Goal: Transaction & Acquisition: Purchase product/service

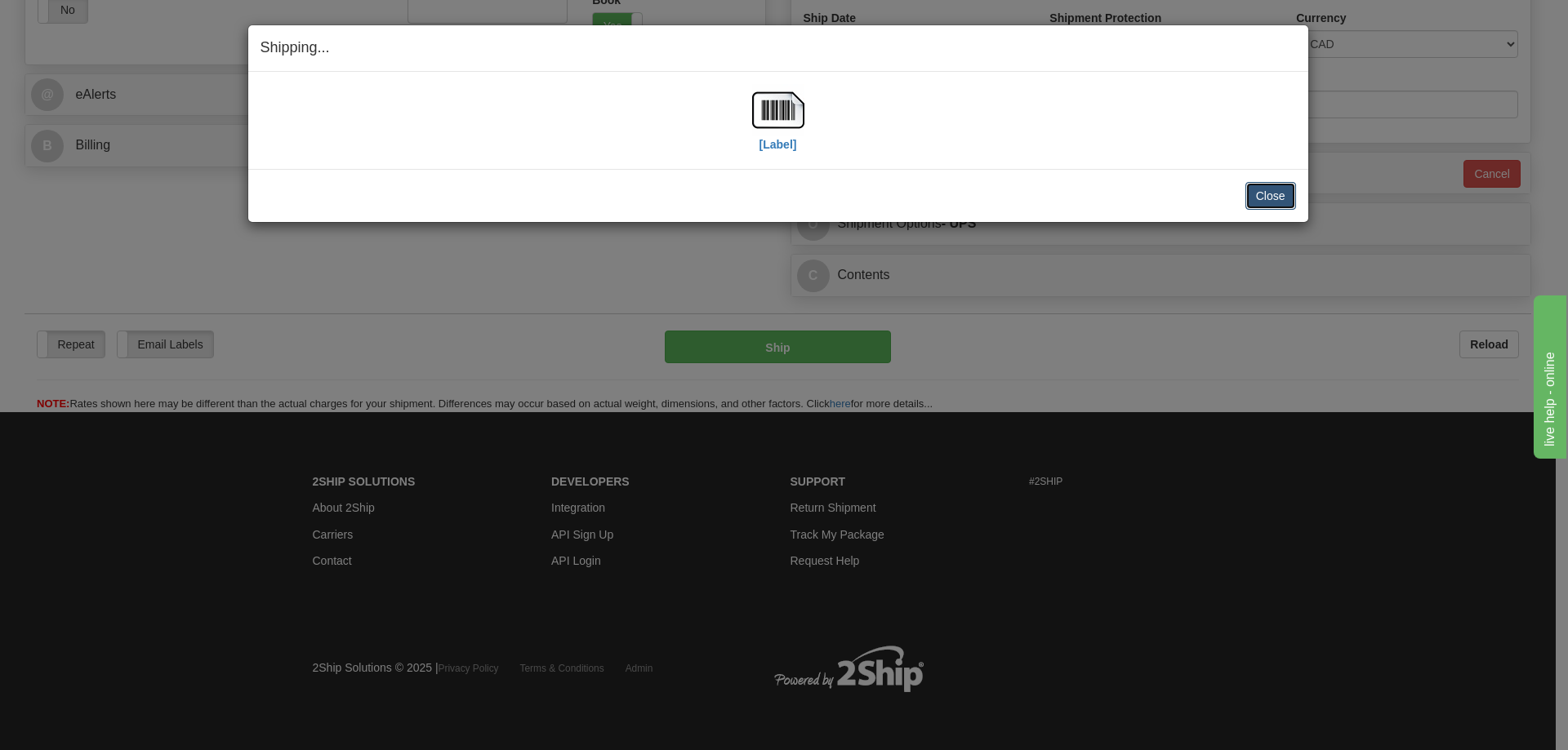
click at [1265, 201] on button "Close" at bounding box center [1270, 195] width 50 height 27
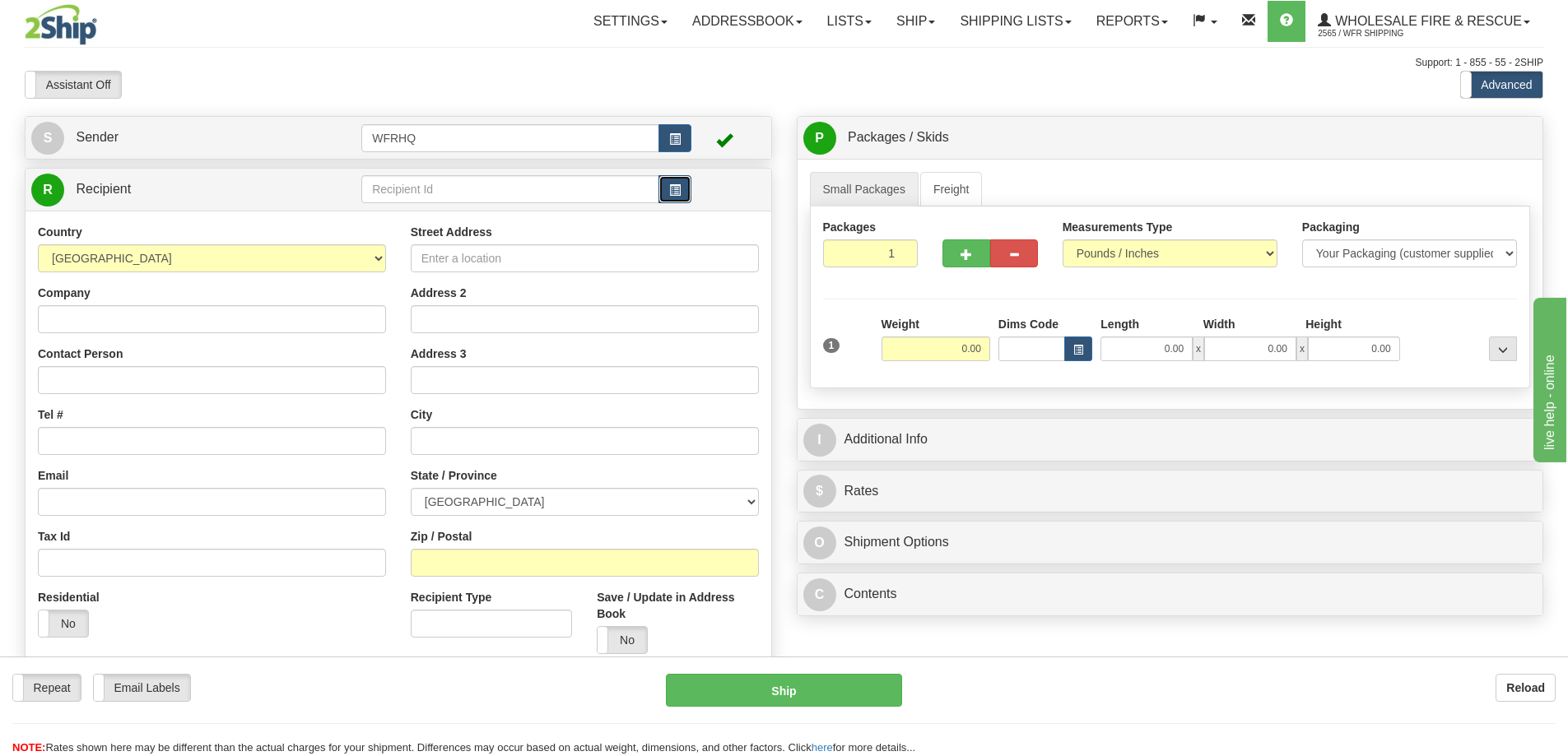
click at [681, 188] on button "button" at bounding box center [675, 189] width 32 height 28
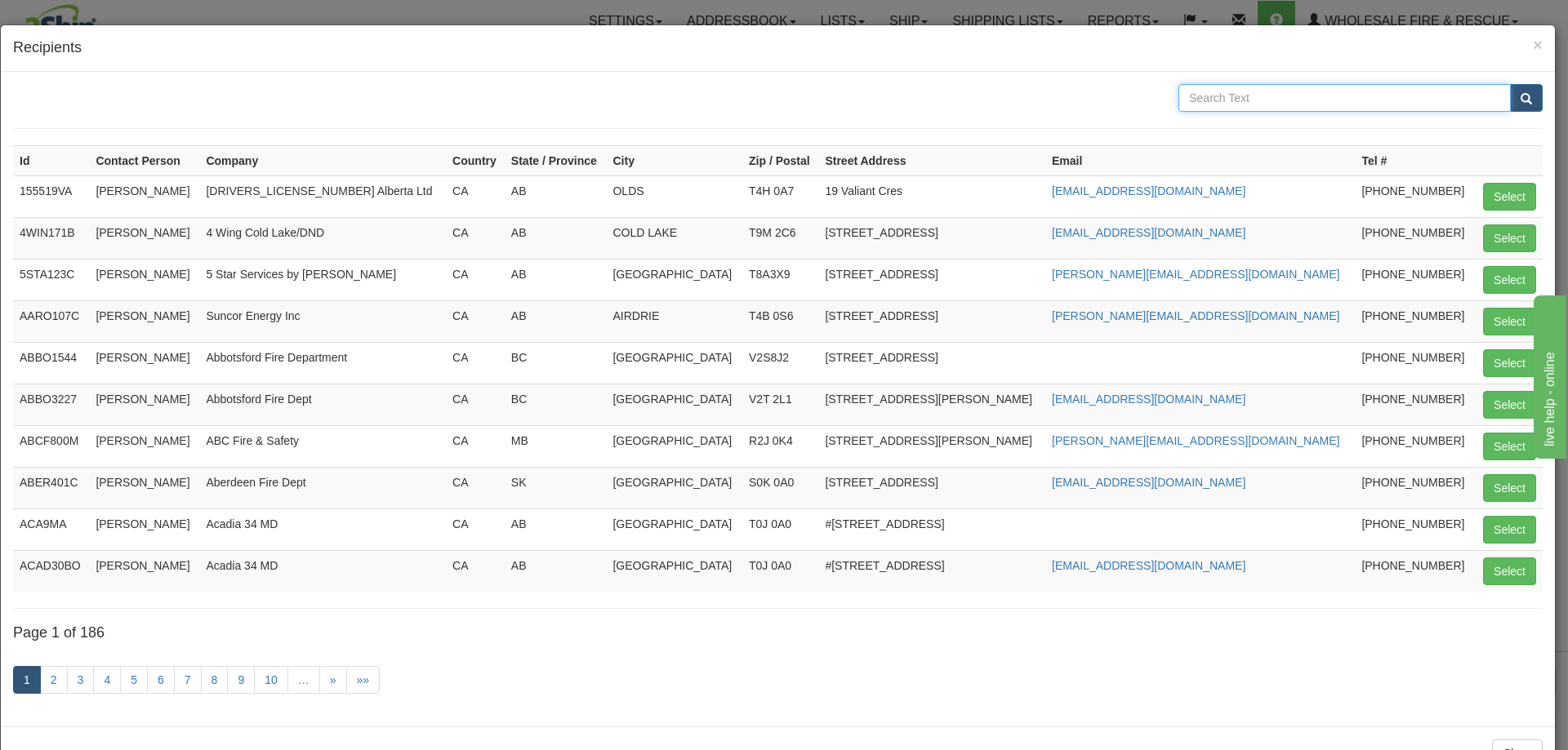
click at [1283, 98] on input "text" at bounding box center [1344, 98] width 332 height 27
type input "Walburg"
click at [1509, 84] on button "submit" at bounding box center [1525, 98] width 32 height 27
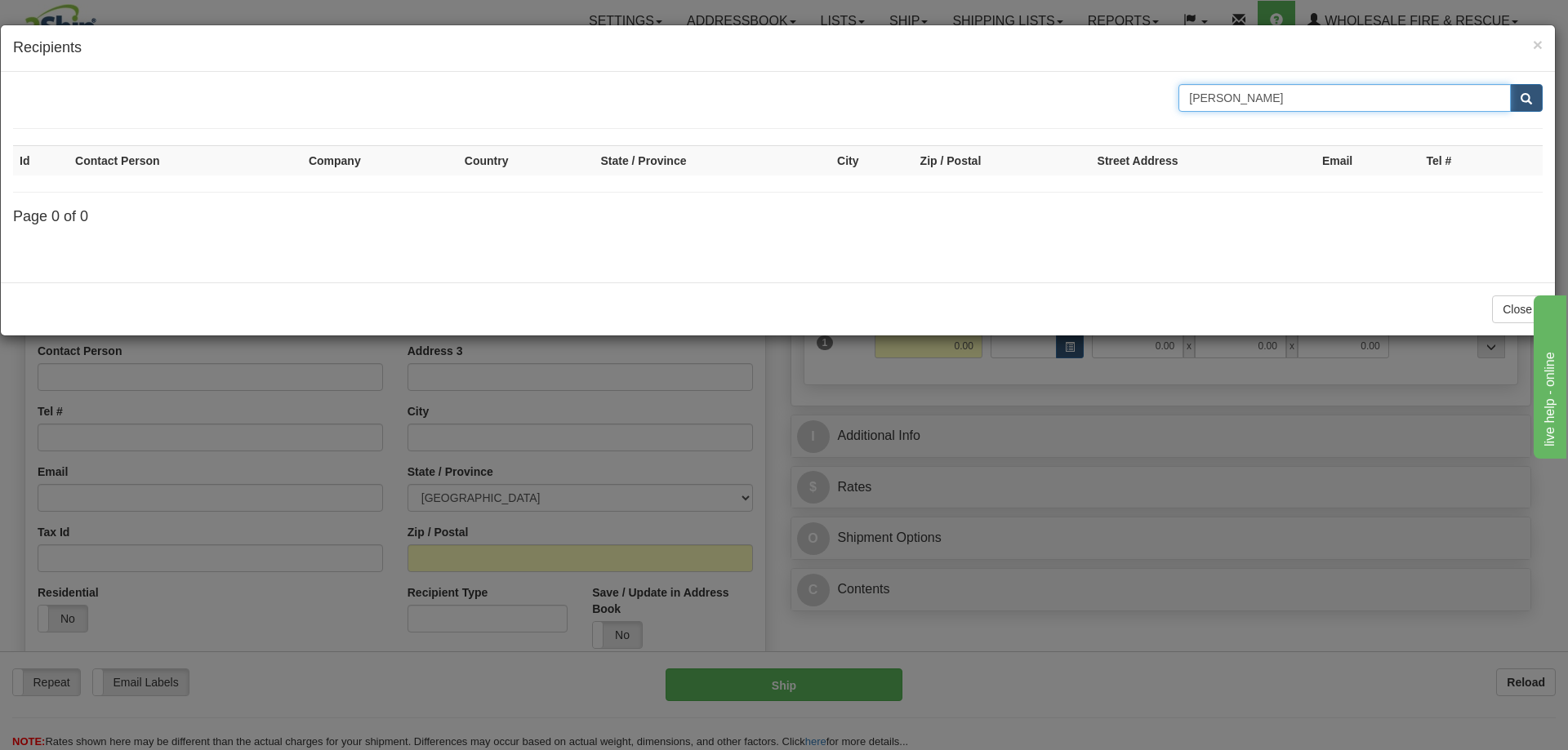
drag, startPoint x: 1118, startPoint y: 109, endPoint x: 1092, endPoint y: 113, distance: 26.3
click at [1092, 113] on form "Walburg" at bounding box center [777, 106] width 1529 height 45
type input "S0M"
click at [1509, 84] on button "submit" at bounding box center [1525, 98] width 32 height 27
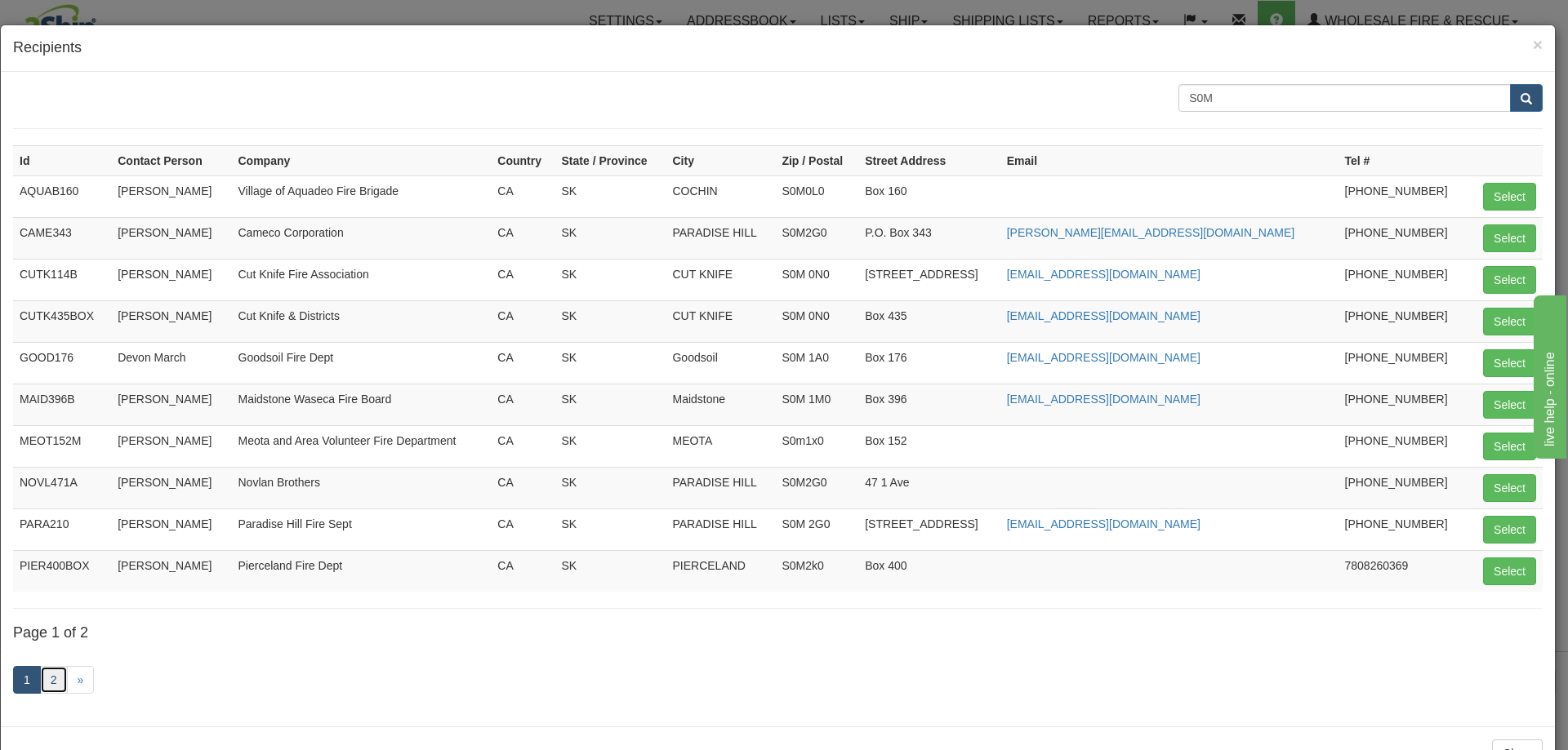
click at [51, 679] on link "2" at bounding box center [53, 680] width 27 height 27
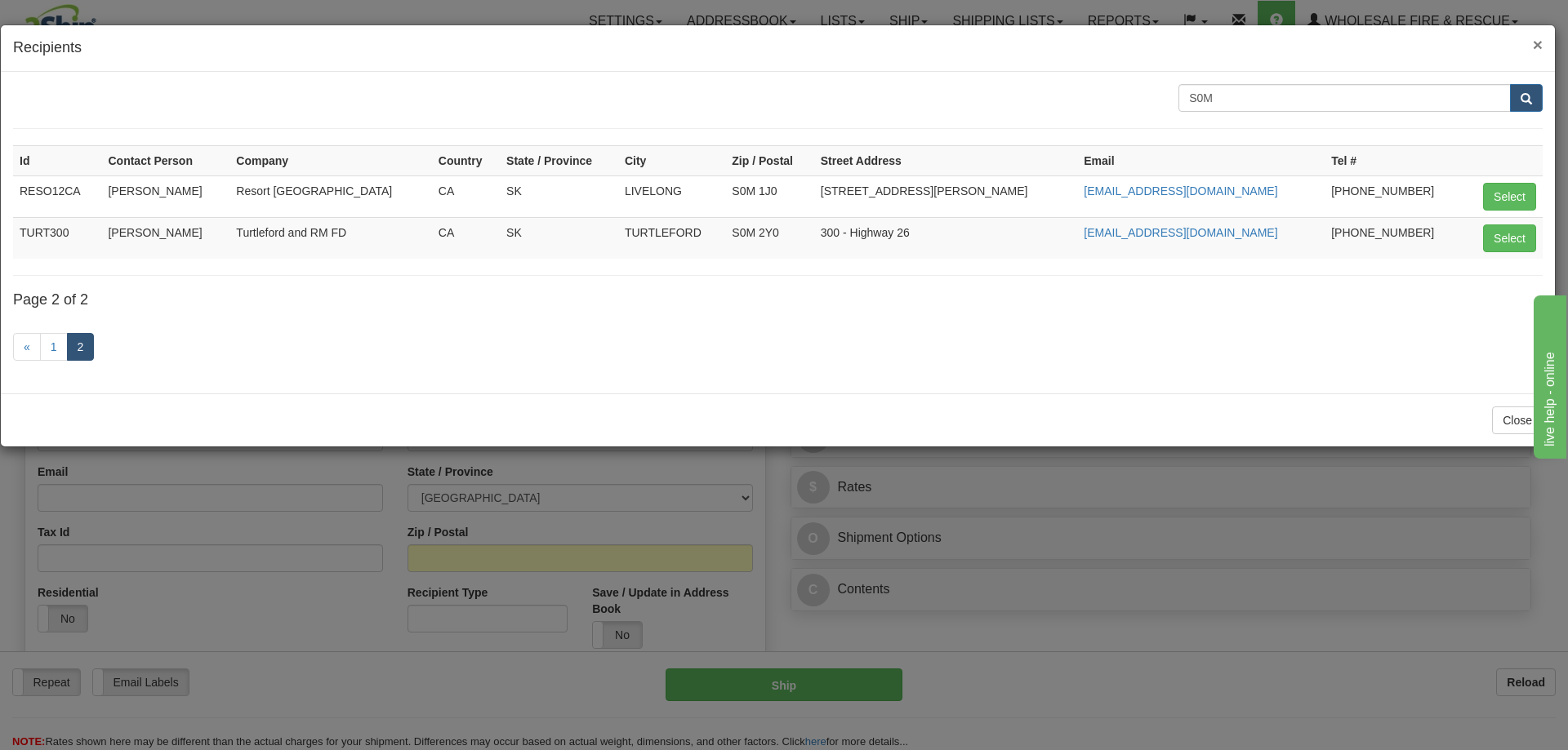
click at [1538, 45] on span "×" at bounding box center [1537, 45] width 9 height 19
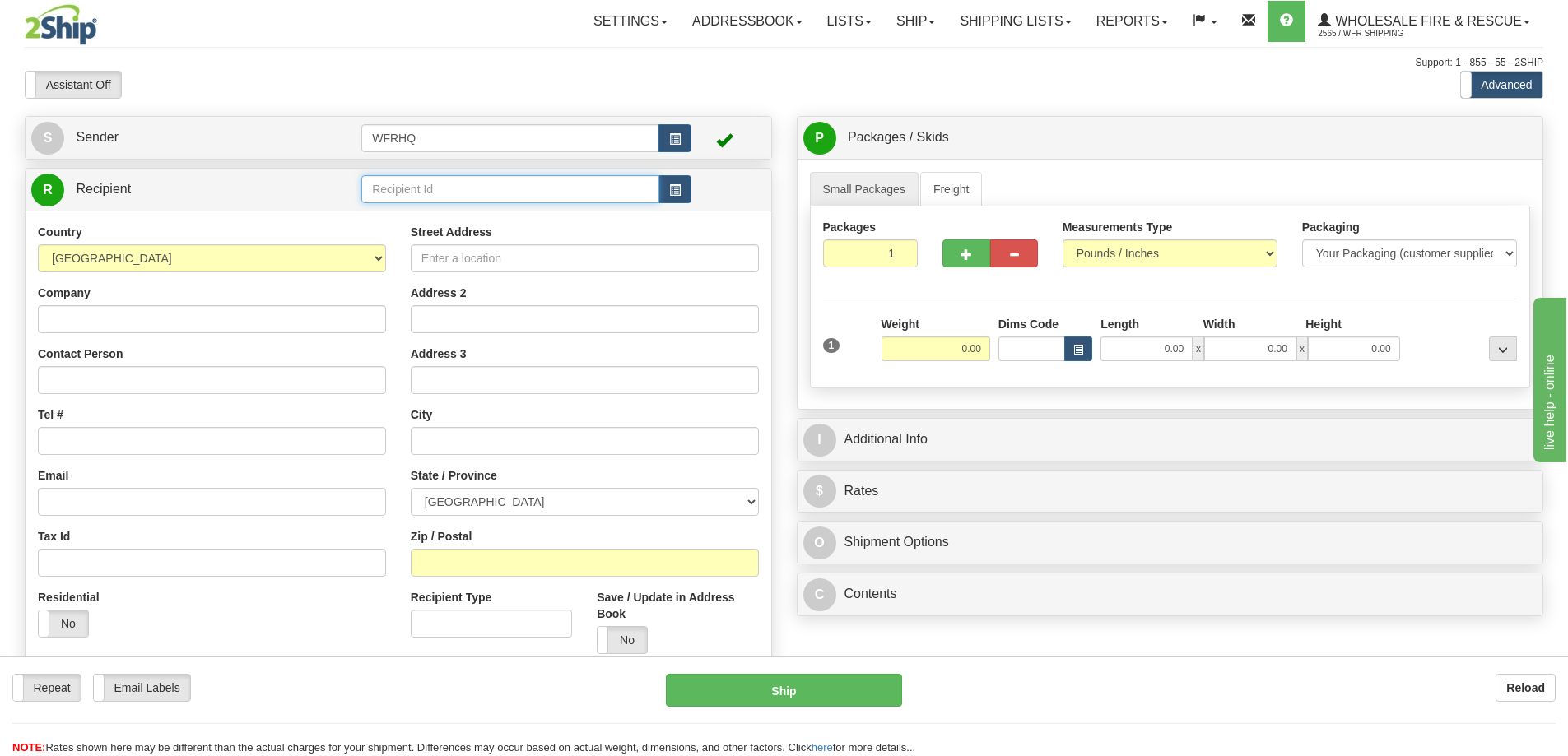
click at [410, 198] on input "text" at bounding box center [511, 189] width 298 height 28
type input "STWA504B"
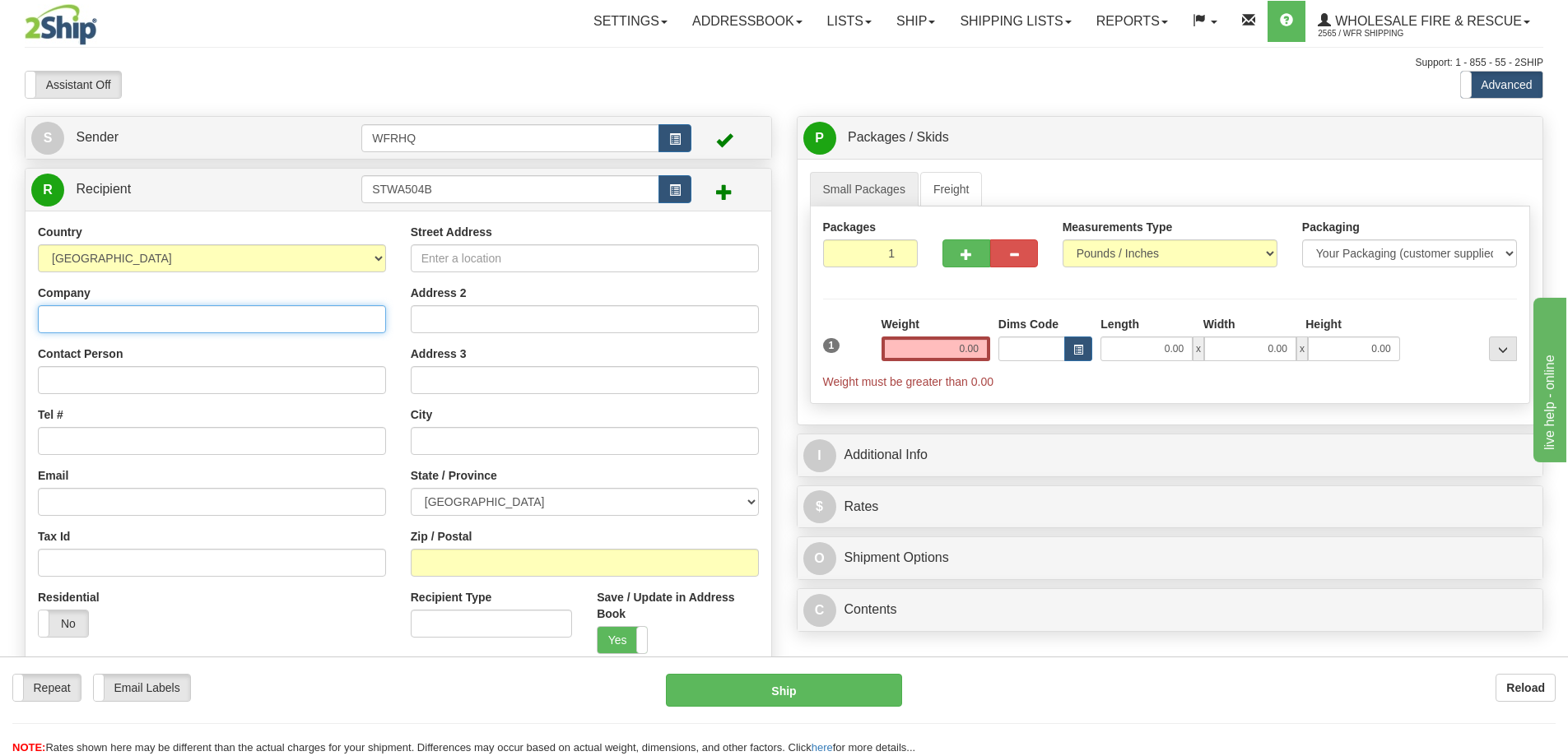
click at [129, 317] on input "Company" at bounding box center [212, 319] width 348 height 28
click button "Delete" at bounding box center [0, 0] width 0 height 0
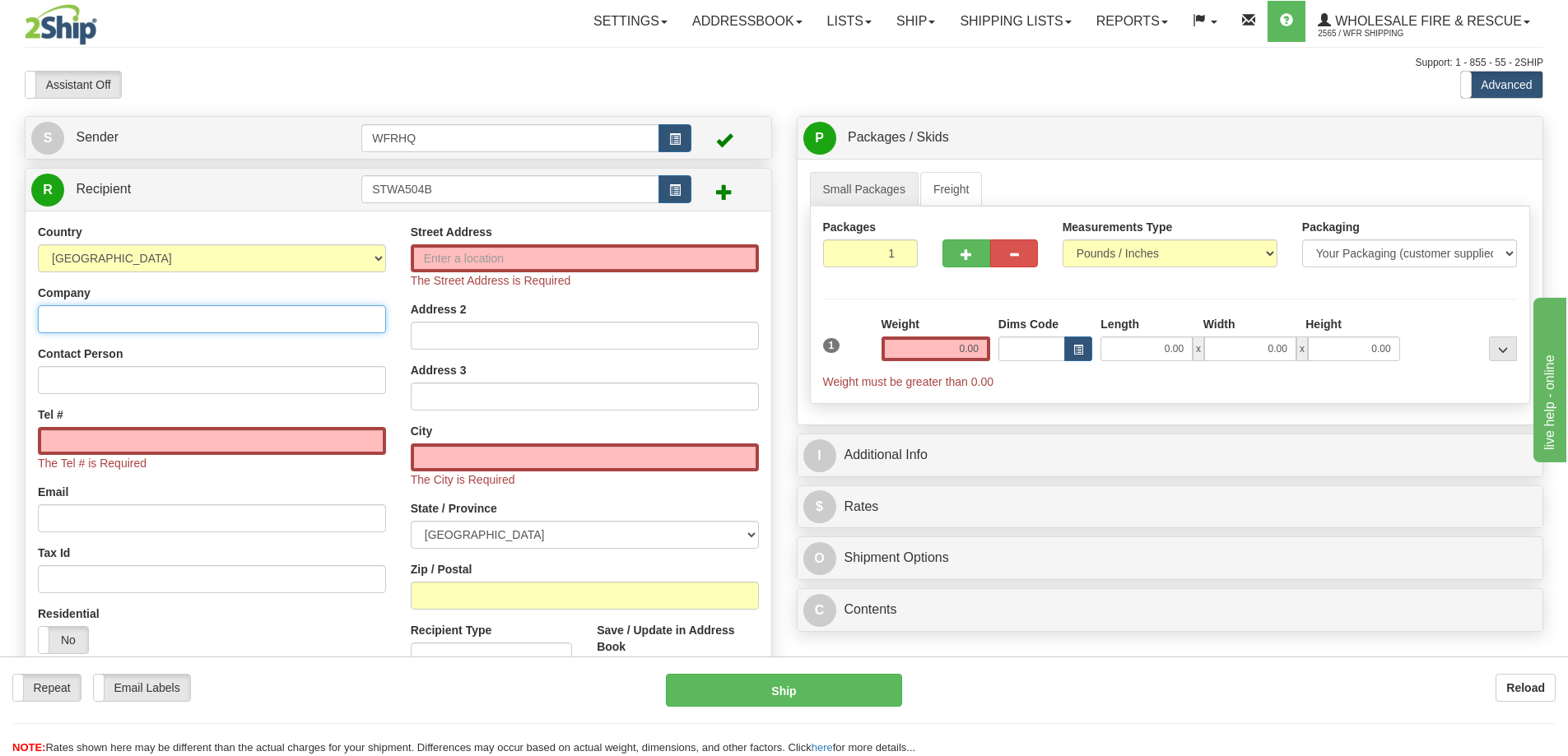
click at [129, 317] on input "Company" at bounding box center [212, 319] width 348 height 28
drag, startPoint x: 142, startPoint y: 319, endPoint x: -114, endPoint y: 314, distance: 256.0
click at [0, 314] on html "Training Course Close Toggle navigation Settings Shipping Preferences New Sende…" at bounding box center [784, 378] width 1568 height 756
type input "St. Walburg And District Fire"
click at [111, 381] on input "Contact Person" at bounding box center [212, 380] width 348 height 28
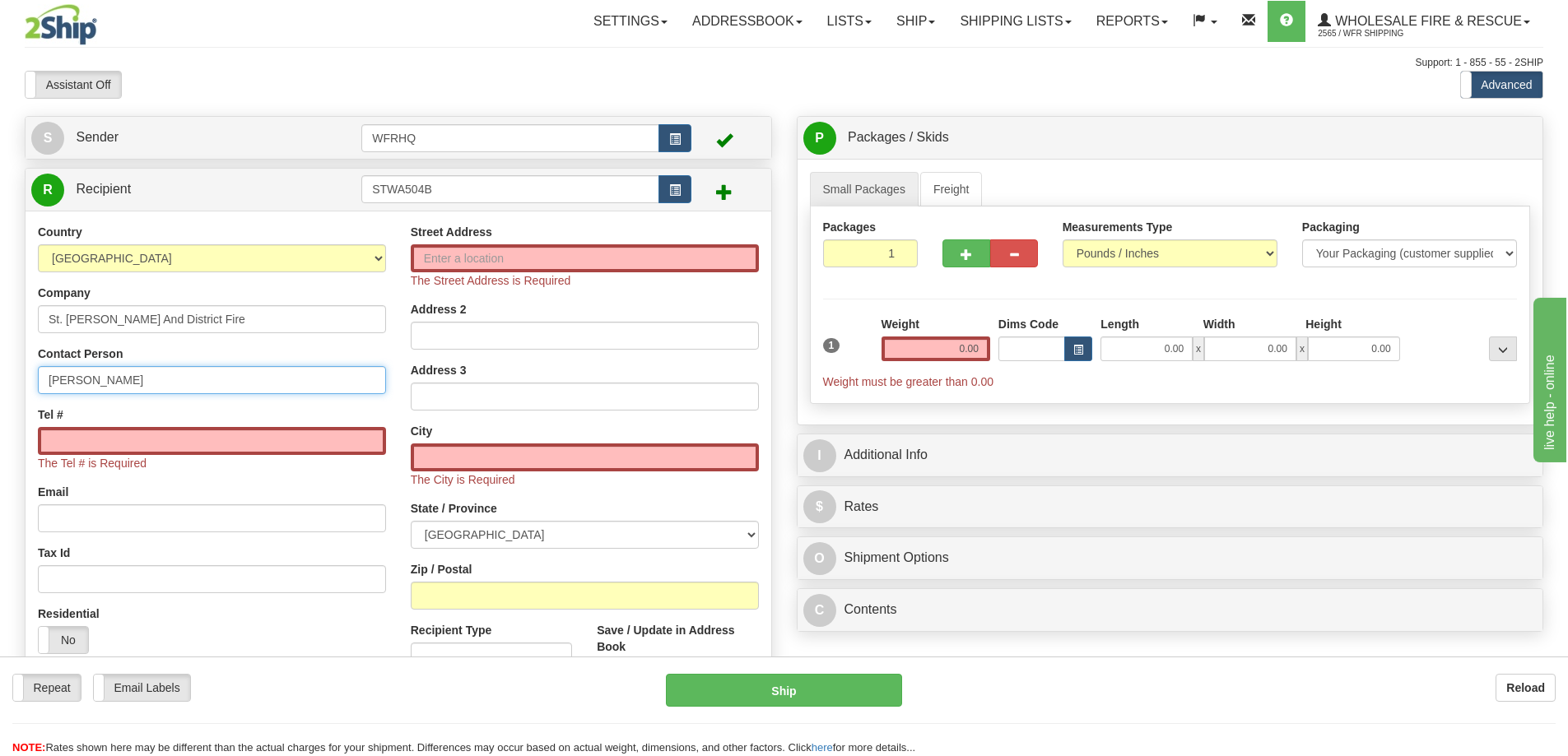
type input "Keith Craig"
click at [131, 444] on input "Tel #" at bounding box center [212, 441] width 348 height 28
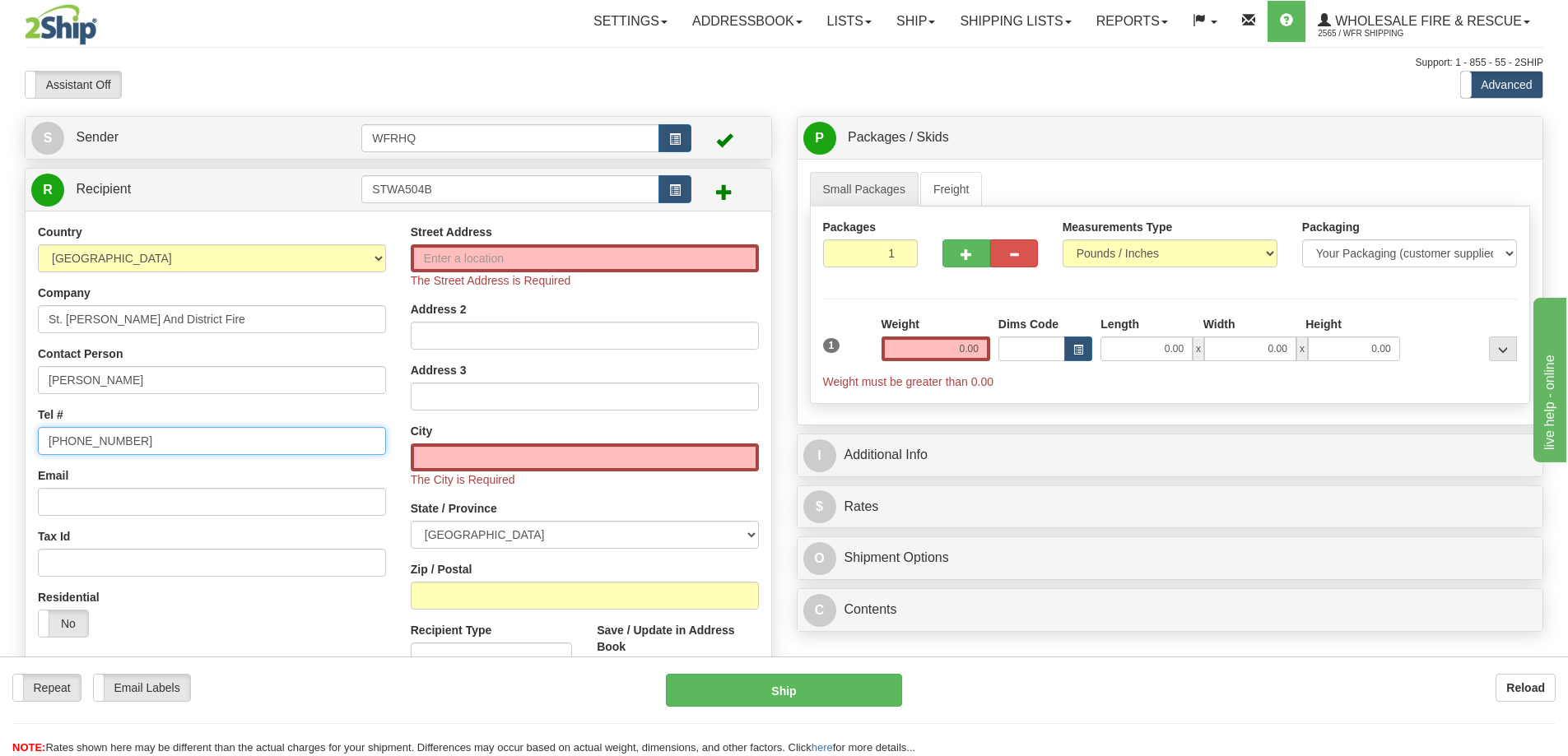
type input "780-205-5823"
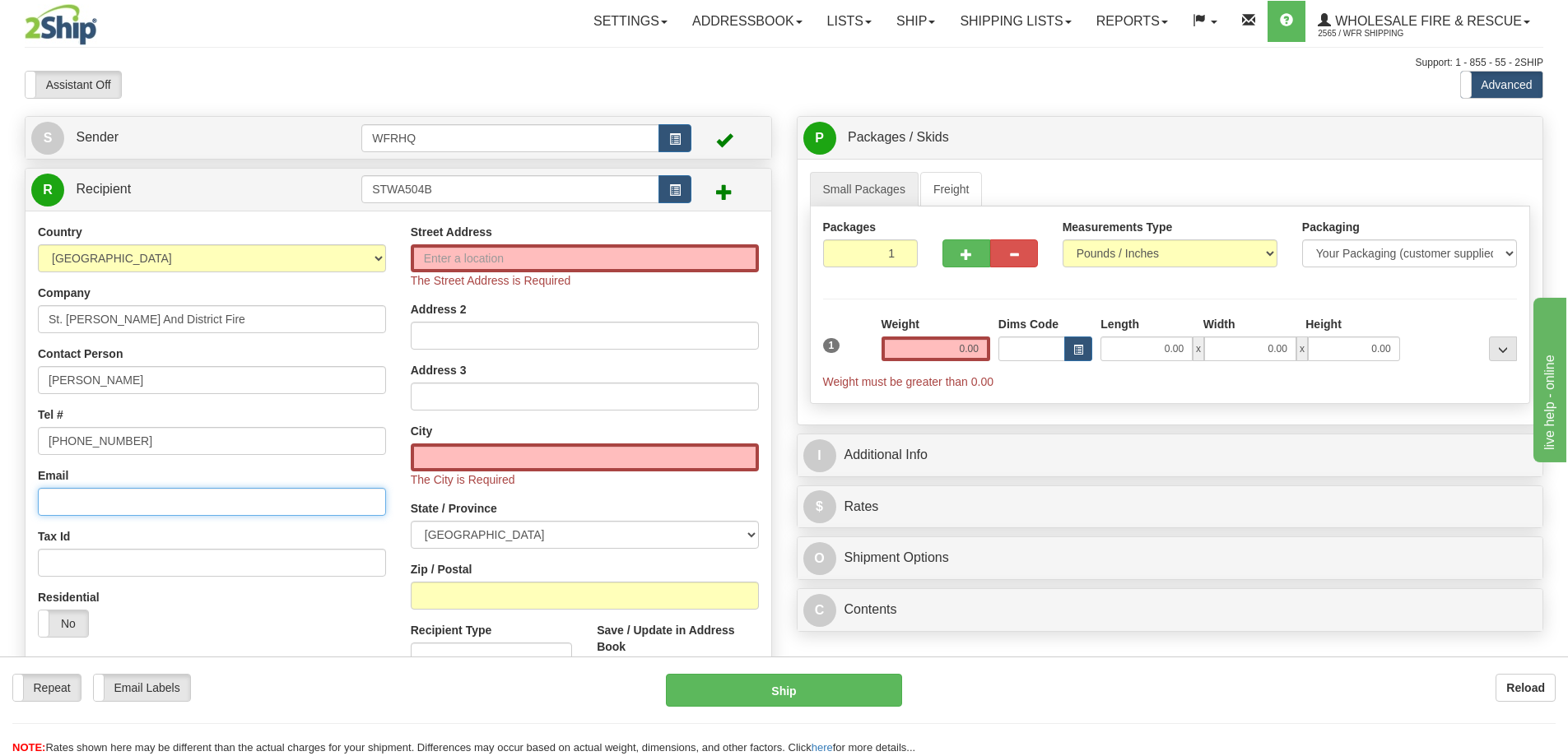
click at [114, 510] on input "Email" at bounding box center [212, 501] width 348 height 28
click at [122, 504] on input "Email" at bounding box center [212, 501] width 348 height 28
paste input "swdfrachief@sasktel.net"
type input "swdfrachief@sasktel.net"
click at [497, 261] on input "Street Address" at bounding box center [584, 258] width 348 height 28
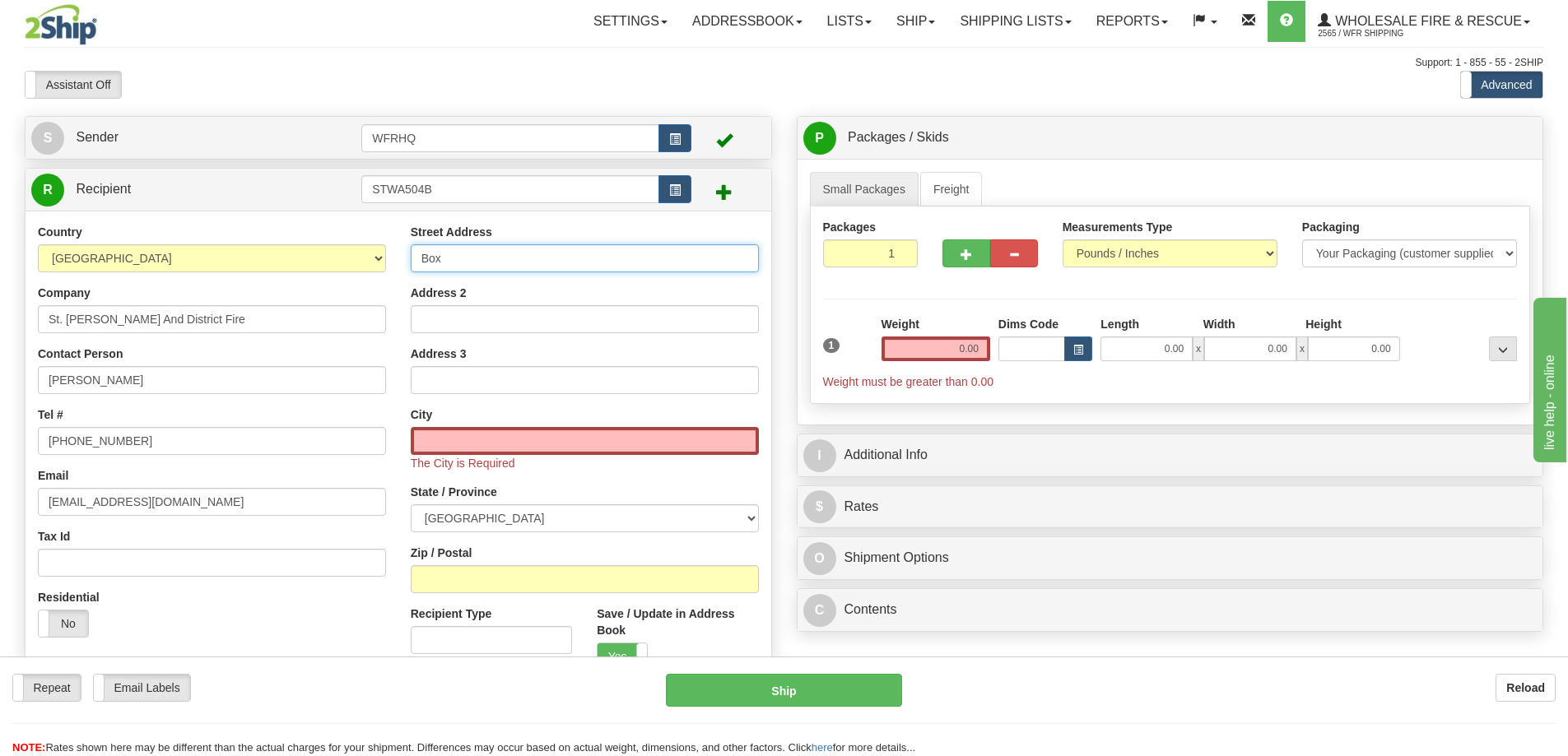
click at [492, 254] on input "Box" at bounding box center [584, 258] width 348 height 28
type input "Box 504"
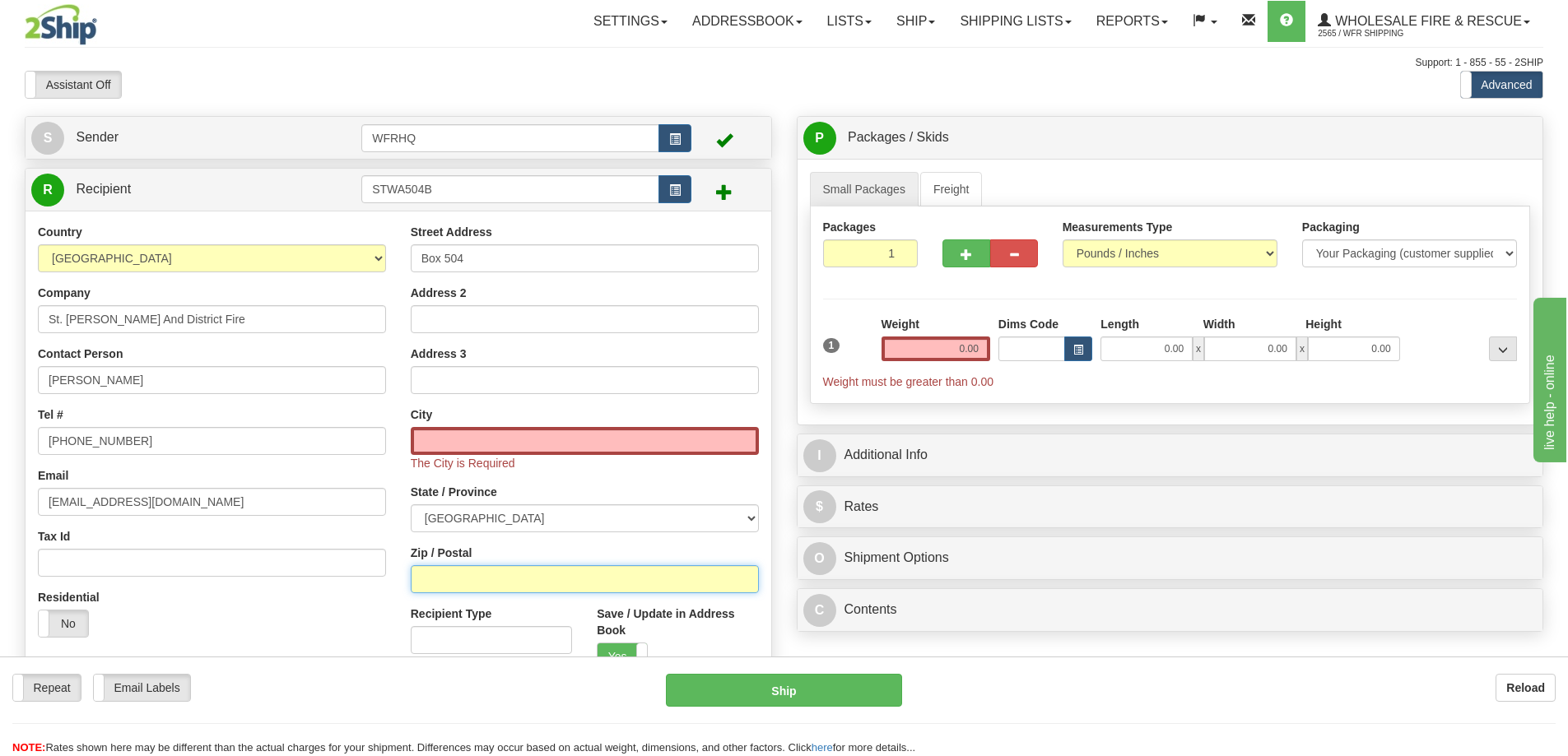
click at [459, 579] on input "Zip / Postal" at bounding box center [584, 578] width 348 height 28
type input "S0M 2T0"
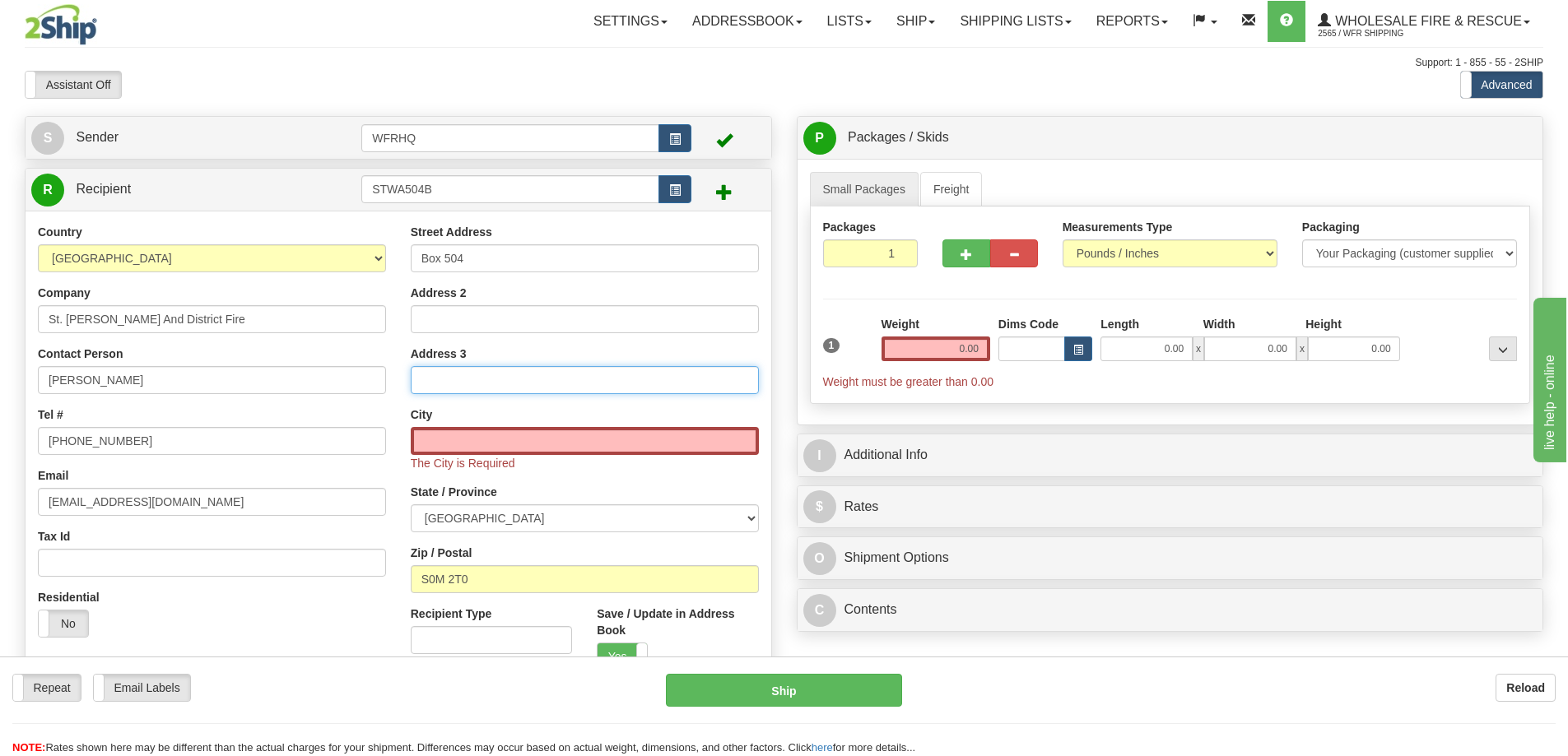
click at [531, 372] on input "Address 3" at bounding box center [584, 380] width 348 height 28
type input "ST WALBURG"
select select "SK"
click at [952, 349] on input "0.00" at bounding box center [935, 349] width 109 height 25
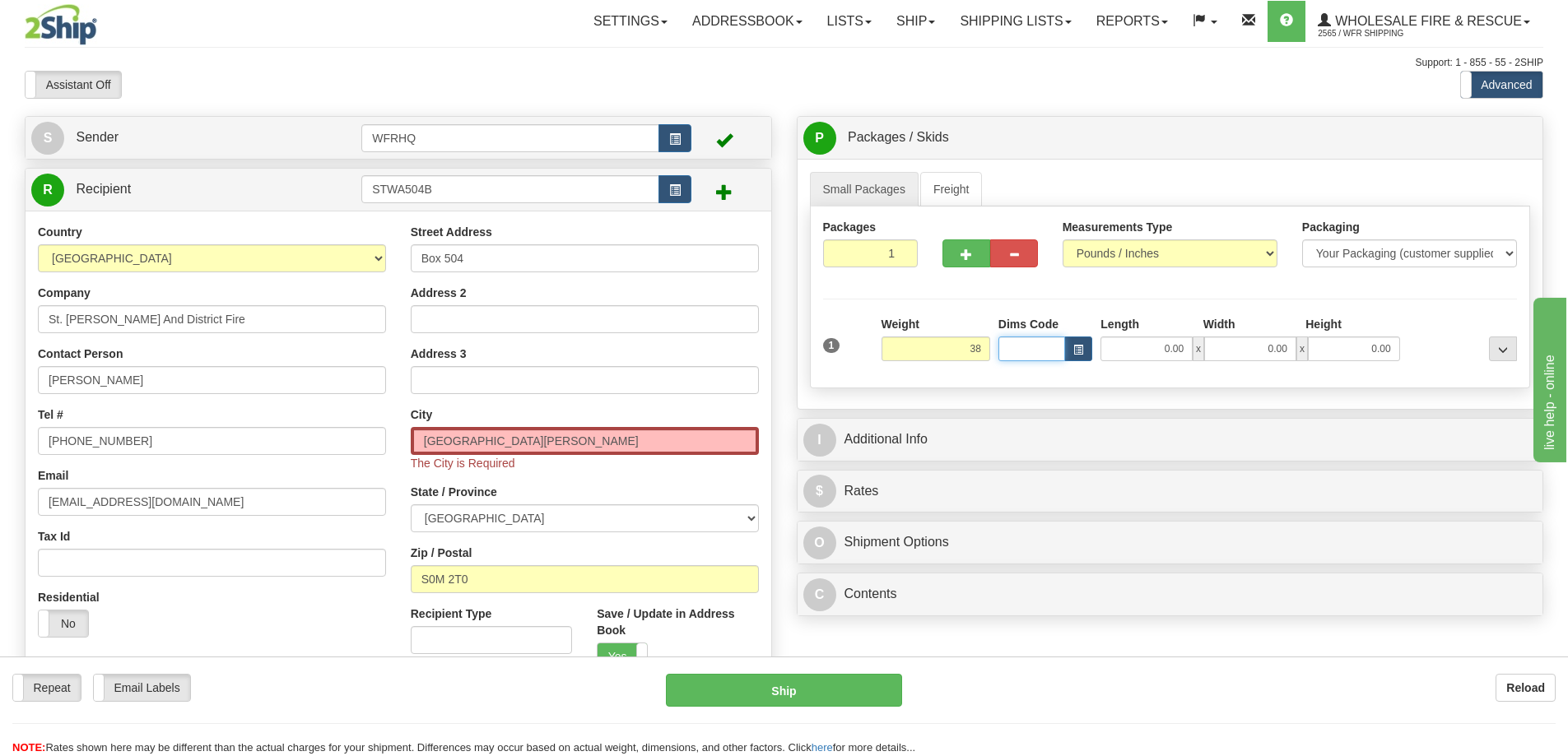
type input "38.00"
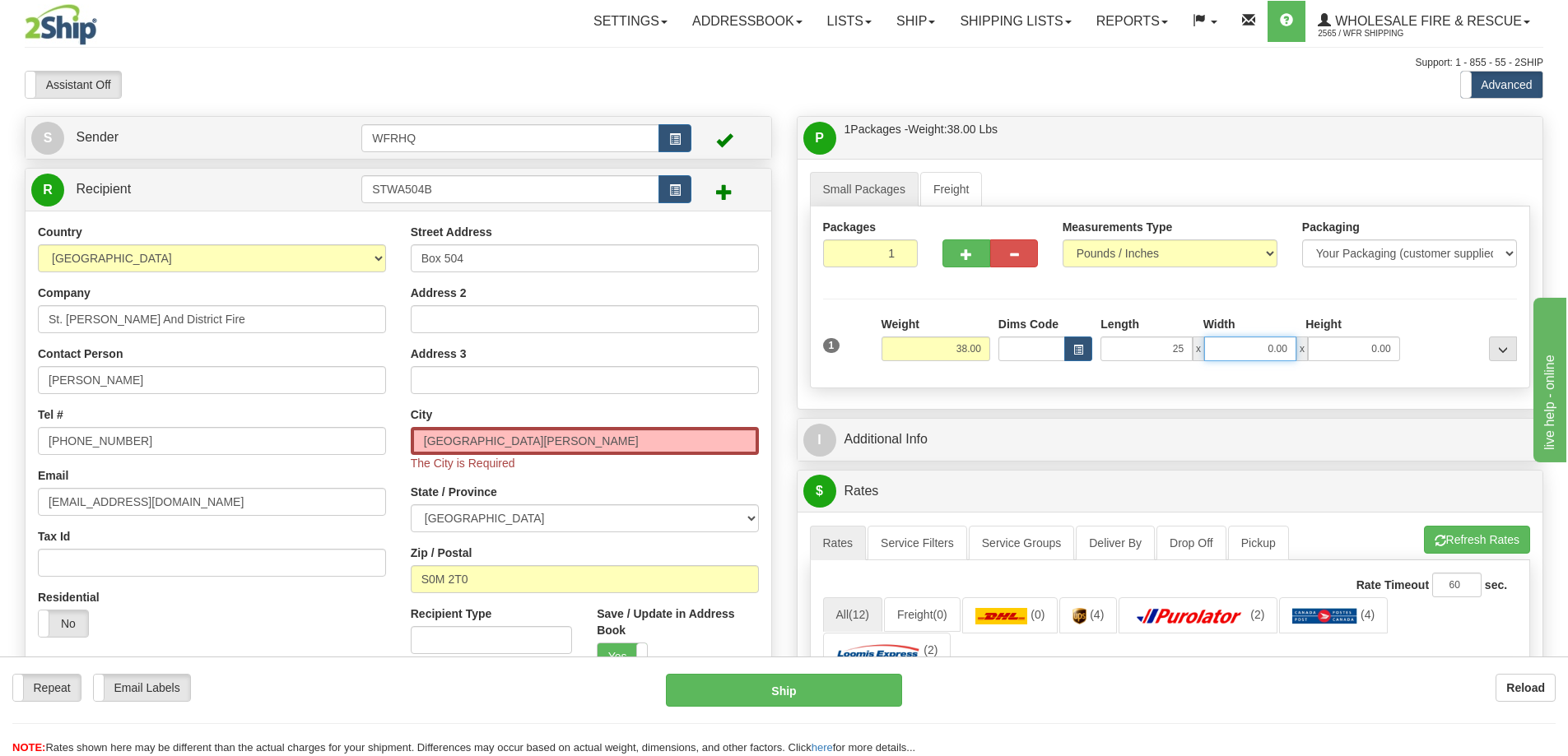
type input "25.00"
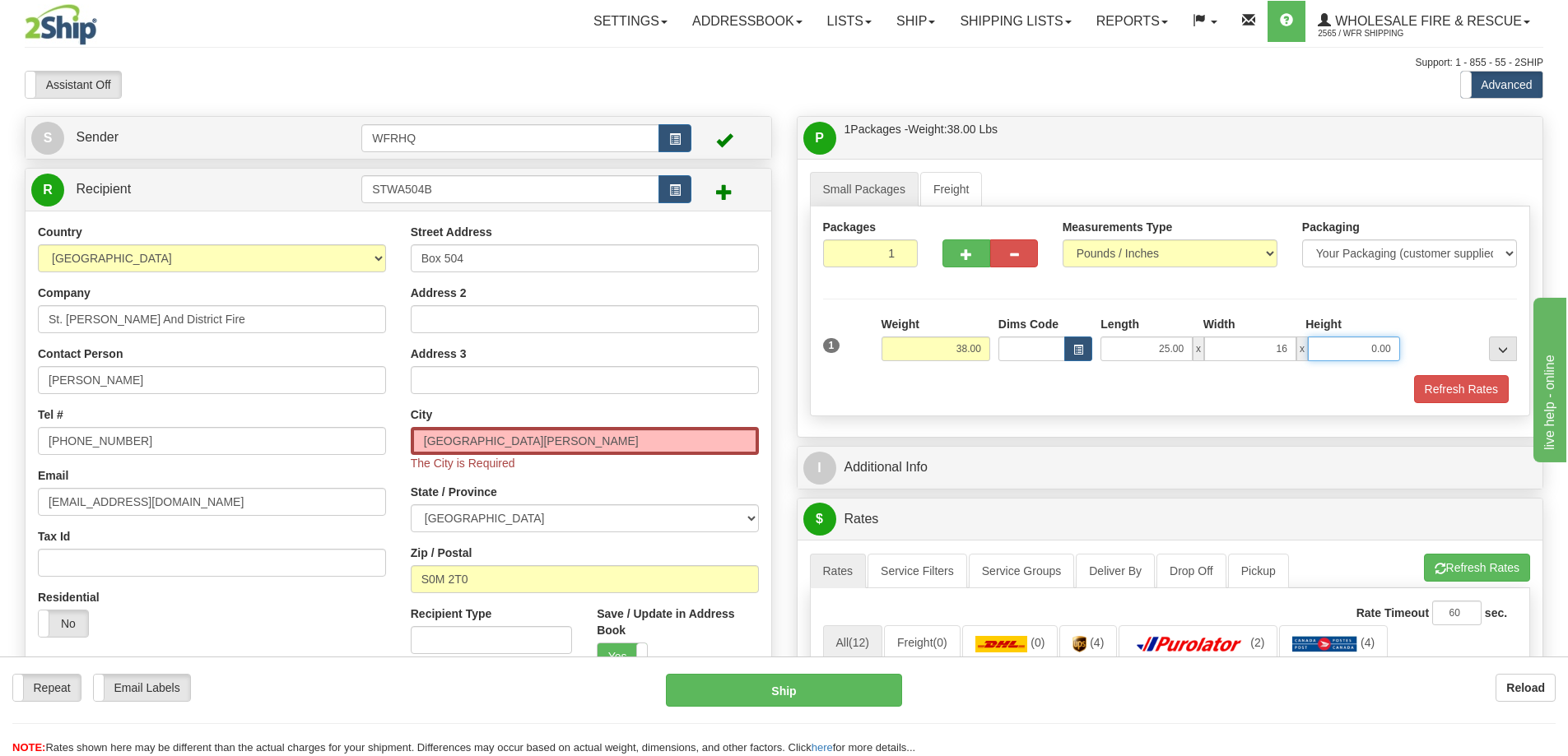
type input "16.00"
type input "11.00"
click at [966, 260] on span "button" at bounding box center [966, 254] width 11 height 10
radio input "true"
type input "2"
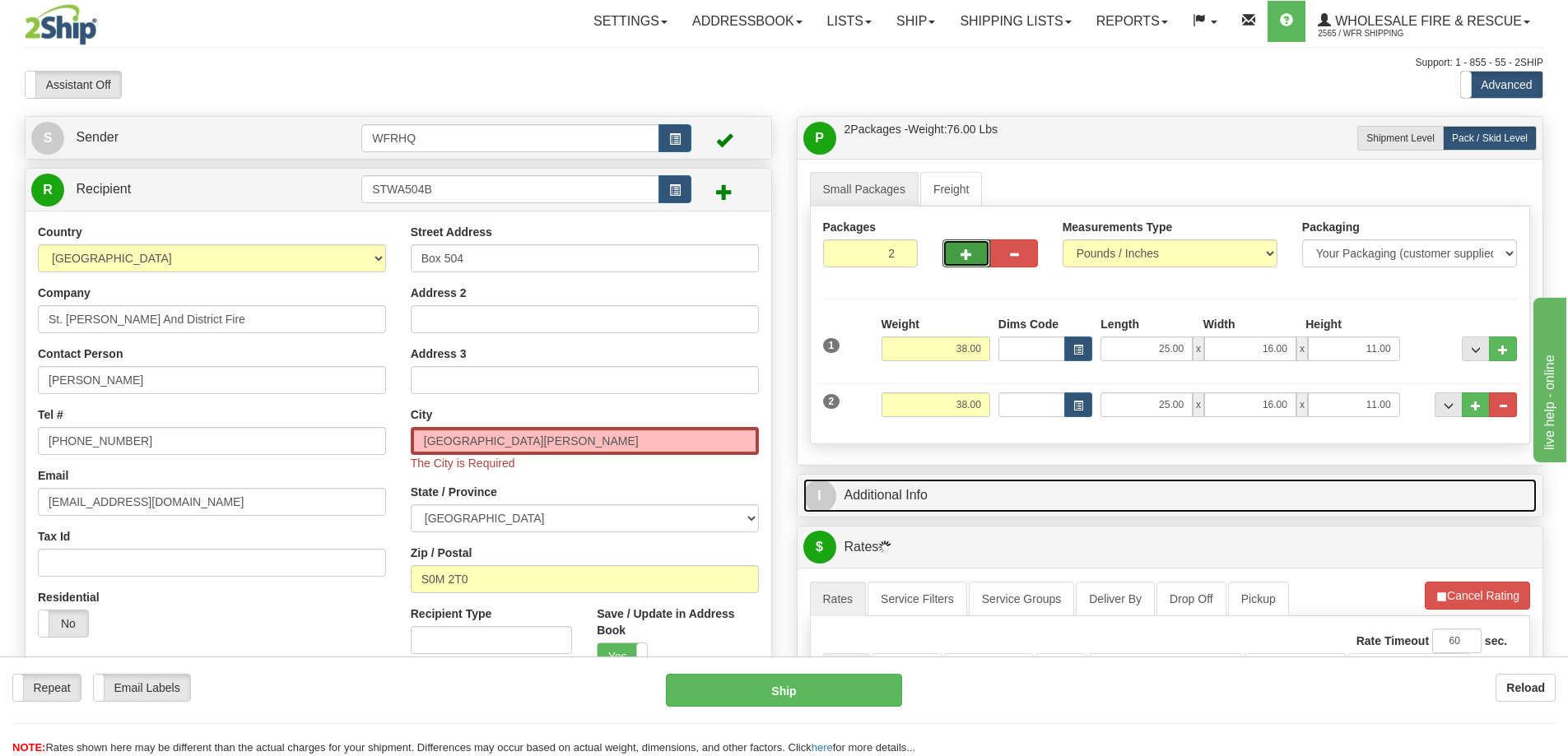
click at [895, 500] on link "I Additional Info" at bounding box center [1170, 495] width 734 height 33
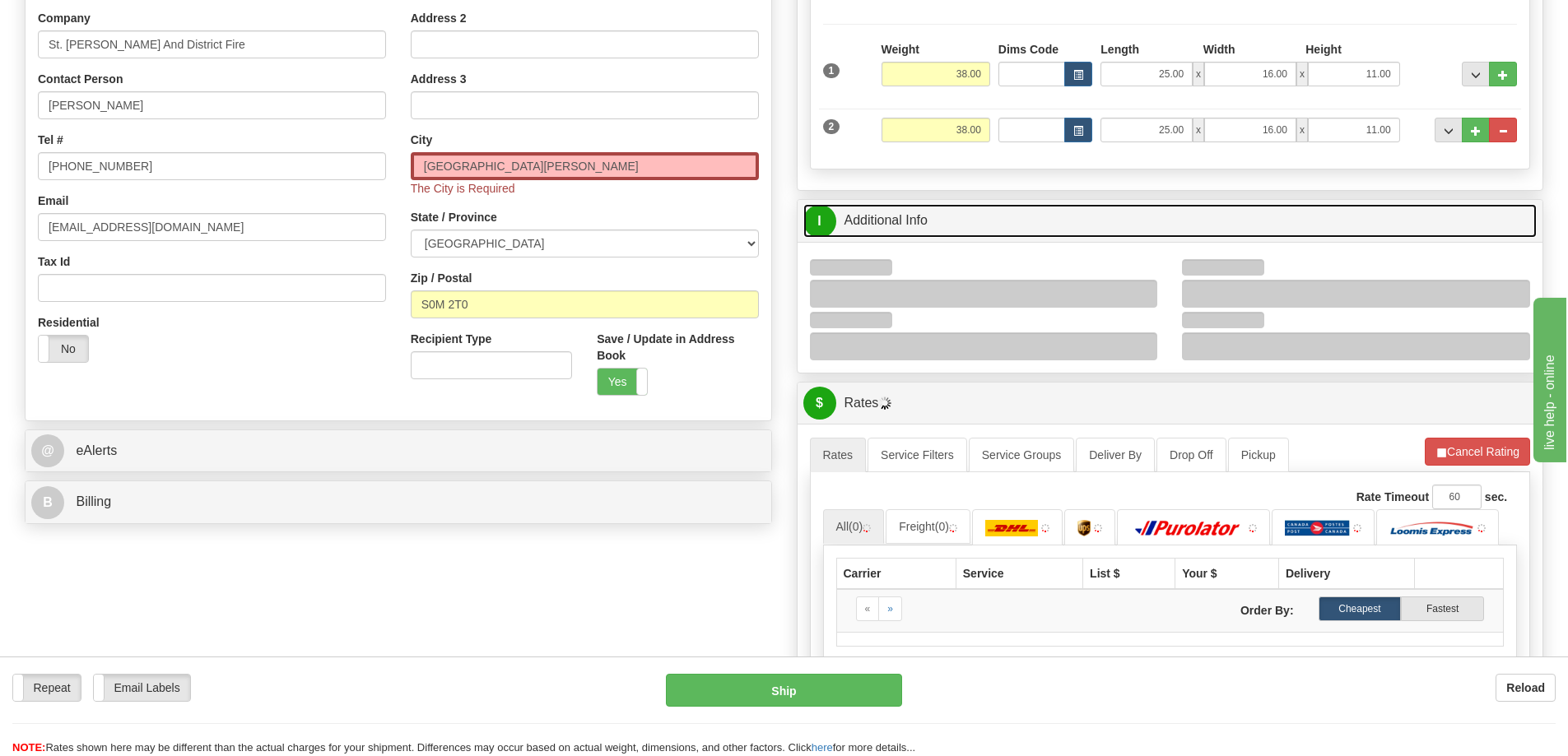
scroll to position [411, 0]
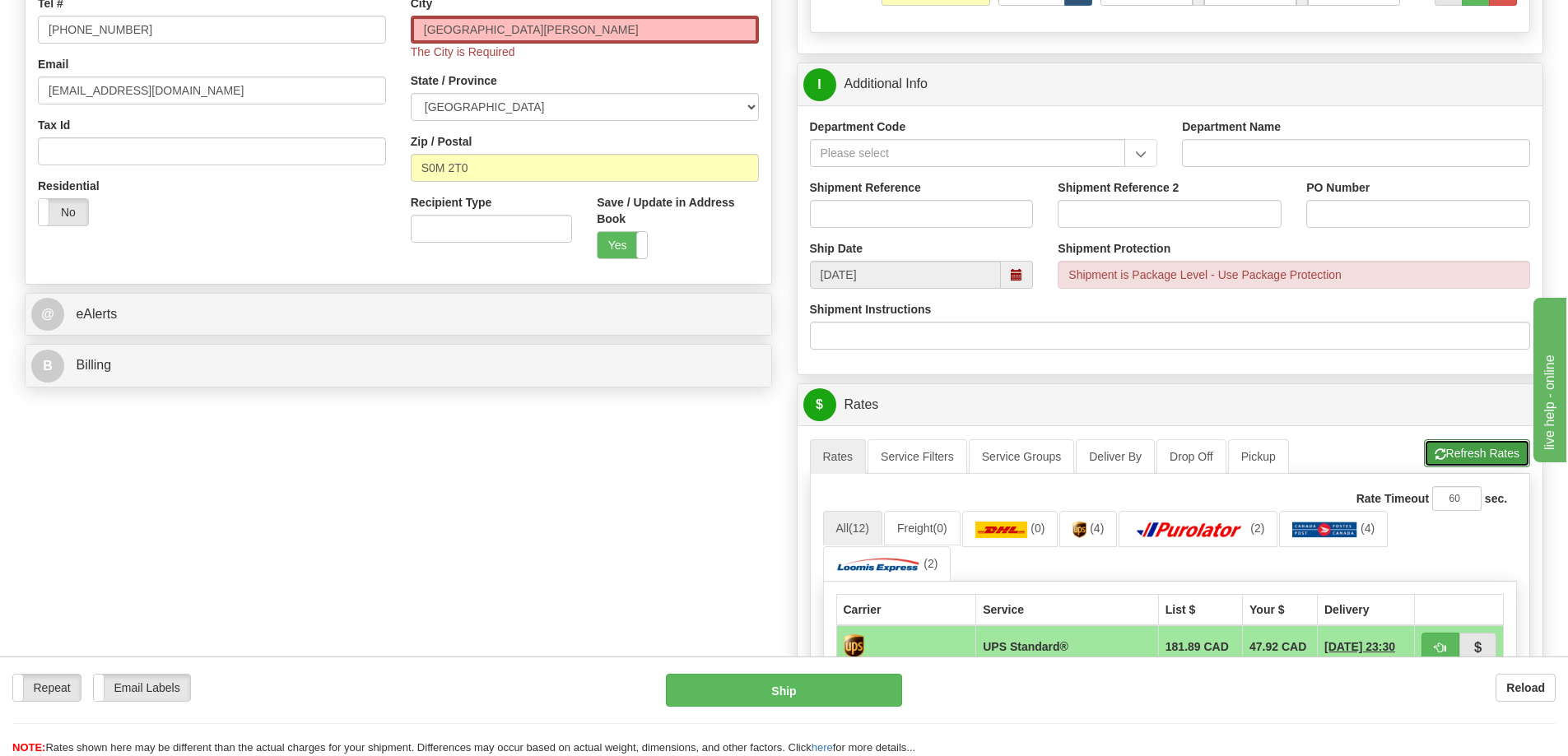
click at [1491, 451] on button "Refresh Rates" at bounding box center [1476, 452] width 106 height 28
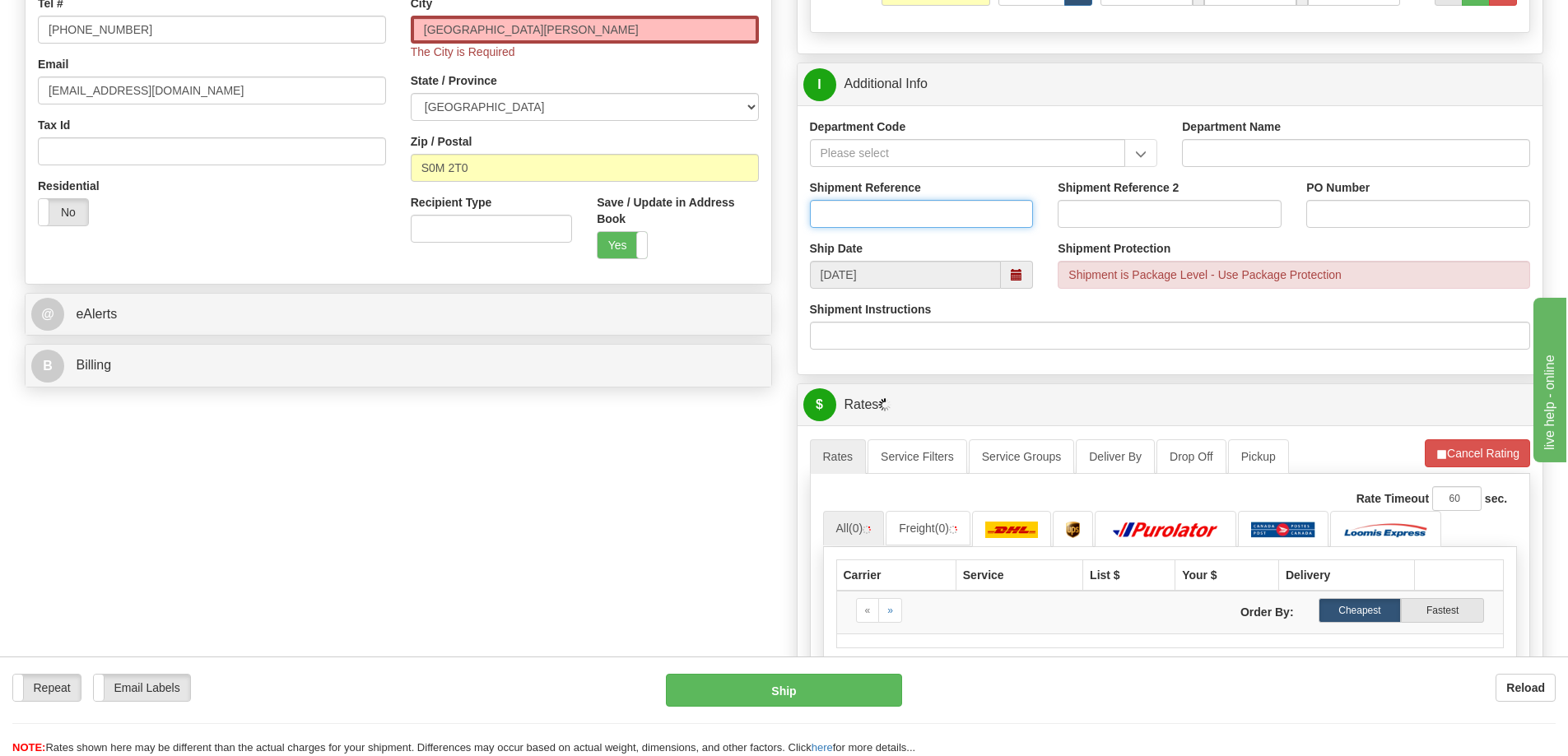
click at [831, 213] on input "Shipment Reference" at bounding box center [921, 214] width 224 height 28
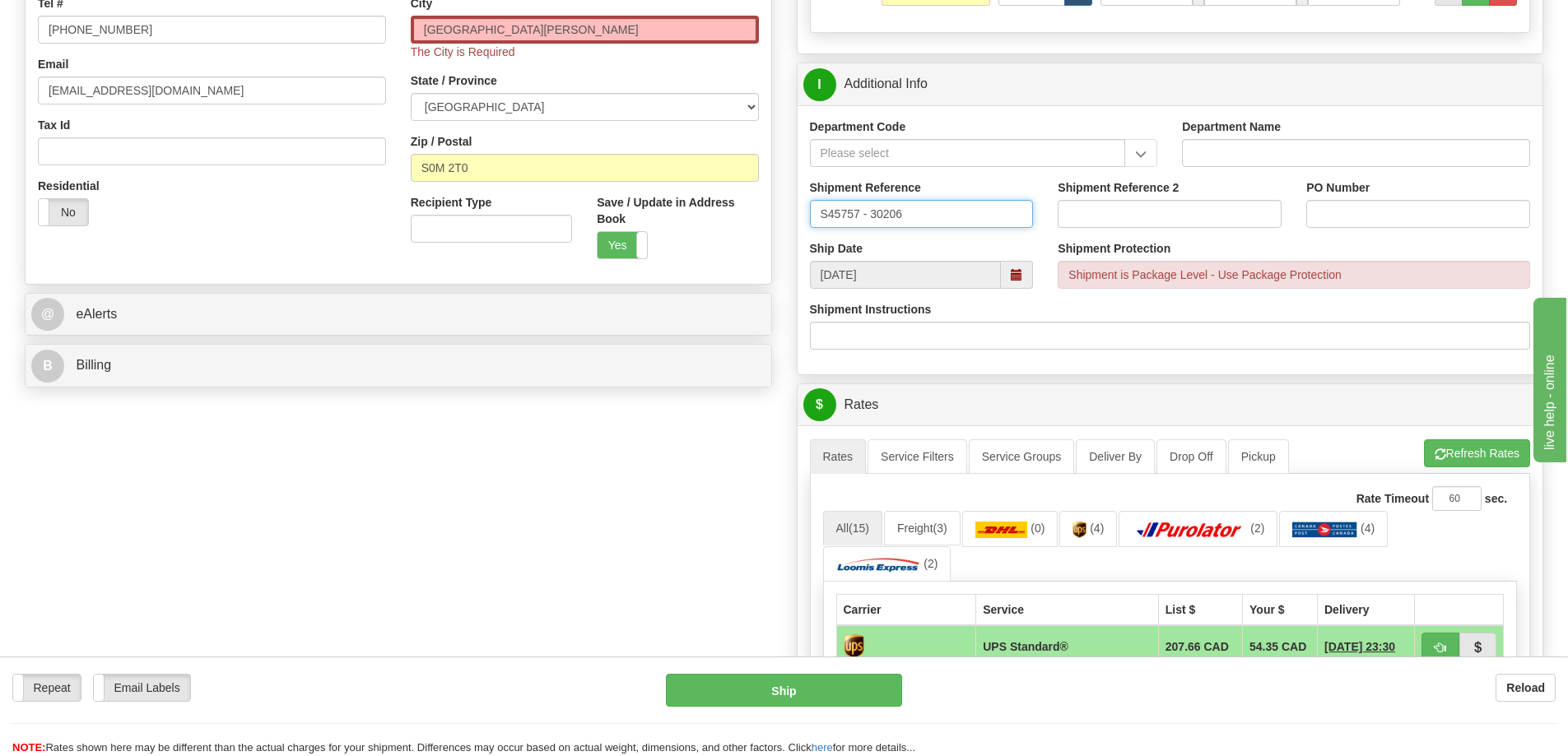
type input "S45757 - 30206"
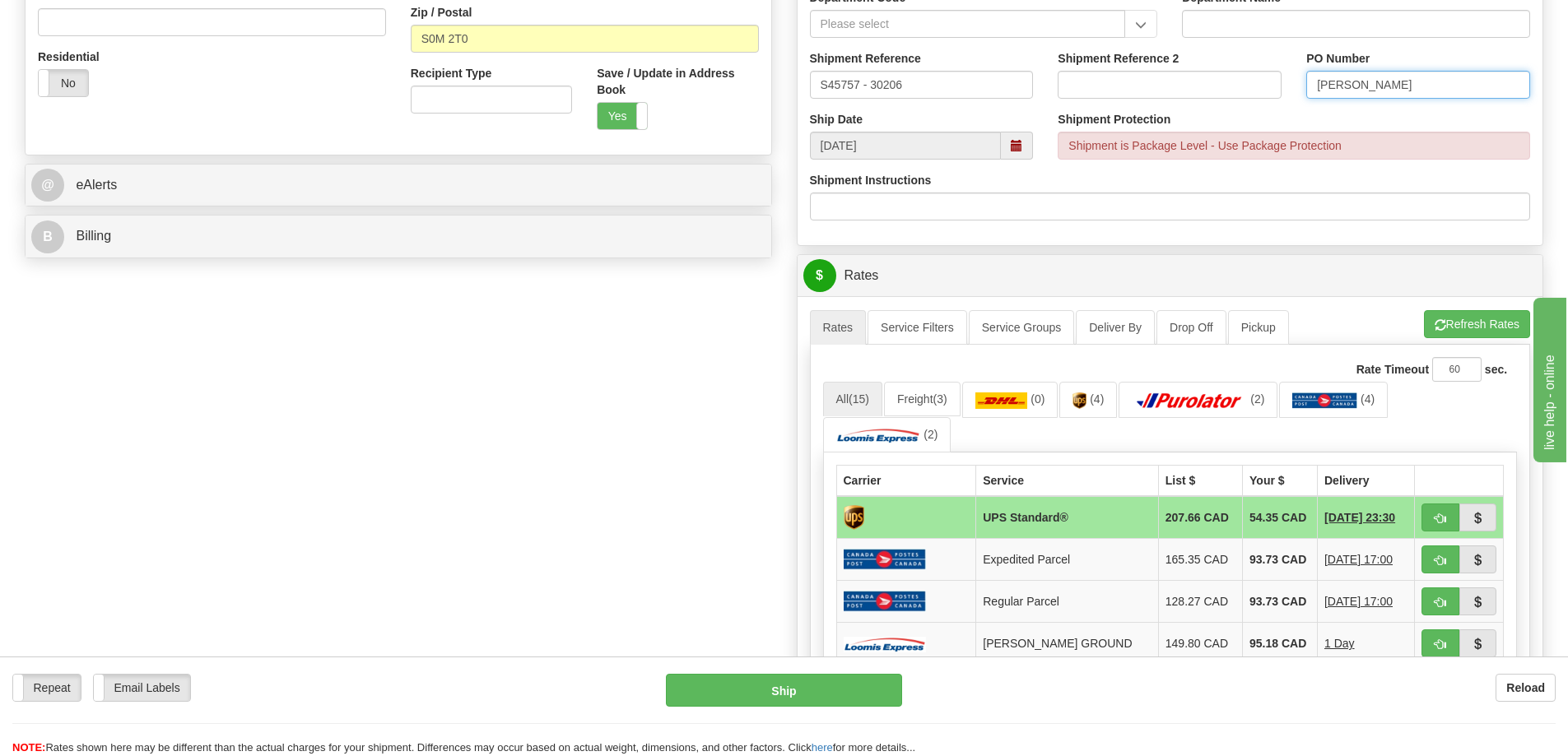
scroll to position [741, 0]
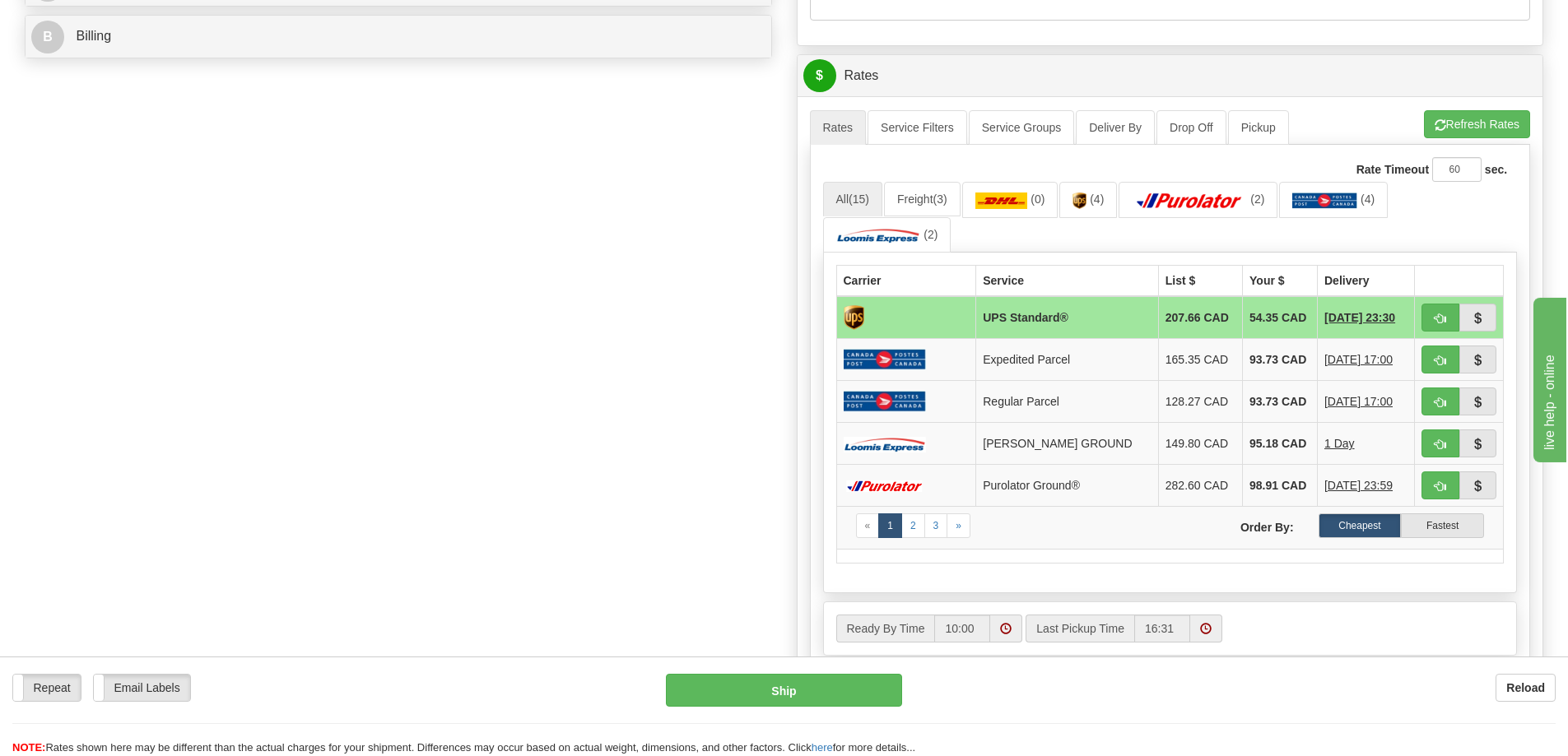
type input "Craig"
click at [1486, 120] on button "Refresh Rates" at bounding box center [1476, 124] width 106 height 28
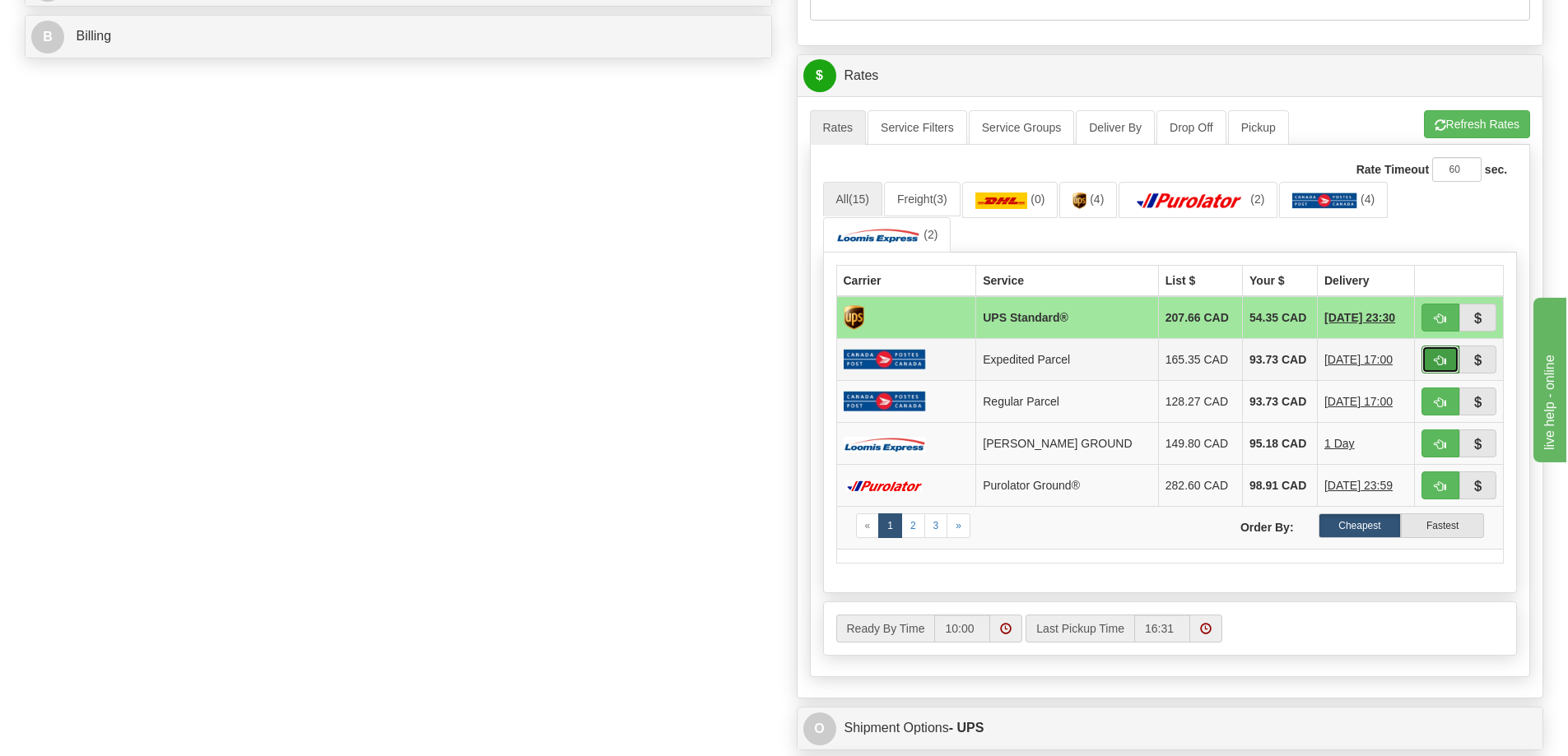
click at [1440, 351] on button "button" at bounding box center [1440, 359] width 38 height 28
type input "DOM.EP"
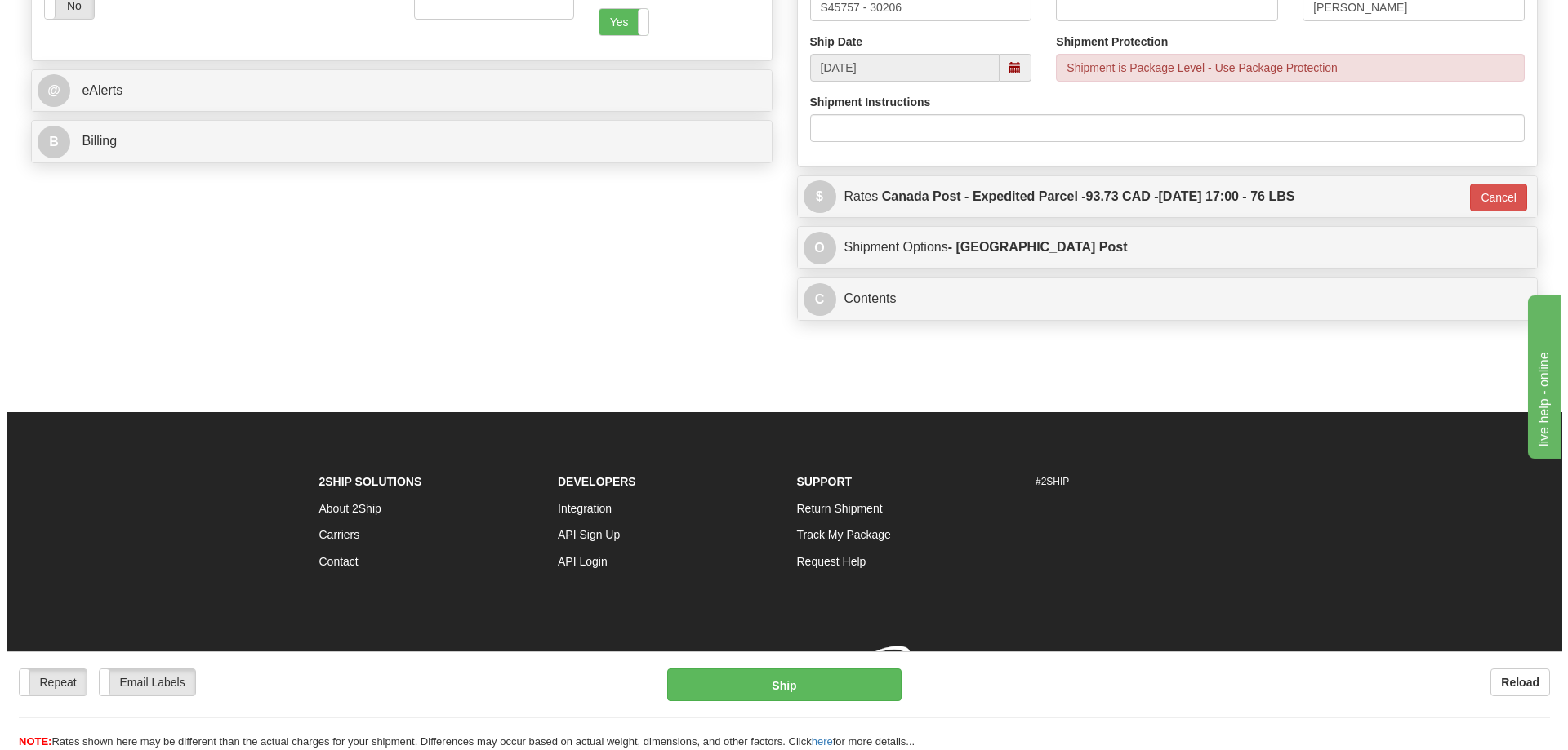
scroll to position [637, 0]
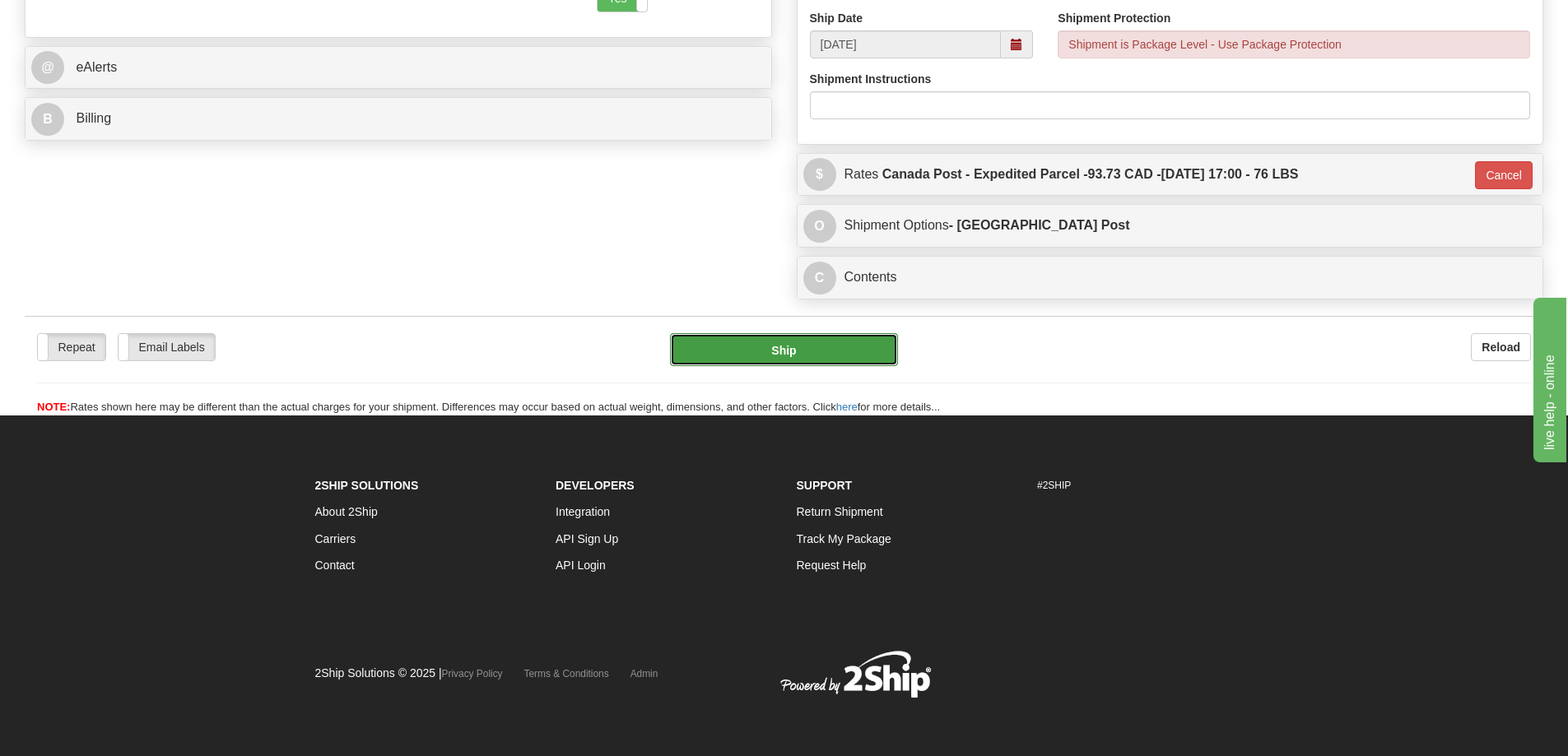
click at [789, 350] on button "Ship" at bounding box center [784, 349] width 228 height 32
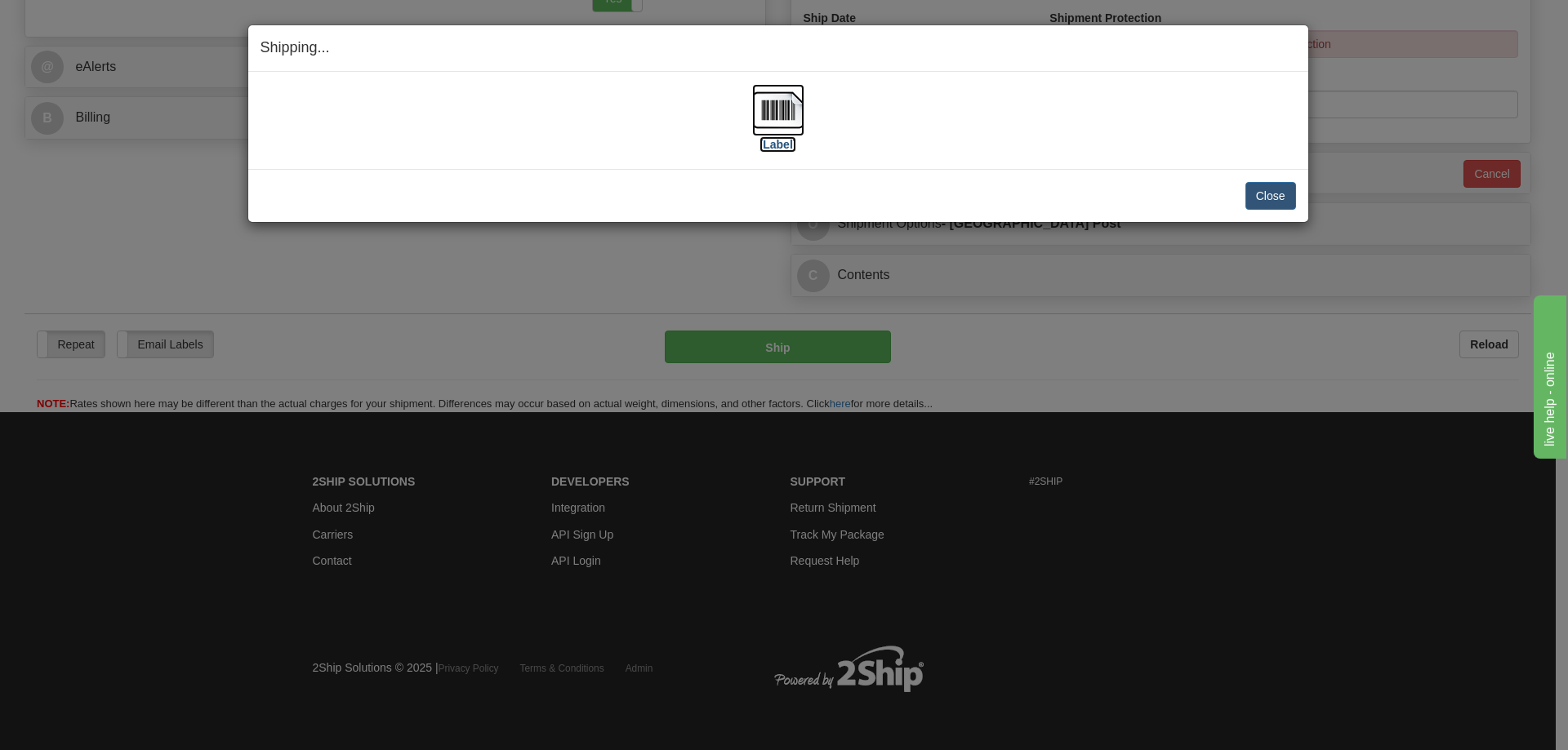
click at [791, 121] on img at bounding box center [777, 110] width 52 height 52
drag, startPoint x: 910, startPoint y: 191, endPoint x: 1053, endPoint y: 190, distance: 143.0
click at [910, 191] on div "Close Cancel" at bounding box center [777, 195] width 1035 height 27
click at [1277, 176] on div "Close Cancel Cancel Shipment and Quit Pickup Quit Pickup ONLY" at bounding box center [777, 195] width 1060 height 53
click at [1265, 206] on button "Close" at bounding box center [1270, 195] width 50 height 27
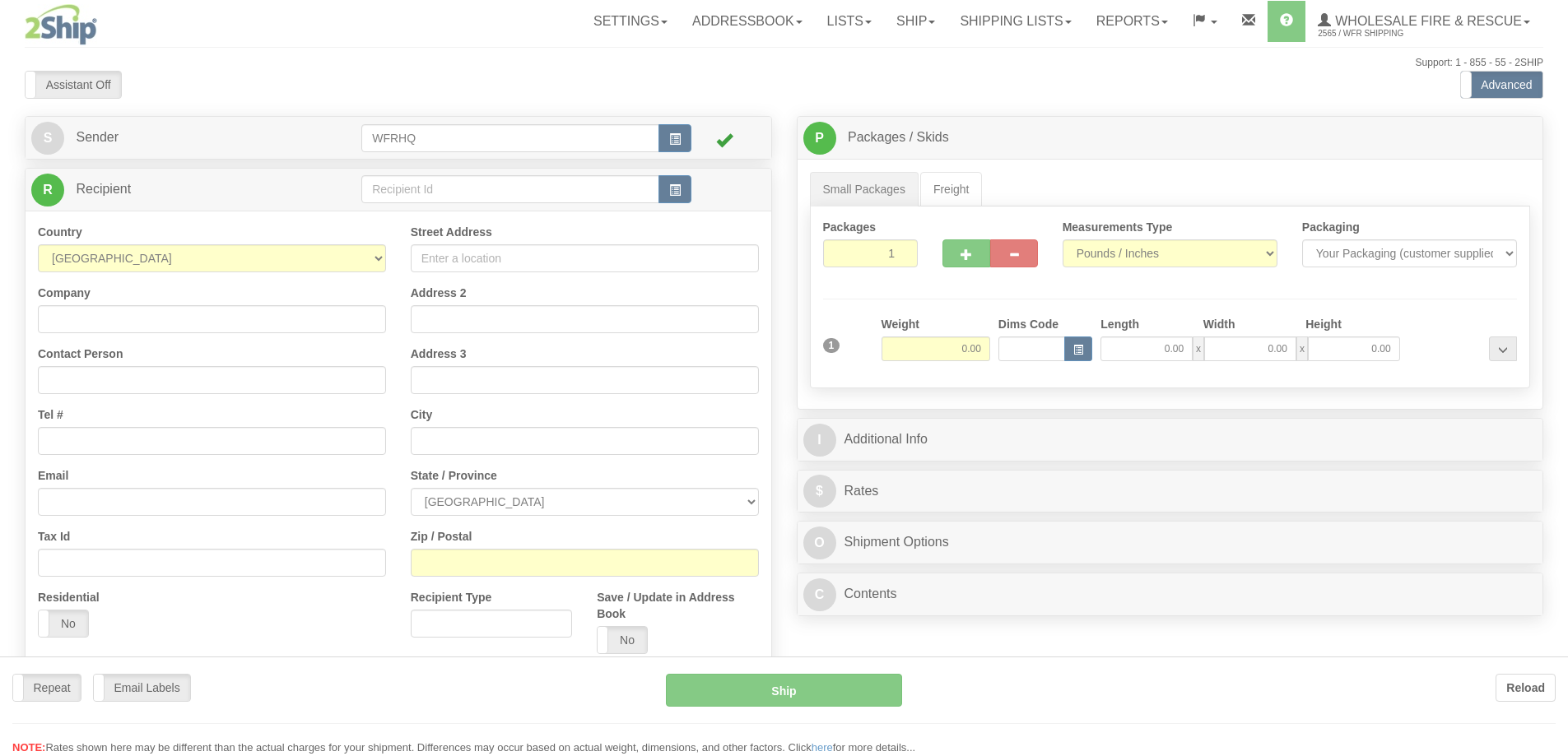
click at [676, 193] on div at bounding box center [784, 378] width 1568 height 756
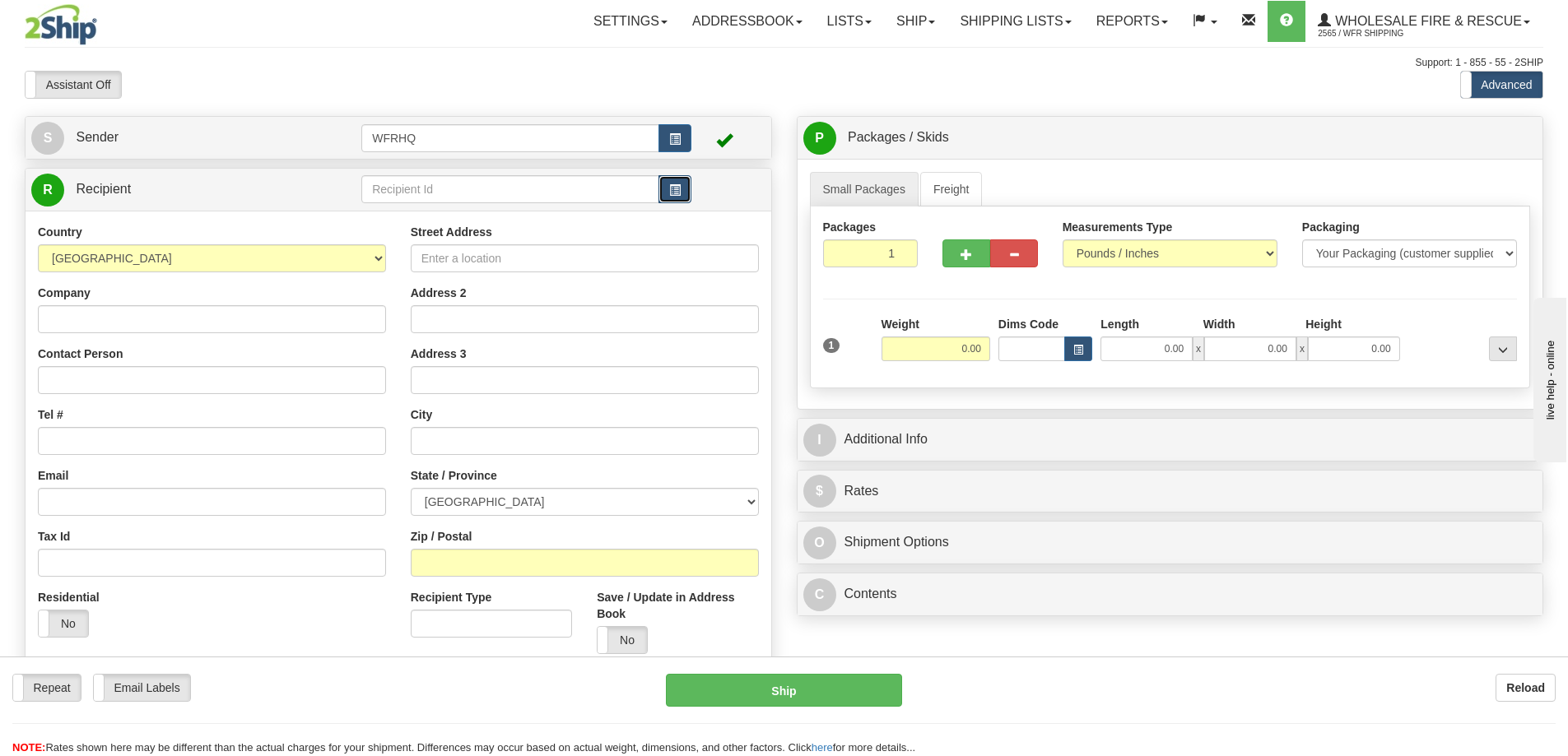
click at [673, 193] on span "button" at bounding box center [675, 190] width 11 height 10
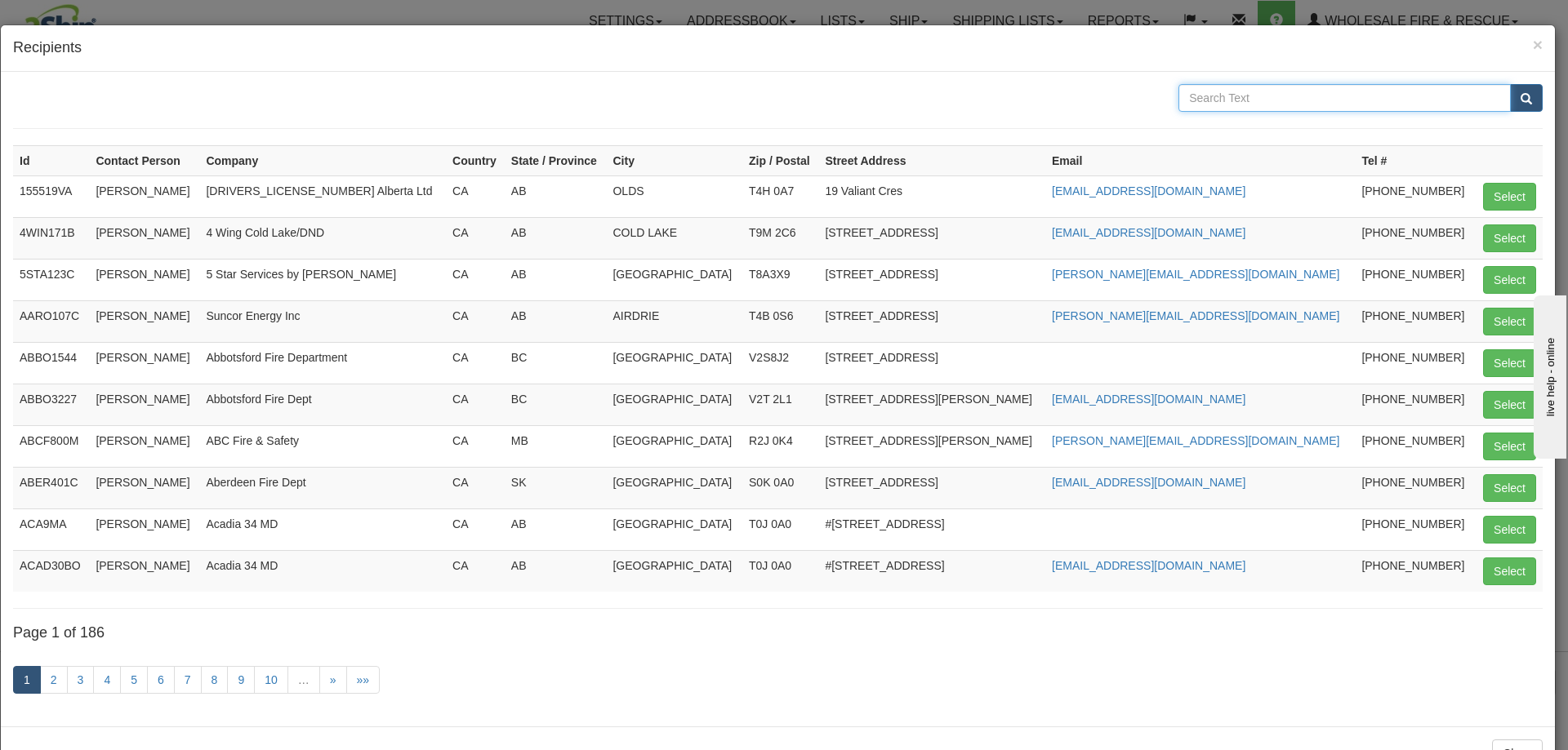
click at [1213, 89] on input "text" at bounding box center [1344, 98] width 332 height 27
type input "Empress"
click at [1509, 84] on button "submit" at bounding box center [1525, 98] width 32 height 27
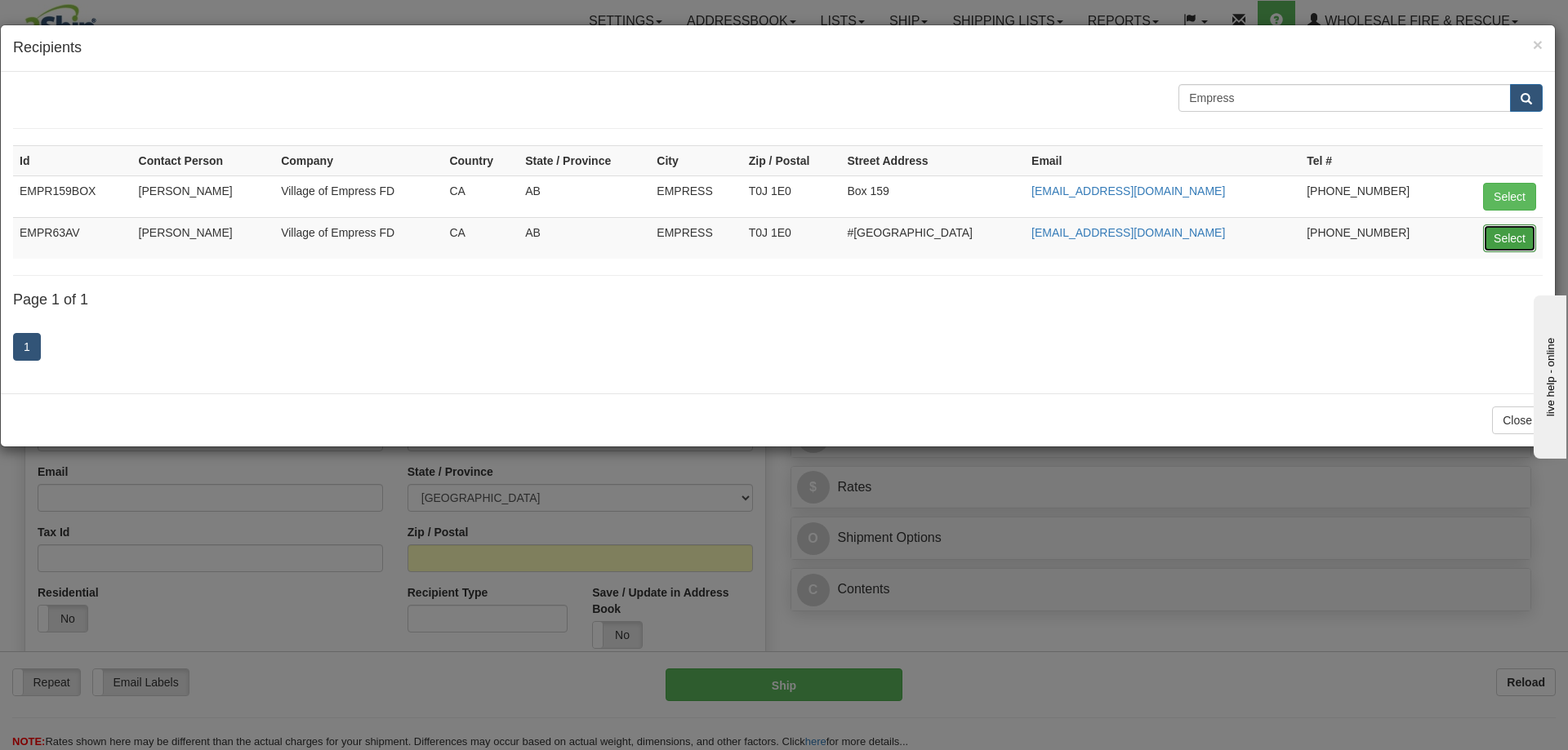
click at [1505, 241] on button "Select" at bounding box center [1509, 238] width 53 height 27
type input "EMPR63AV"
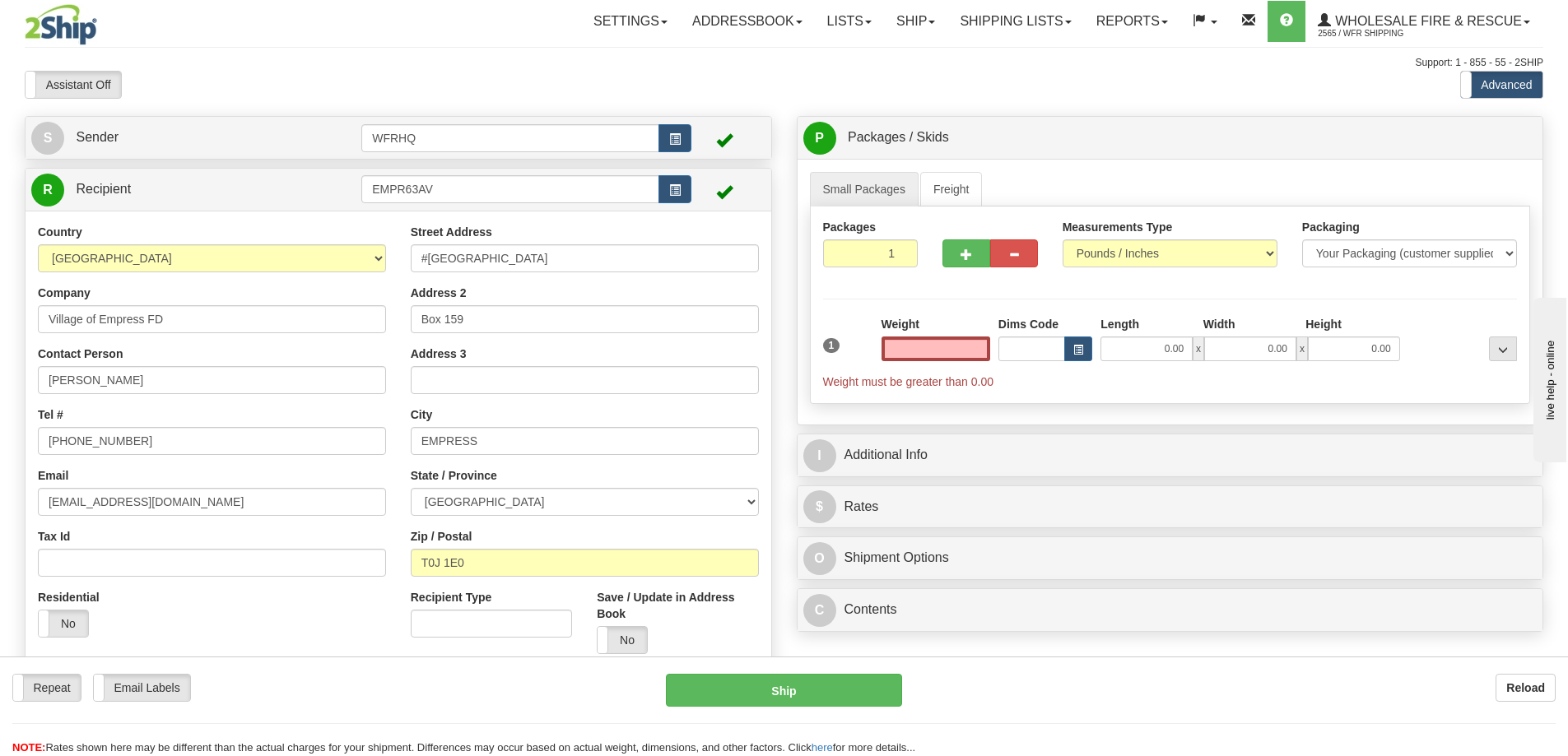
type input "0.00"
drag, startPoint x: 537, startPoint y: 320, endPoint x: 81, endPoint y: 320, distance: 456.0
click at [81, 320] on div "Country [GEOGRAPHIC_DATA] [GEOGRAPHIC_DATA] [GEOGRAPHIC_DATA] [GEOGRAPHIC_DATA]…" at bounding box center [398, 446] width 745 height 443
click at [606, 639] on span at bounding box center [597, 640] width 21 height 27
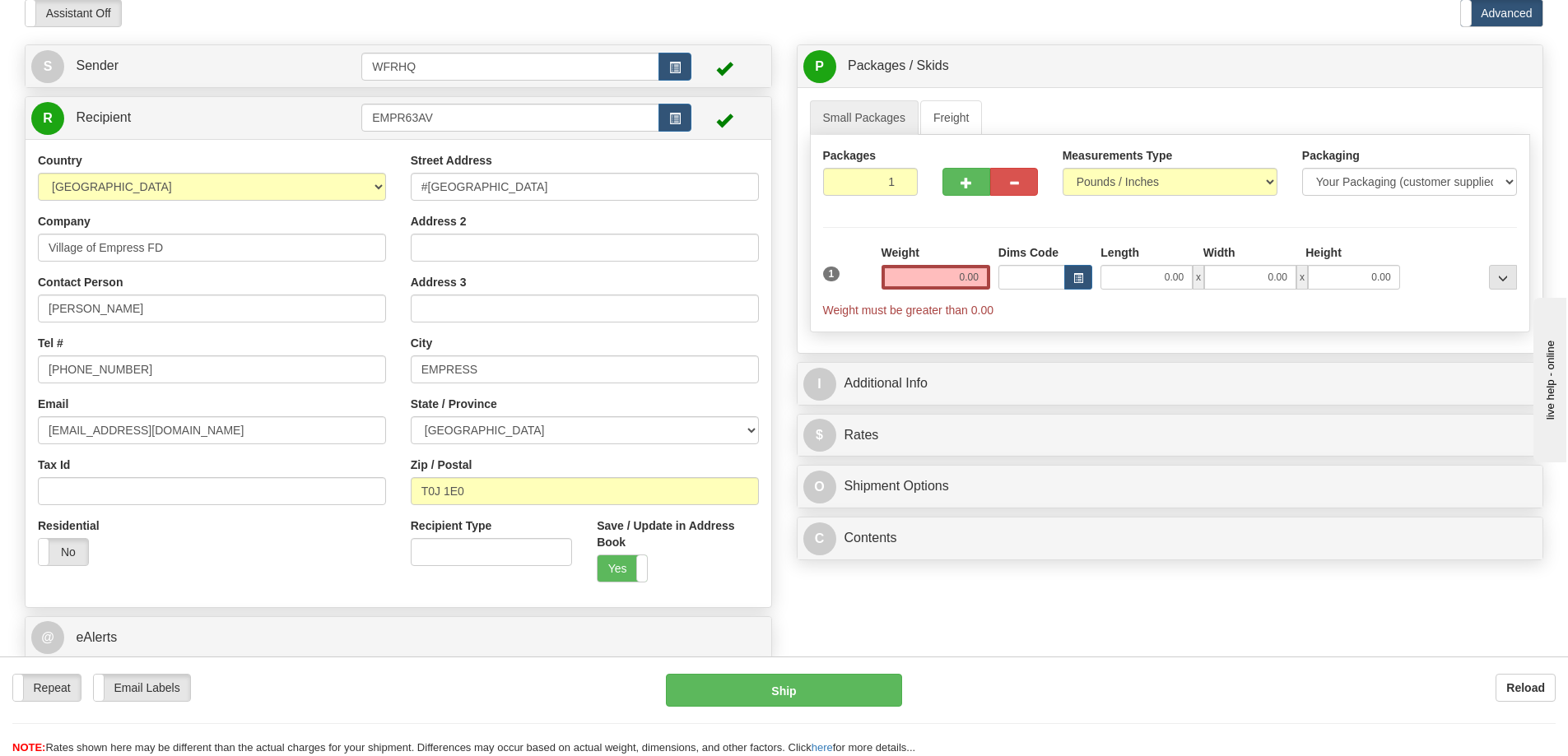
scroll to position [82, 0]
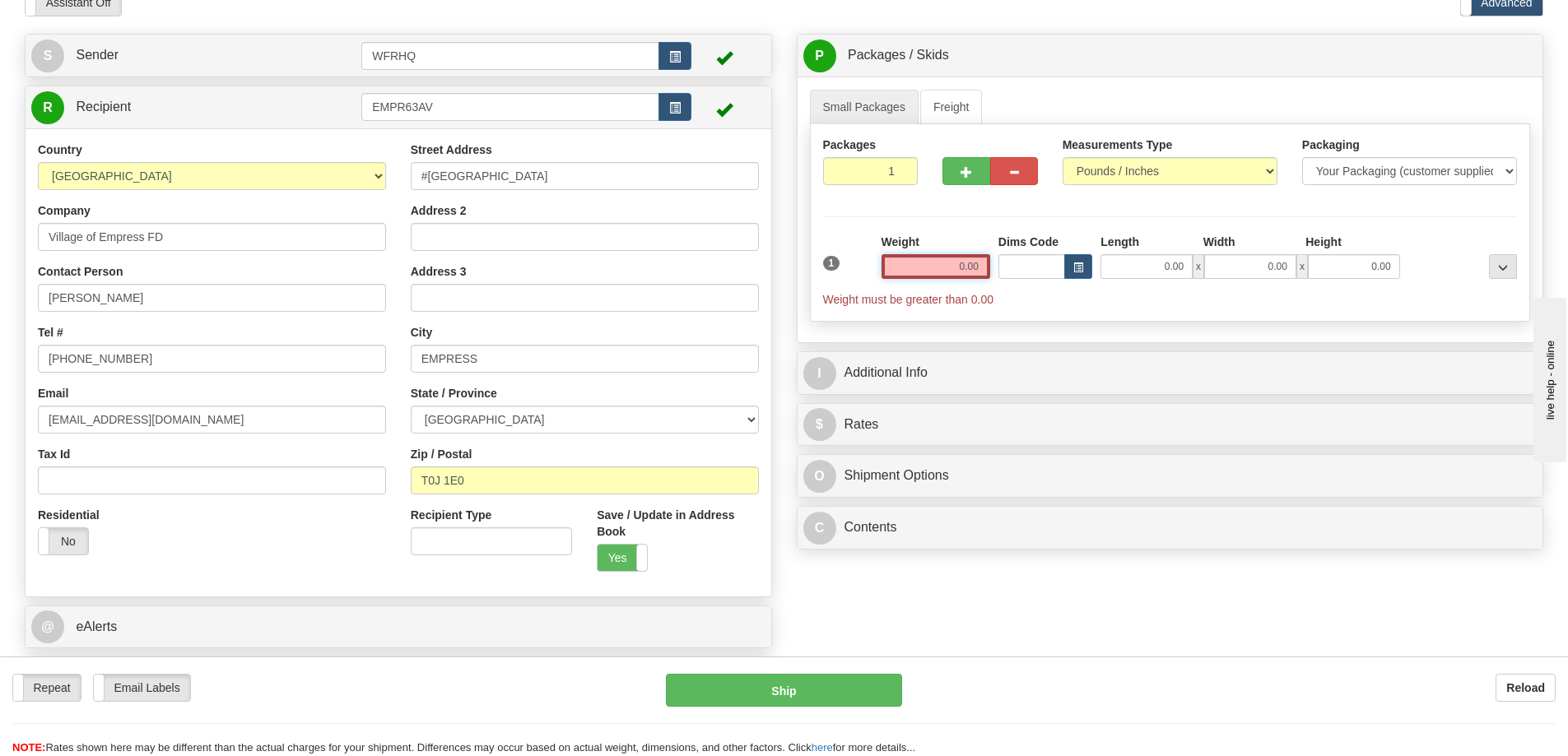
click at [951, 267] on input "0.00" at bounding box center [935, 266] width 109 height 25
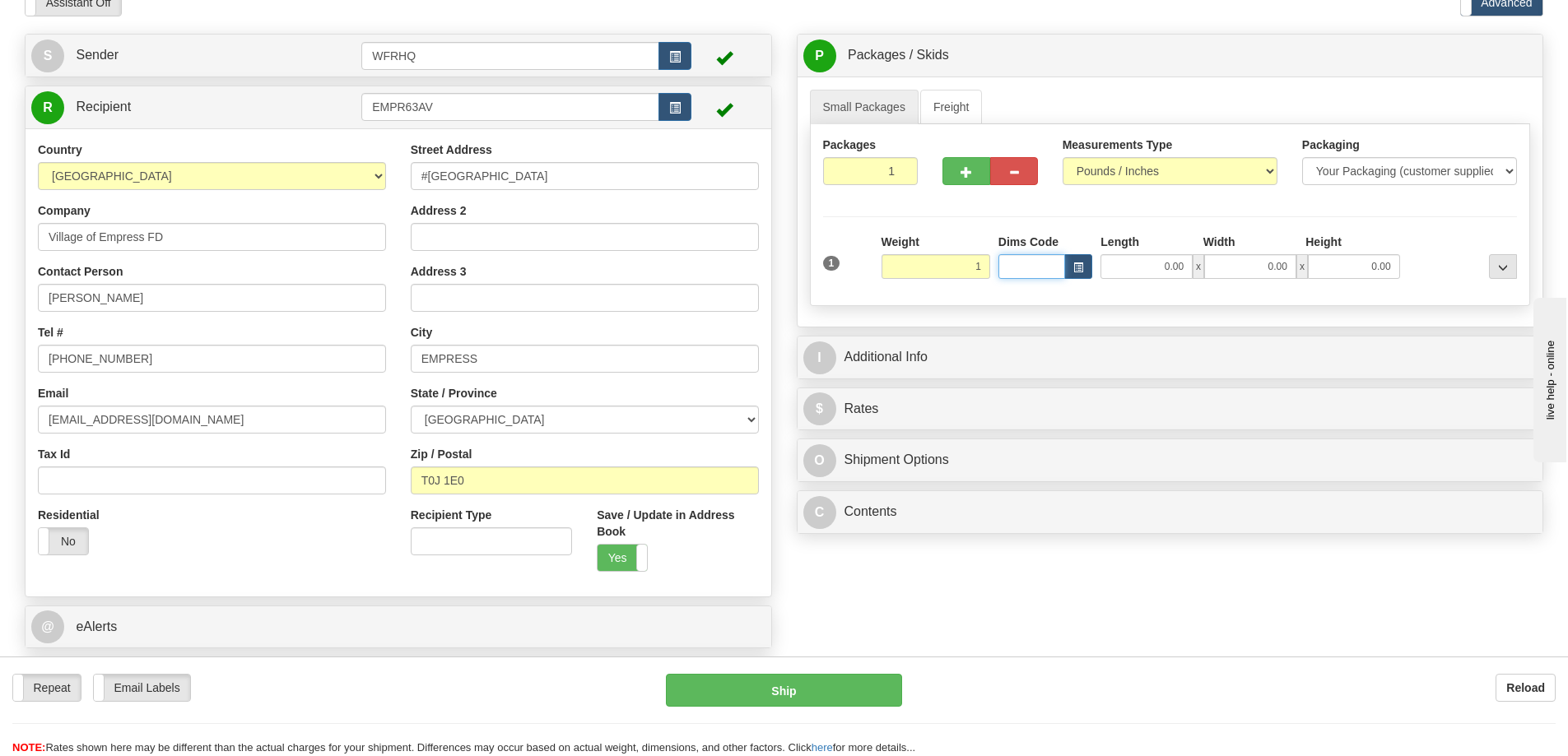
type input "1.00"
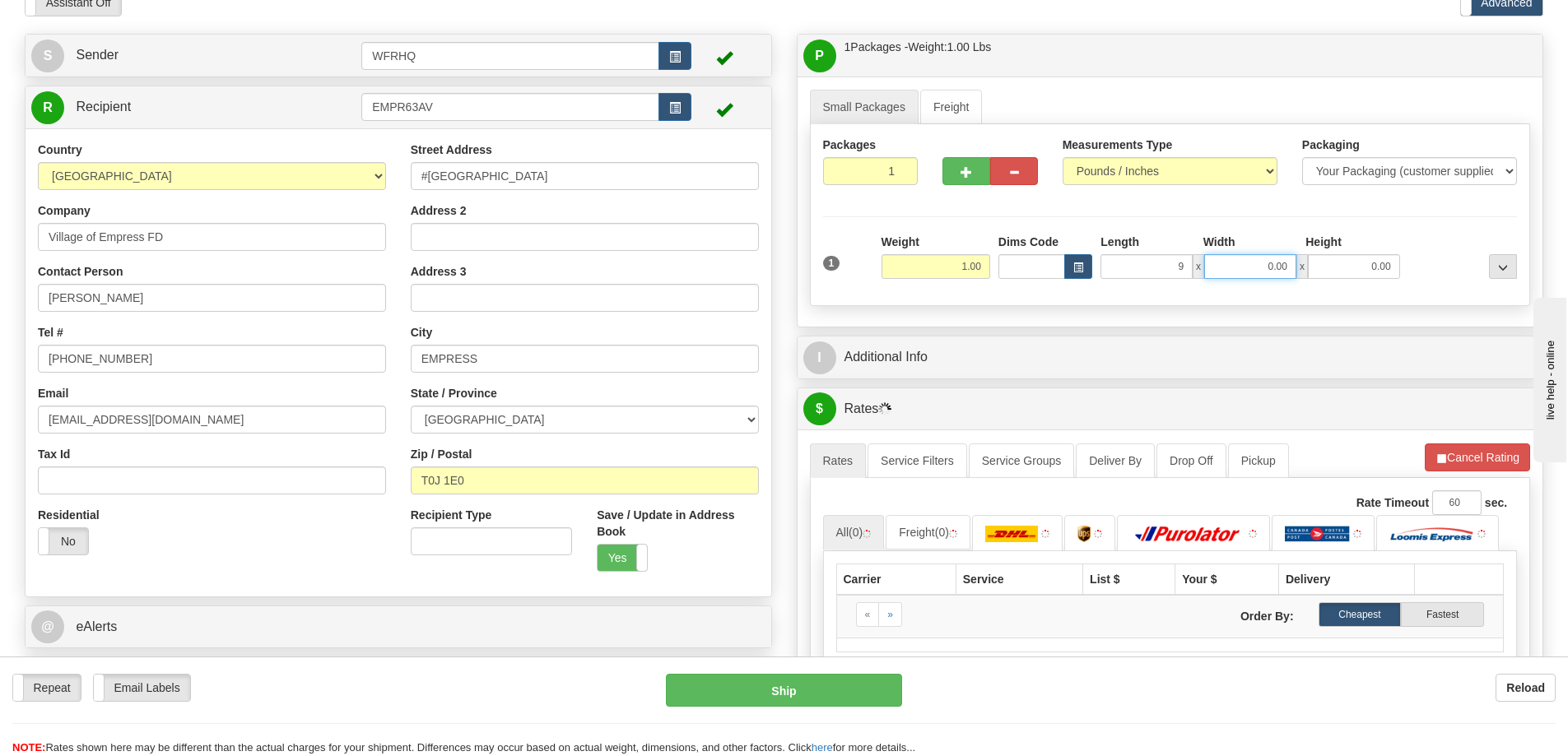
type input "9.00"
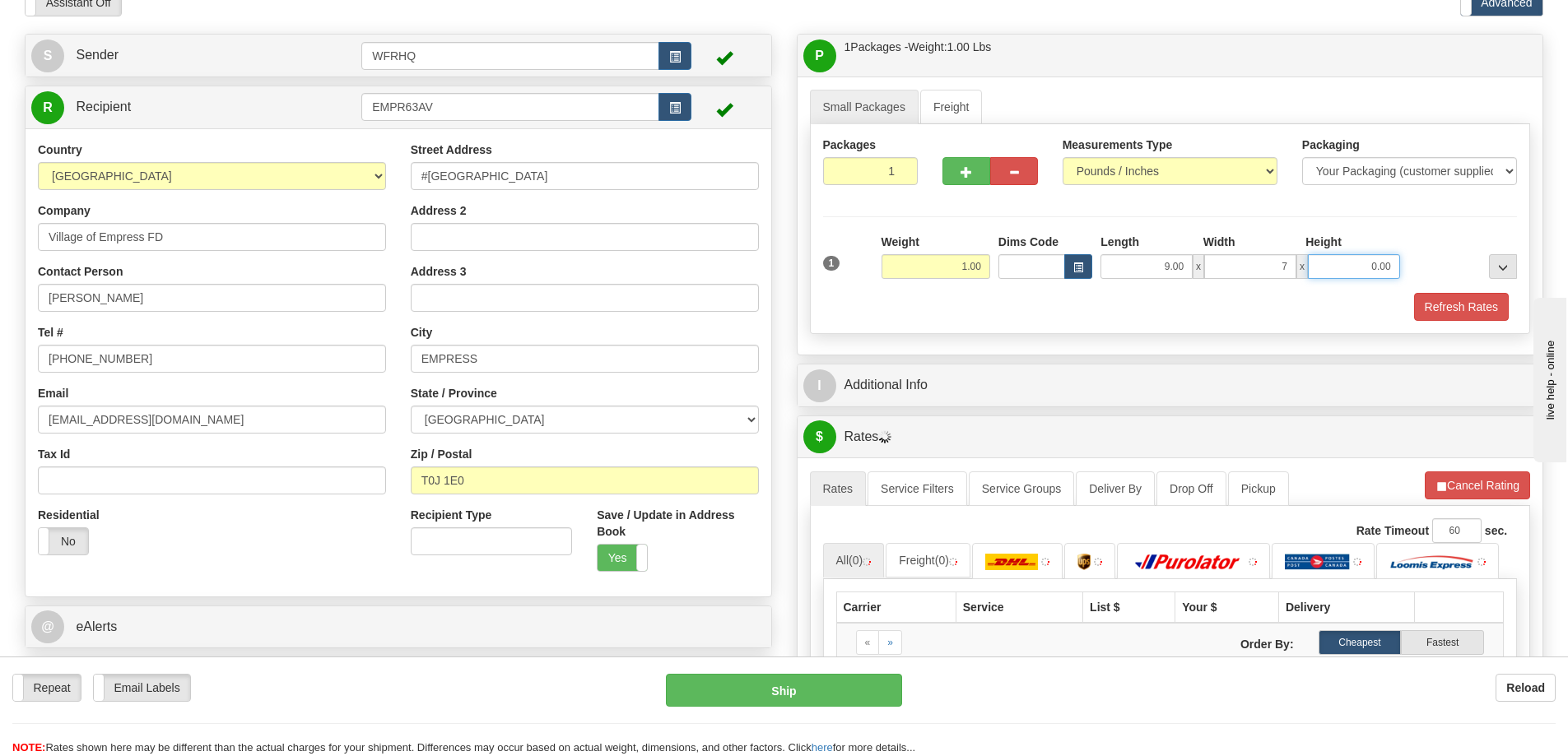
type input "7.00"
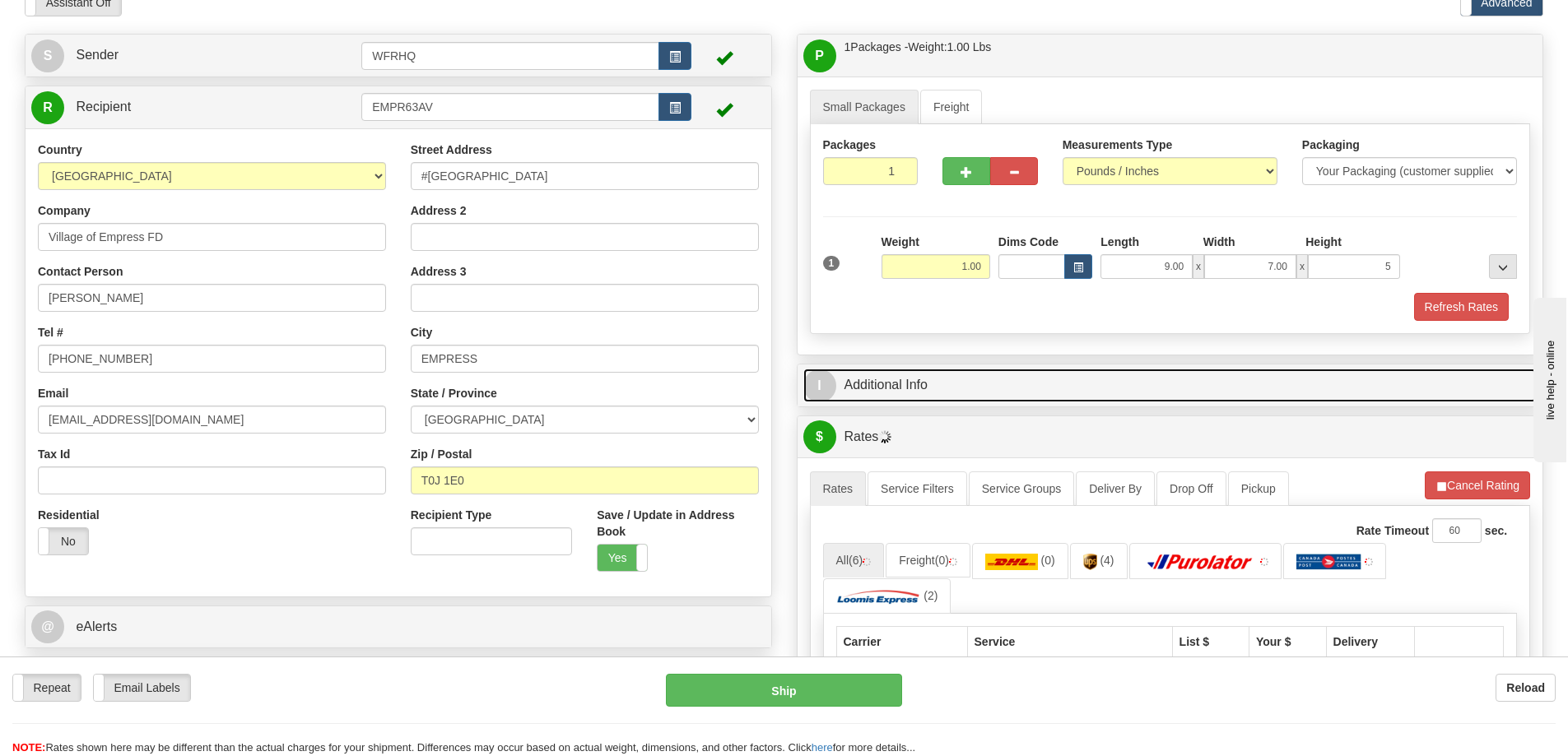
type input "5.00"
click at [879, 400] on link "I Additional Info" at bounding box center [1170, 385] width 734 height 33
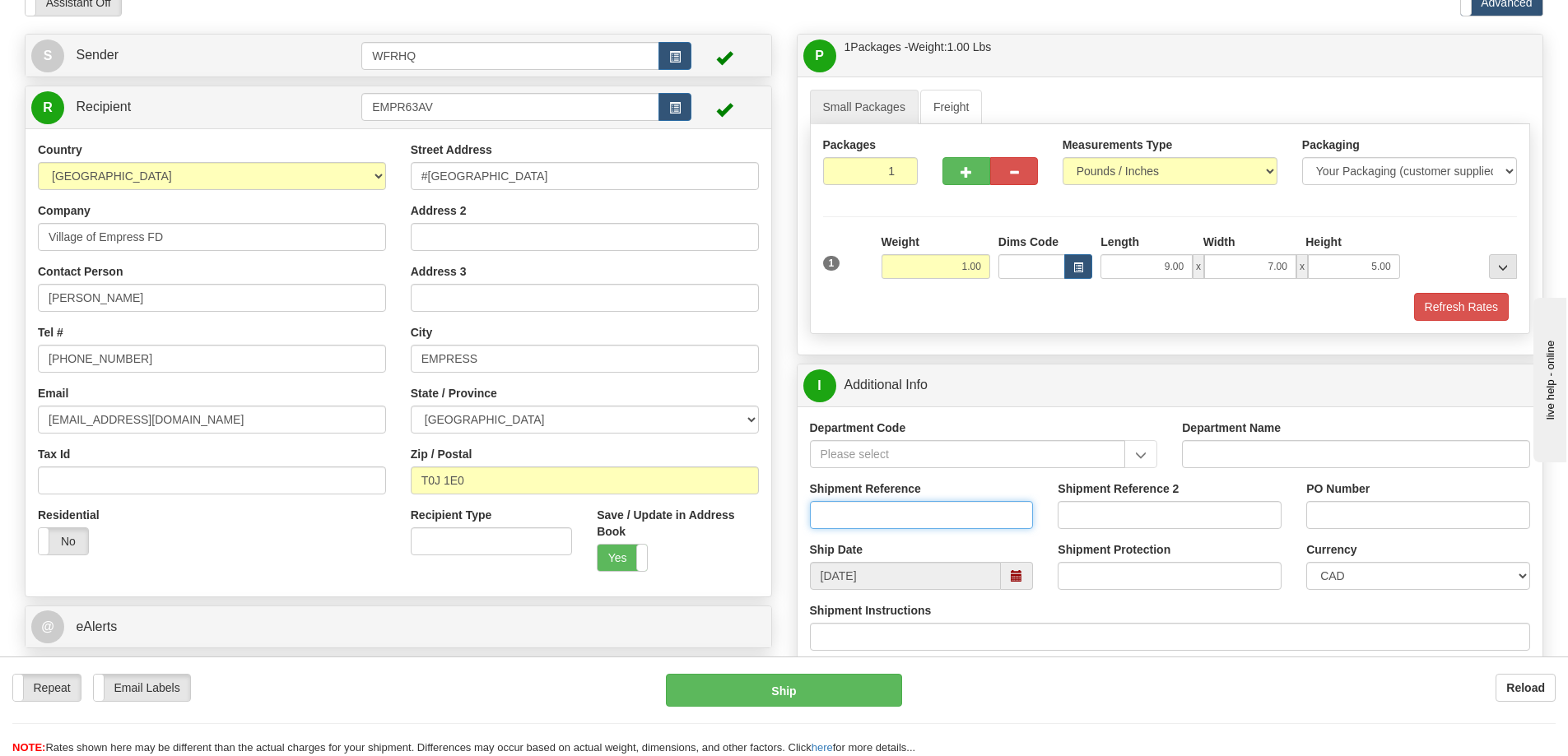
click at [871, 513] on input "Shipment Reference" at bounding box center [921, 514] width 224 height 28
type input "S45917 - 30355"
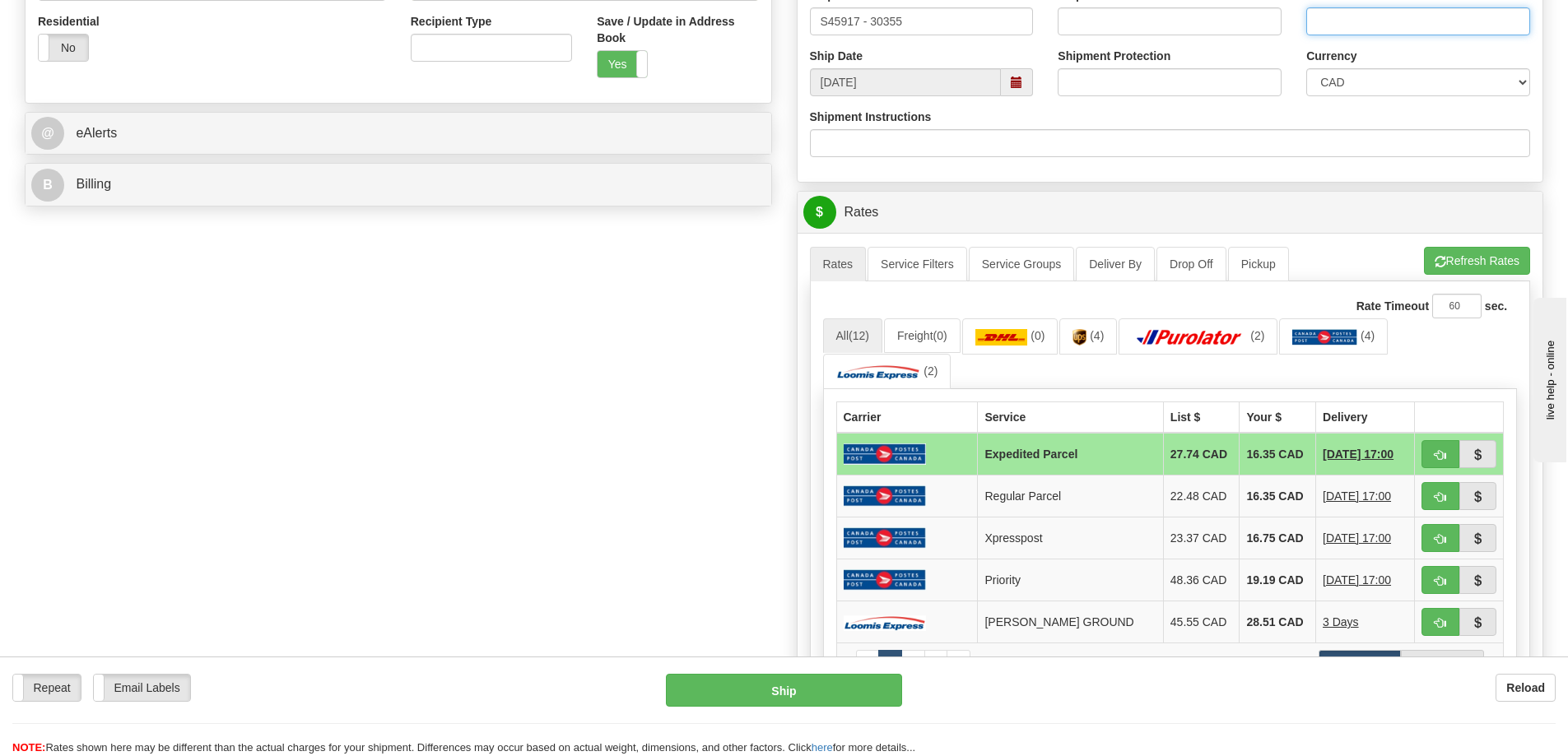
scroll to position [905, 0]
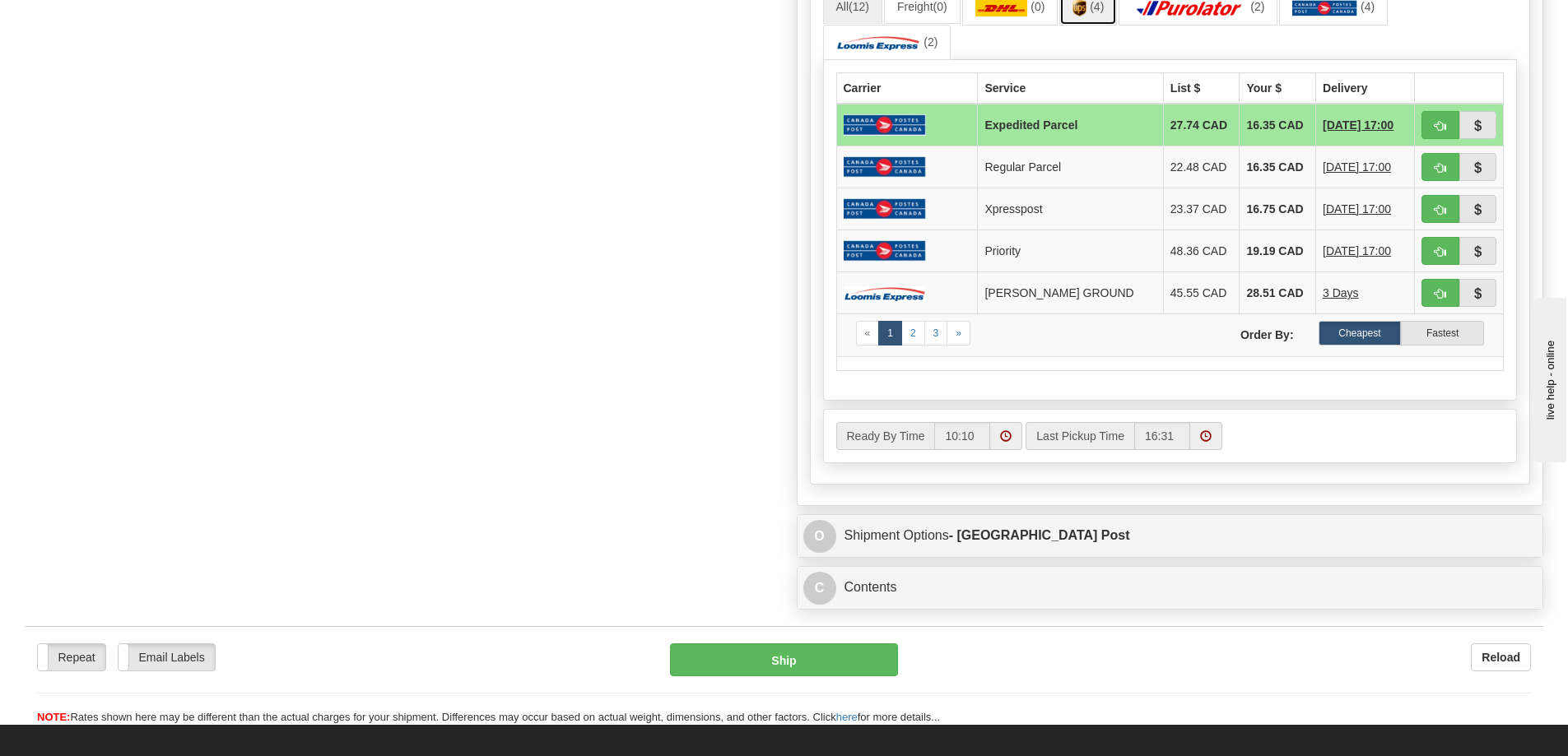
click at [1103, 9] on span "(4)" at bounding box center [1097, 7] width 14 height 13
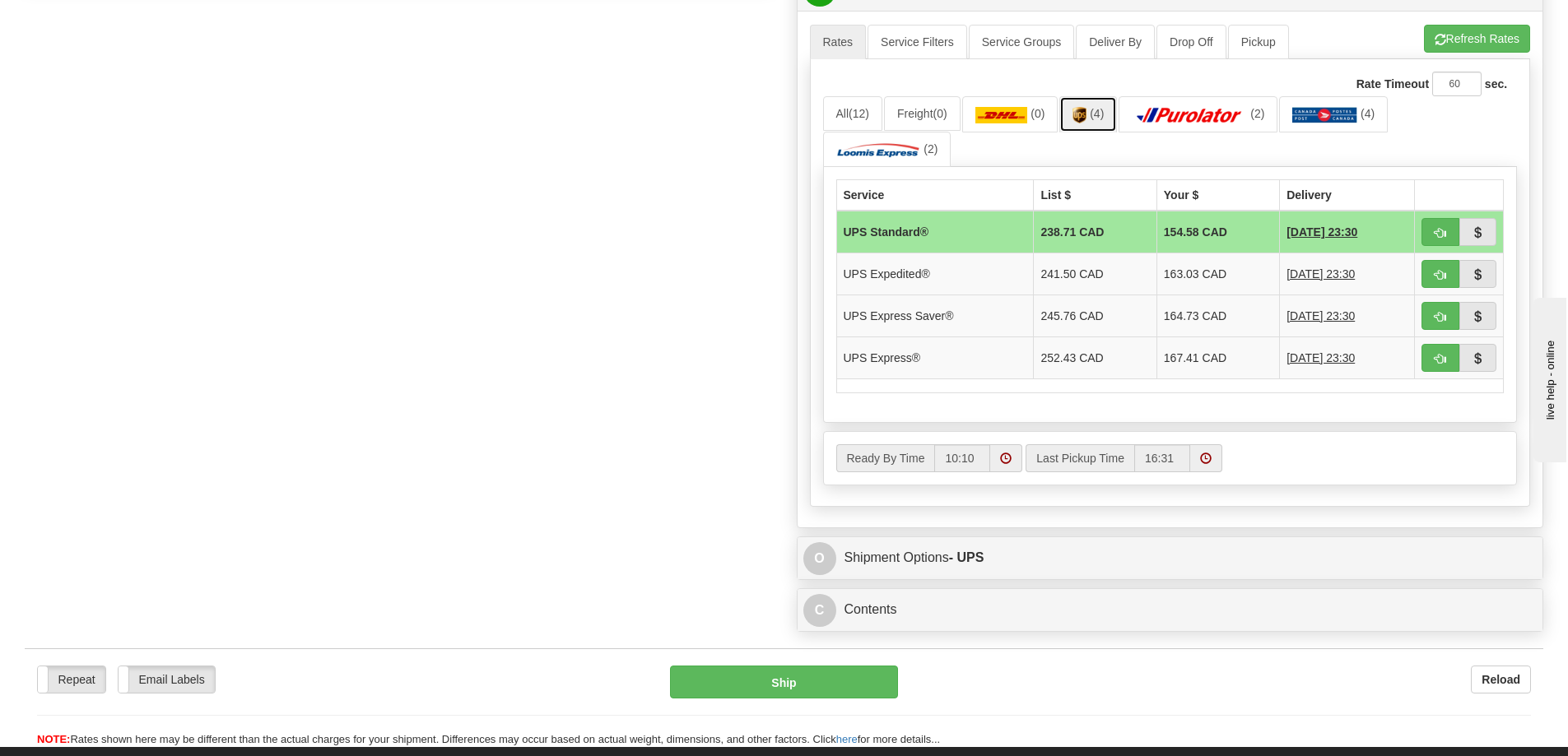
scroll to position [659, 0]
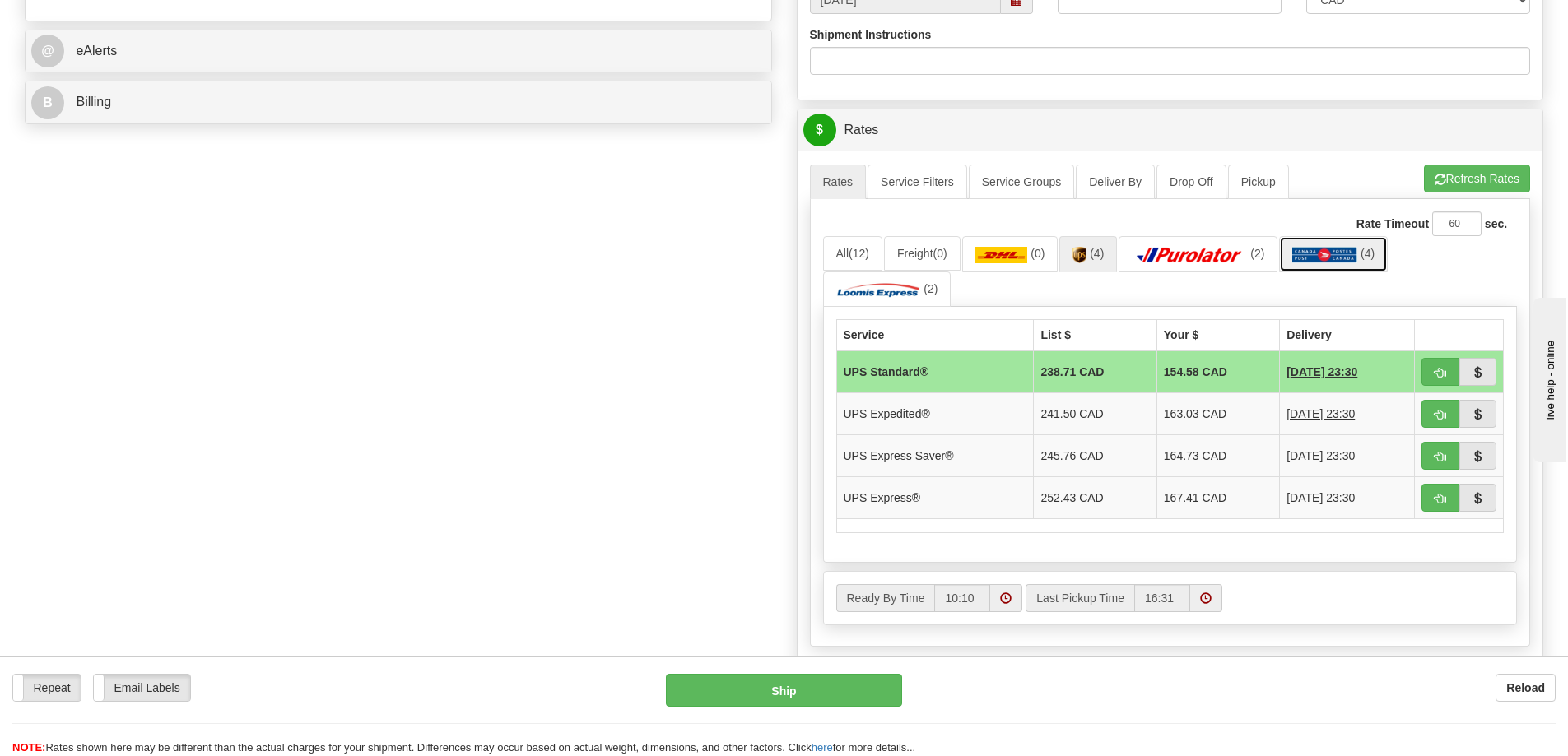
click at [1314, 258] on img at bounding box center [1325, 255] width 65 height 16
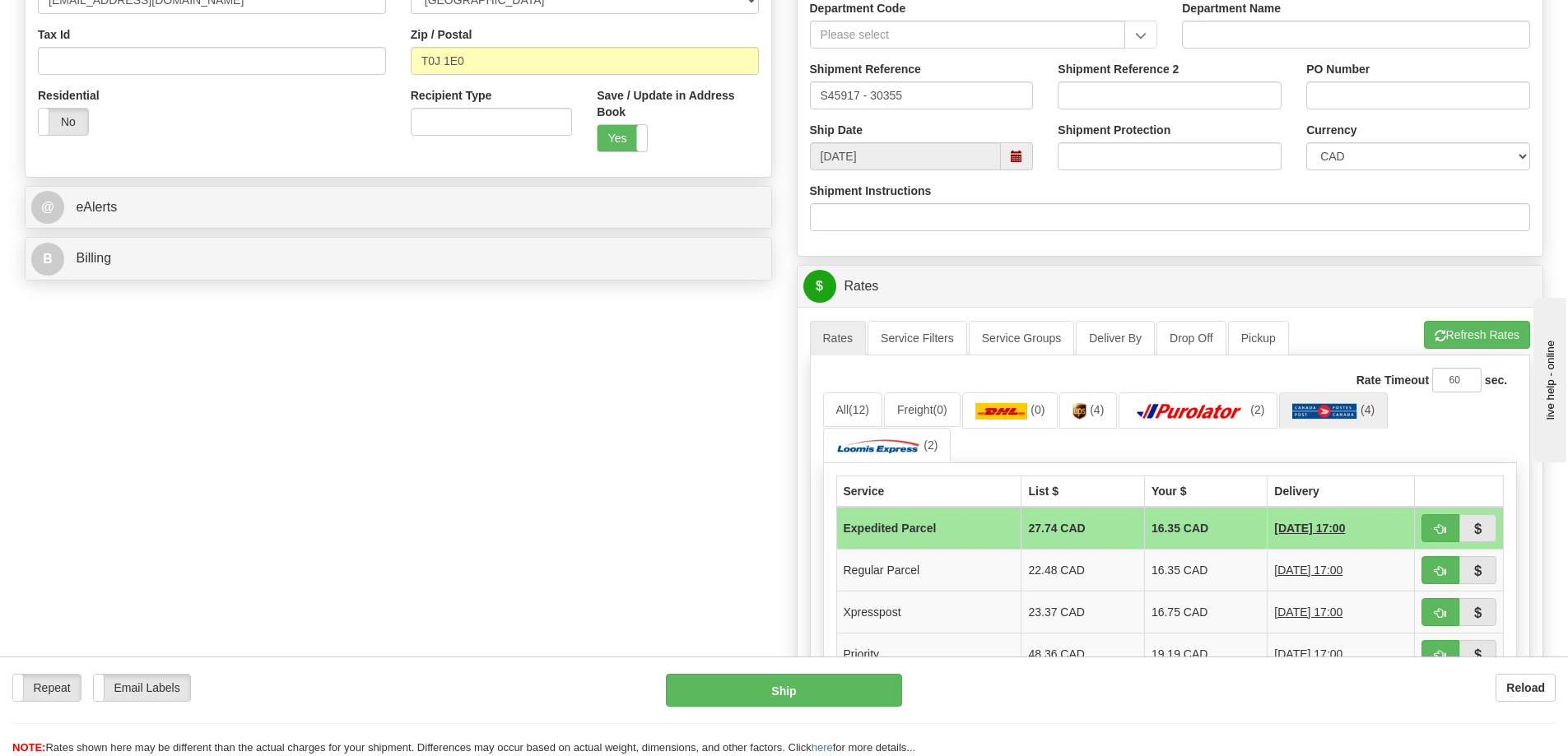
scroll to position [247, 0]
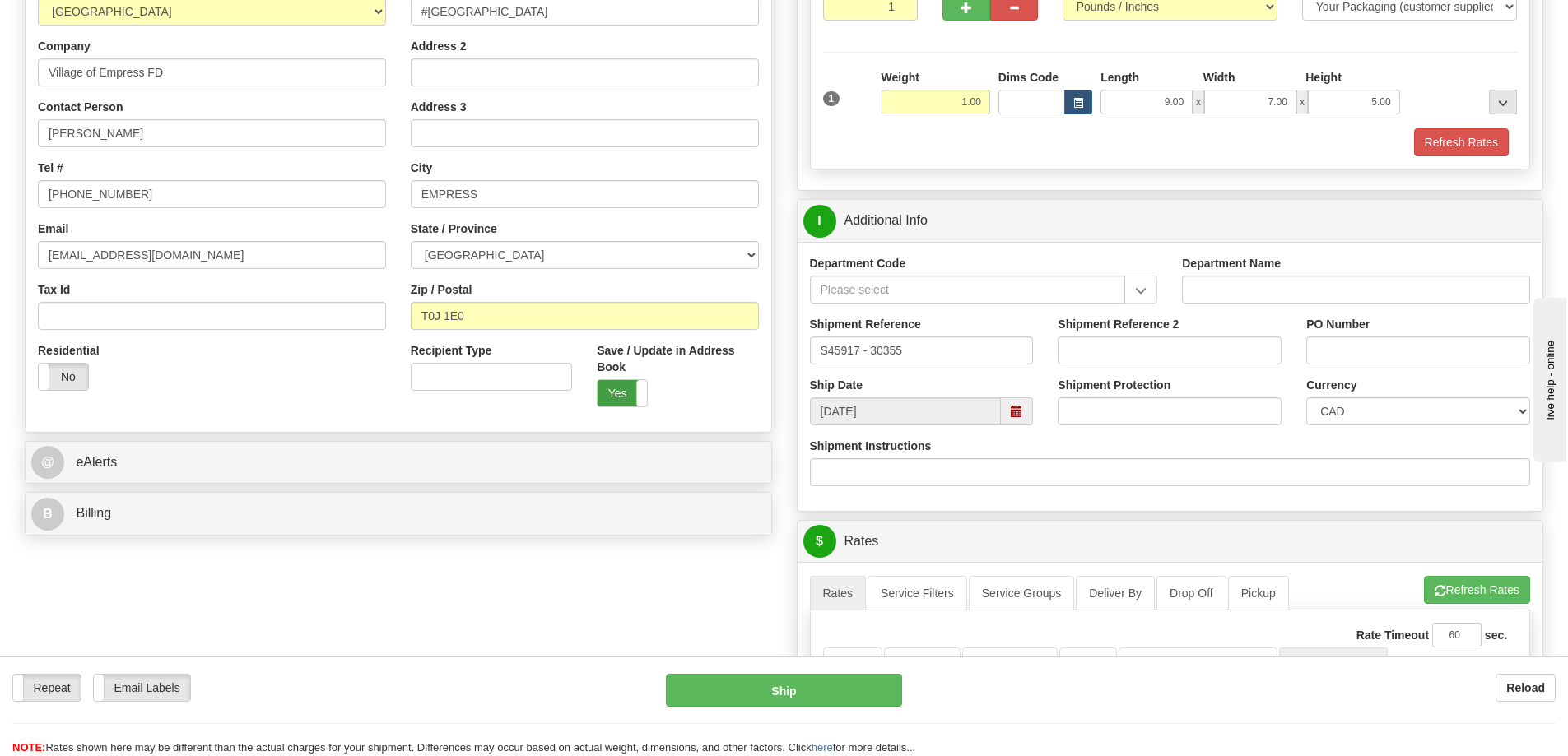
click at [623, 397] on label "Yes" at bounding box center [622, 393] width 50 height 27
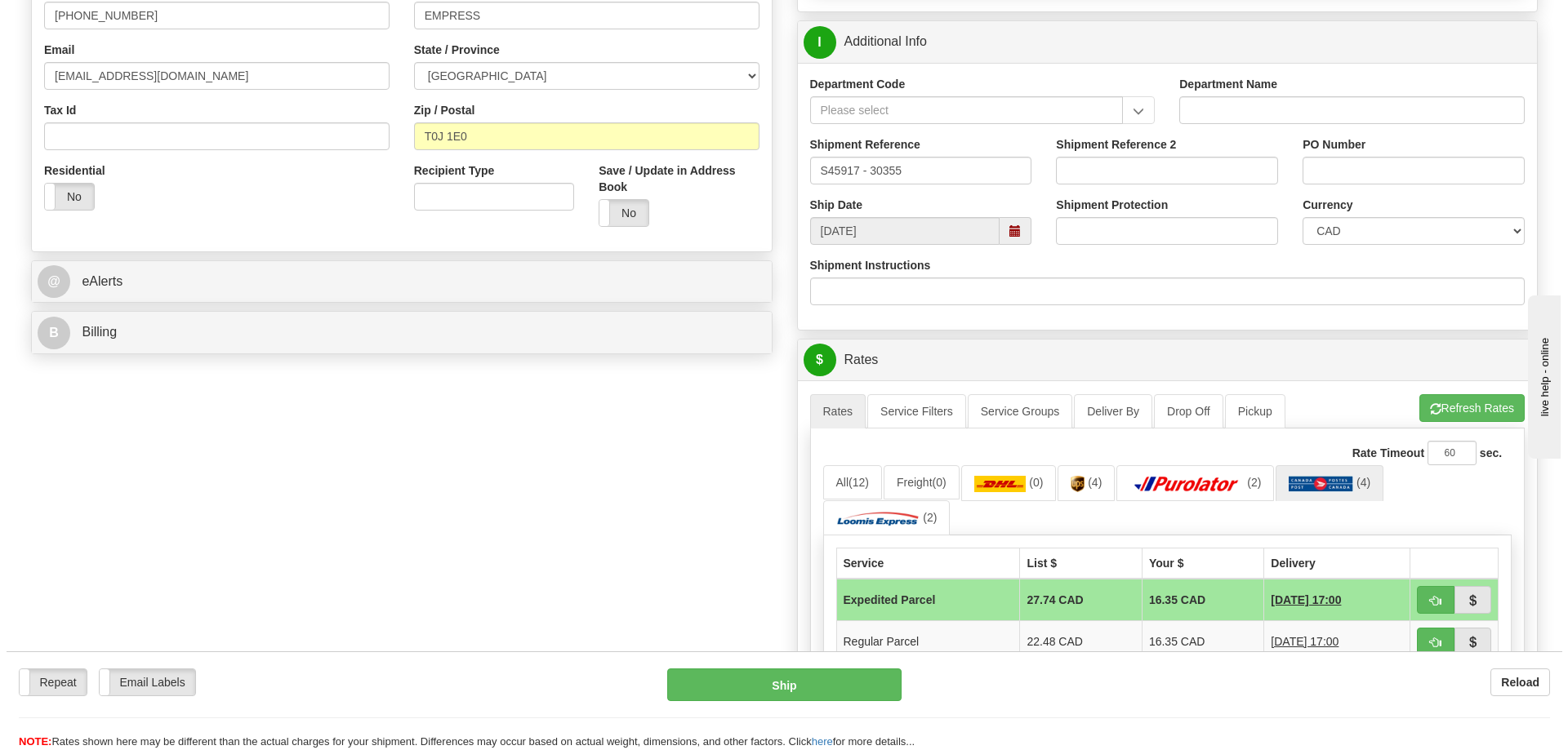
scroll to position [490, 0]
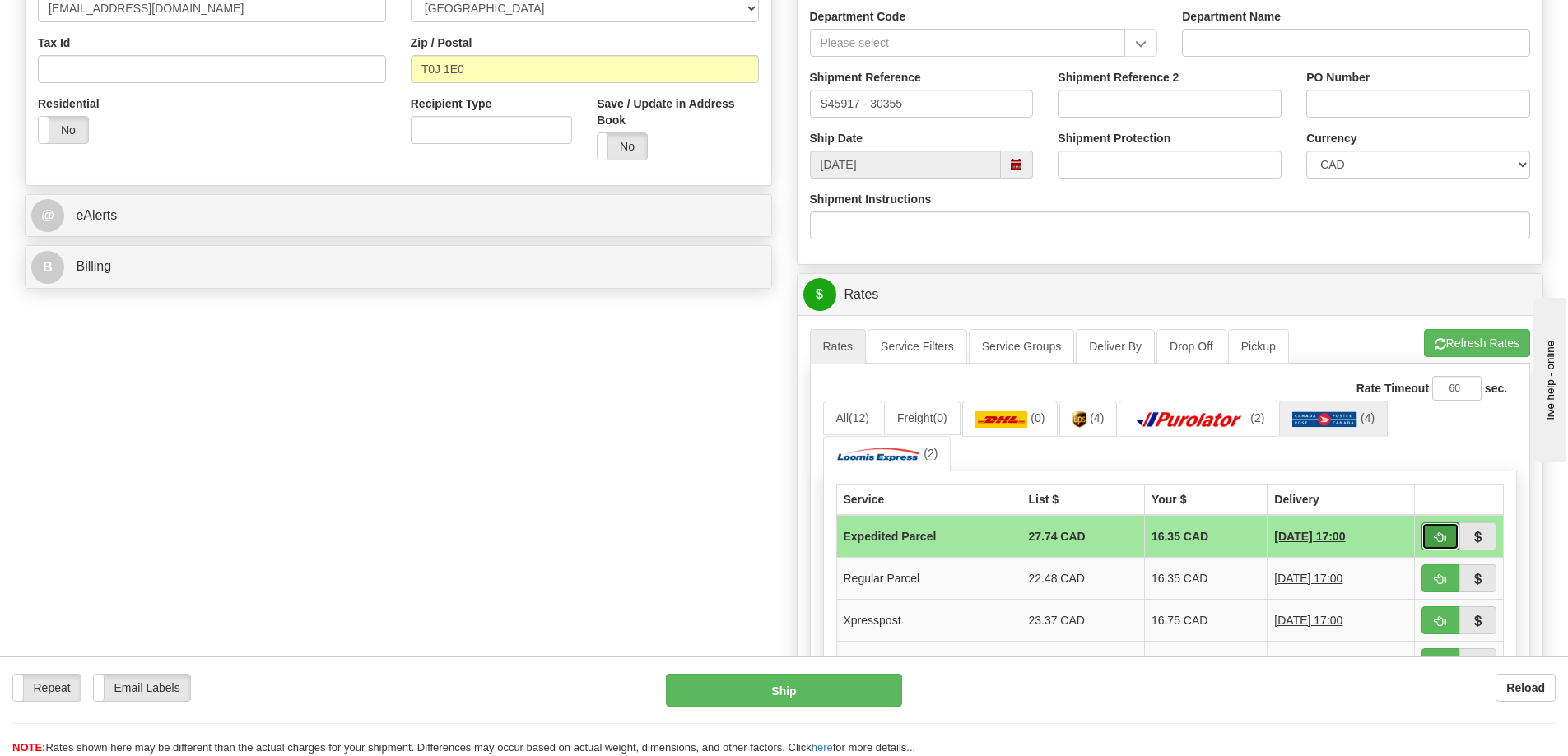
click at [1432, 537] on button "button" at bounding box center [1440, 536] width 38 height 28
type input "DOM.EP"
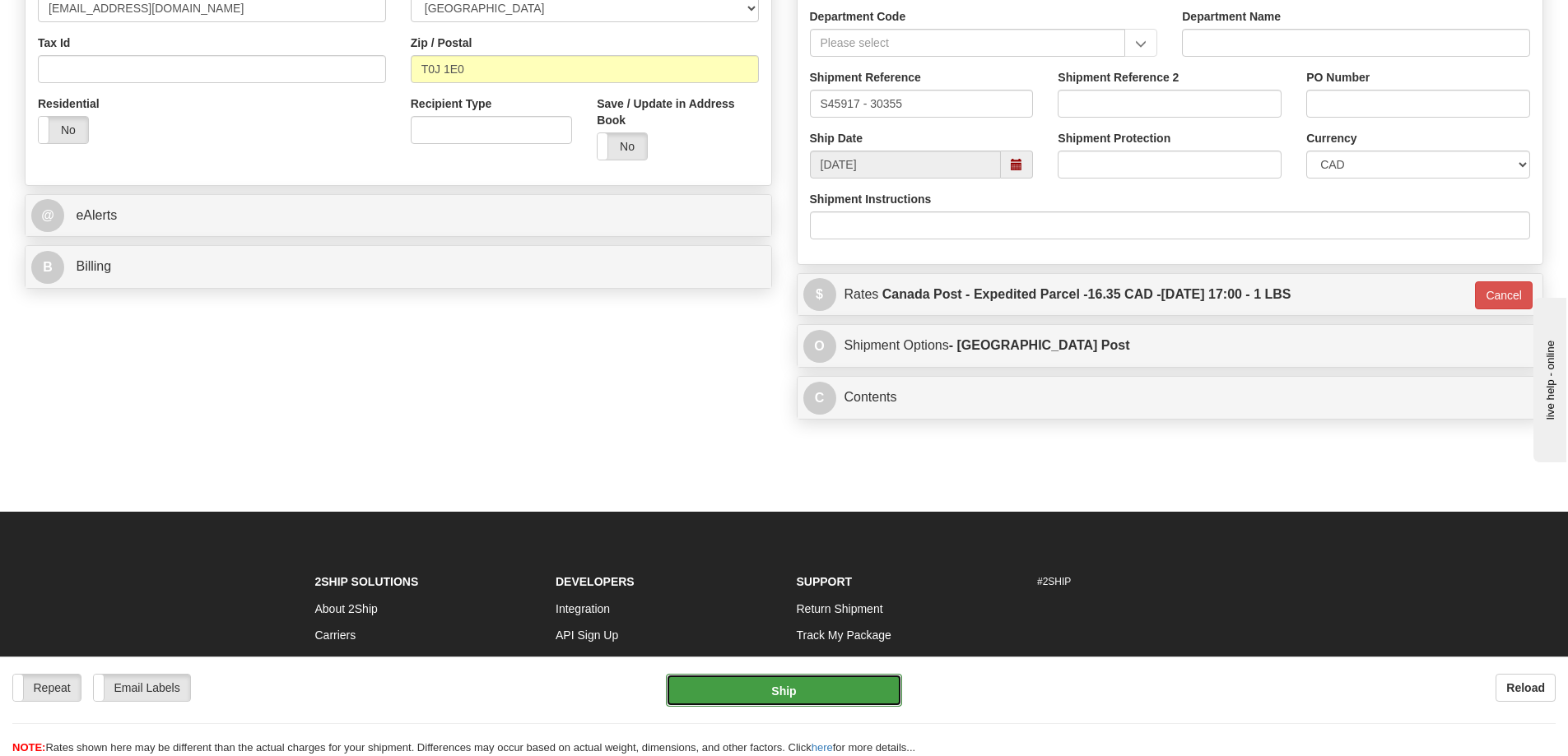
click at [785, 686] on button "Ship" at bounding box center [784, 690] width 236 height 32
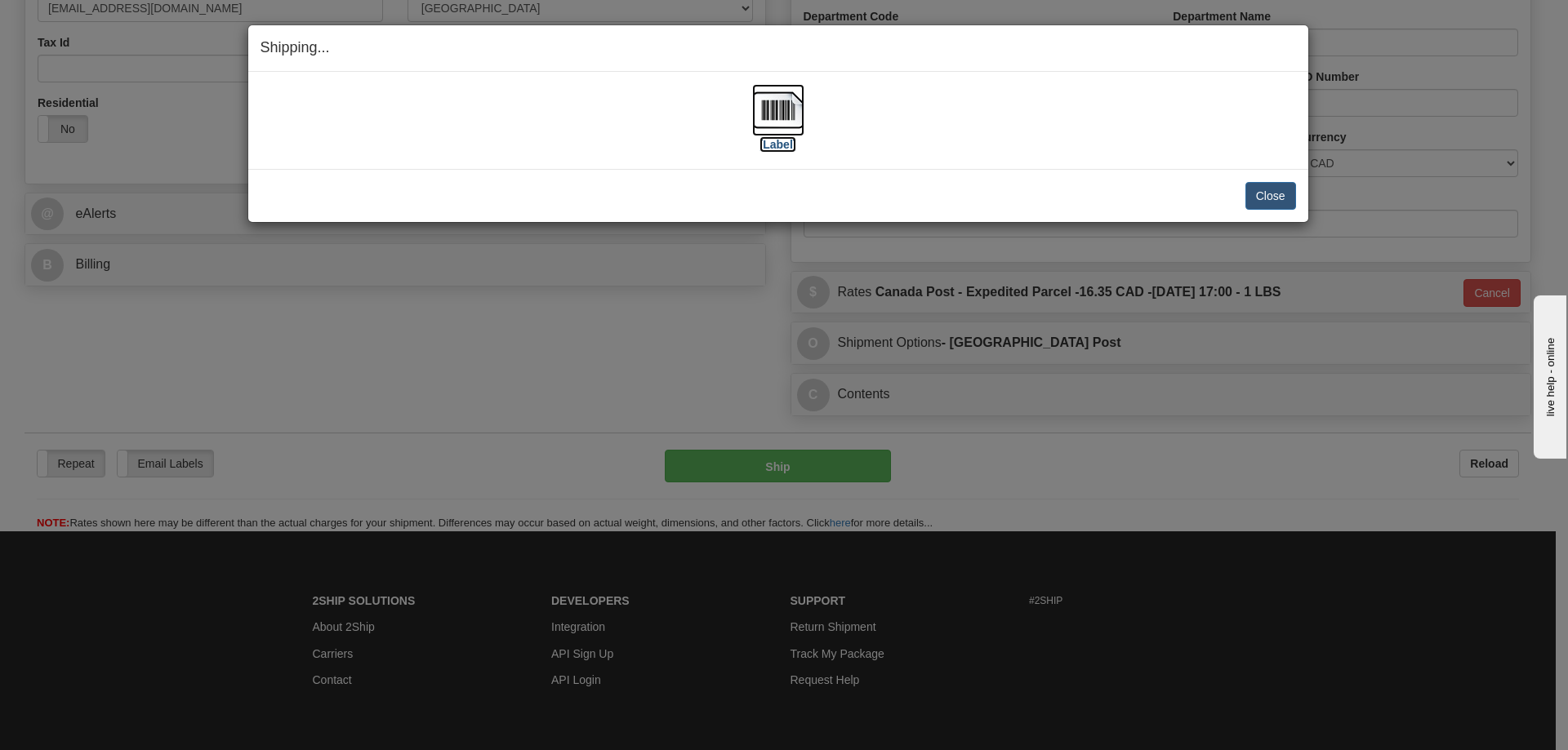
click at [783, 116] on img at bounding box center [777, 110] width 52 height 52
click at [629, 115] on div "[Label]" at bounding box center [777, 120] width 1035 height 73
click at [1262, 192] on button "Close" at bounding box center [1270, 195] width 50 height 27
click at [1267, 194] on button "Close" at bounding box center [1270, 195] width 50 height 27
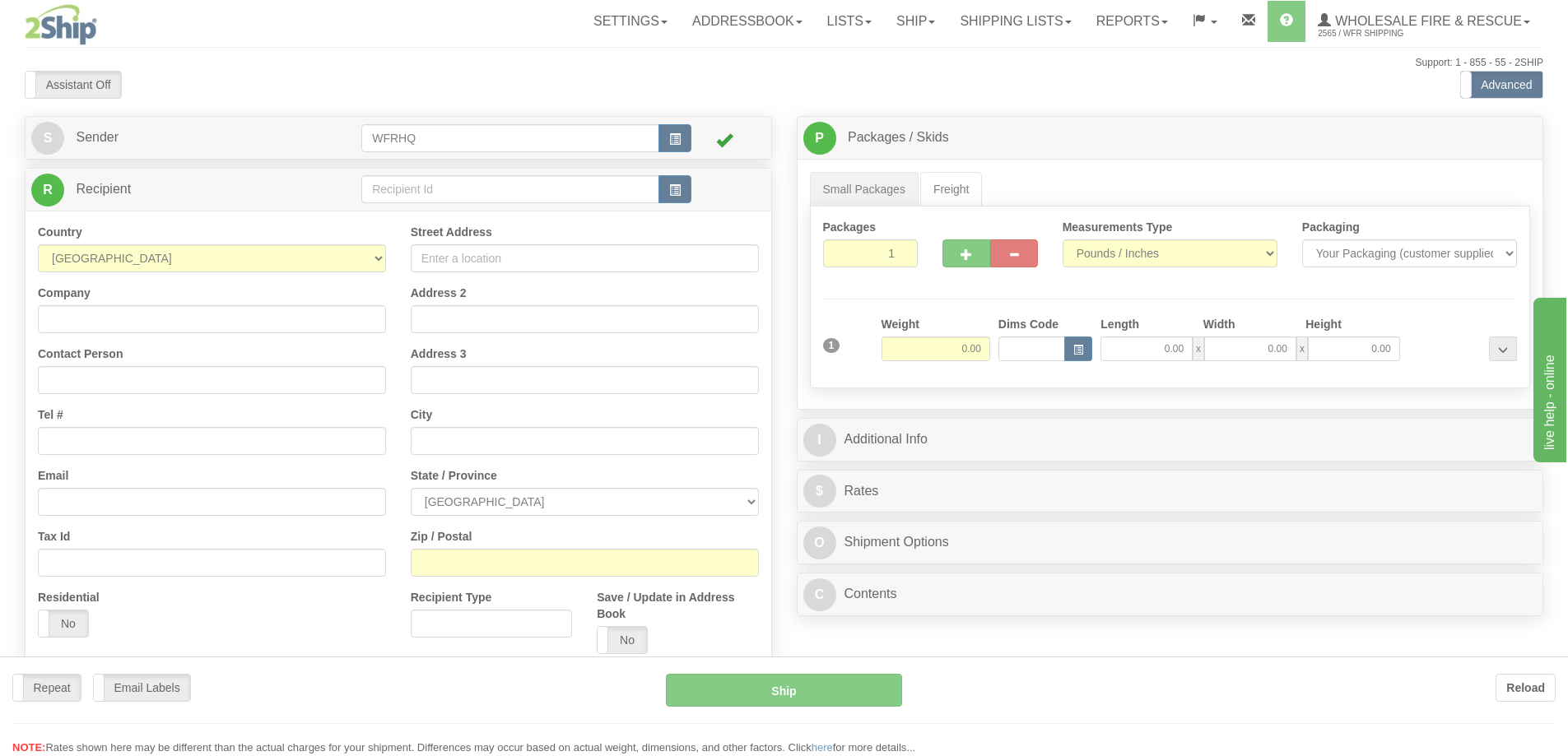
click at [672, 190] on div at bounding box center [784, 378] width 1568 height 756
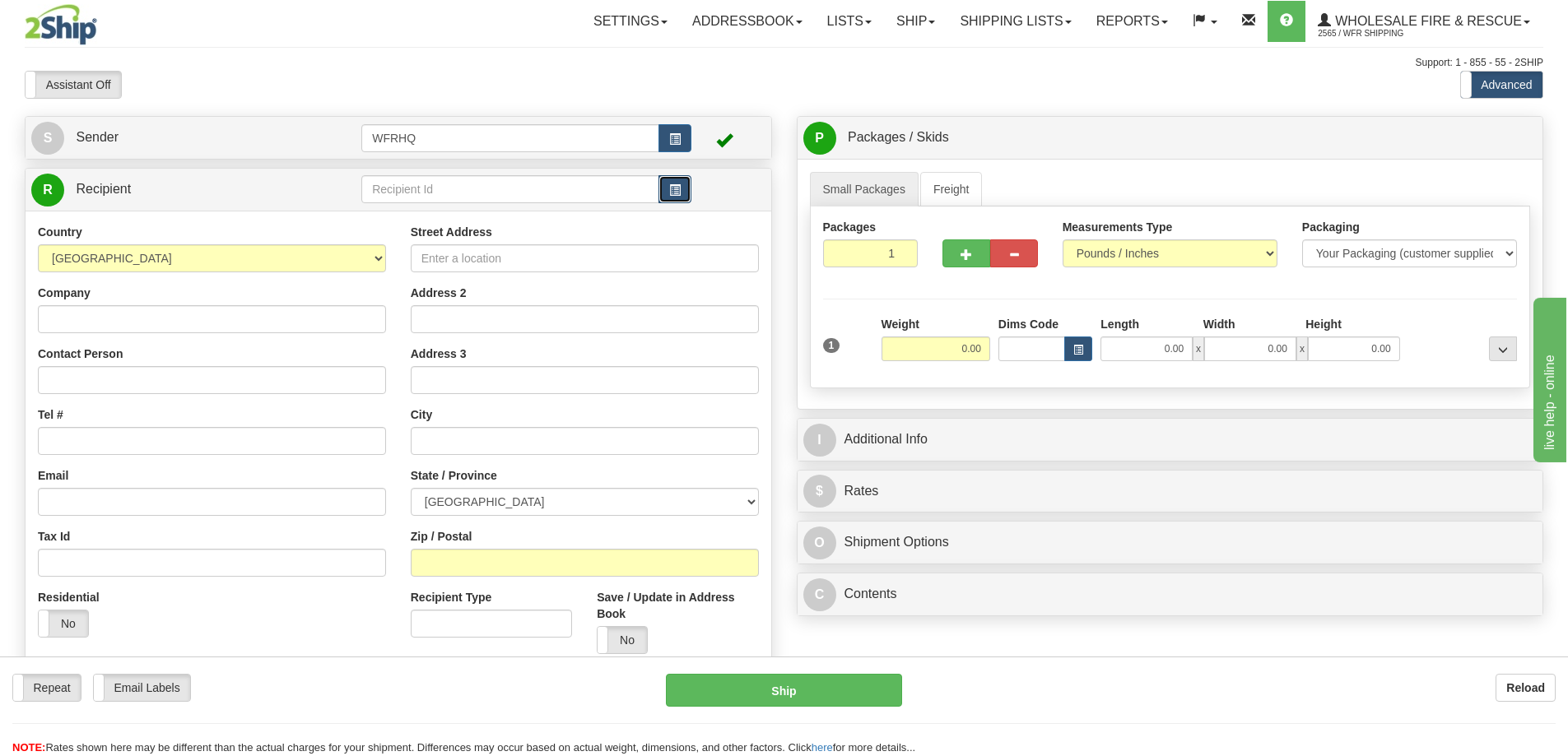
click at [679, 190] on span "button" at bounding box center [675, 190] width 11 height 10
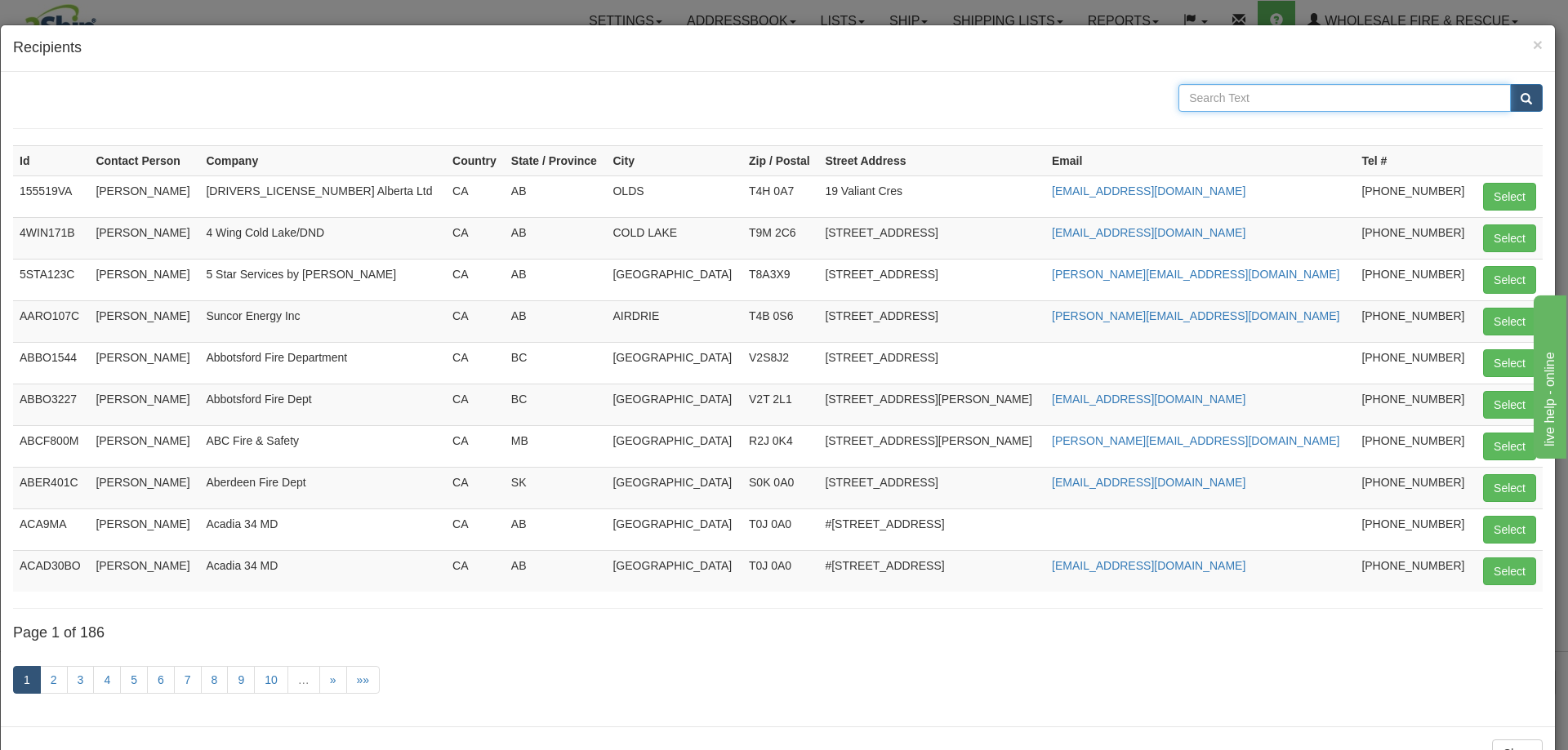
click at [1266, 99] on input "text" at bounding box center [1344, 98] width 332 height 27
type input "Chaos"
click at [1509, 84] on button "submit" at bounding box center [1525, 98] width 32 height 27
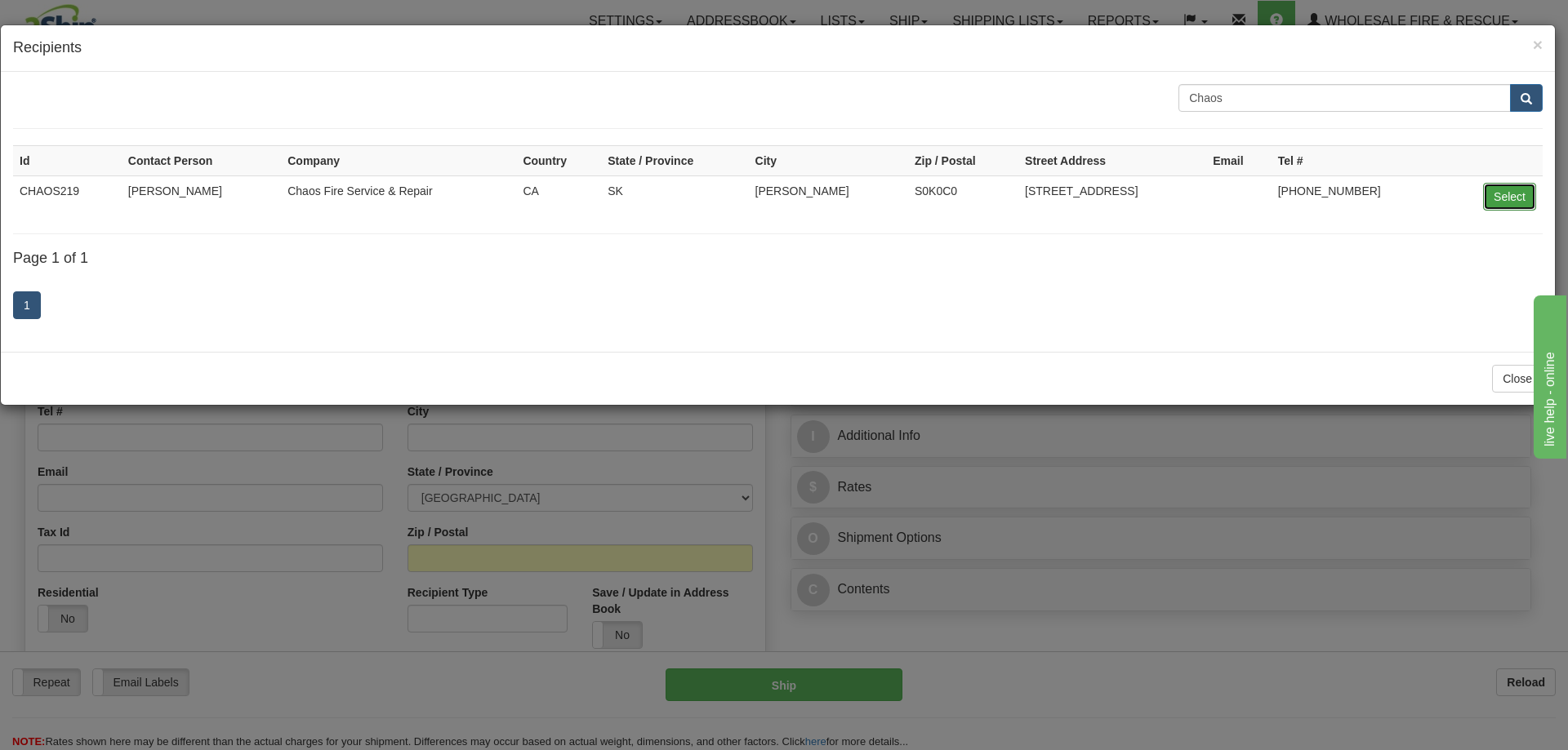
click at [1507, 191] on button "Select" at bounding box center [1509, 196] width 53 height 27
type input "CHAOS219"
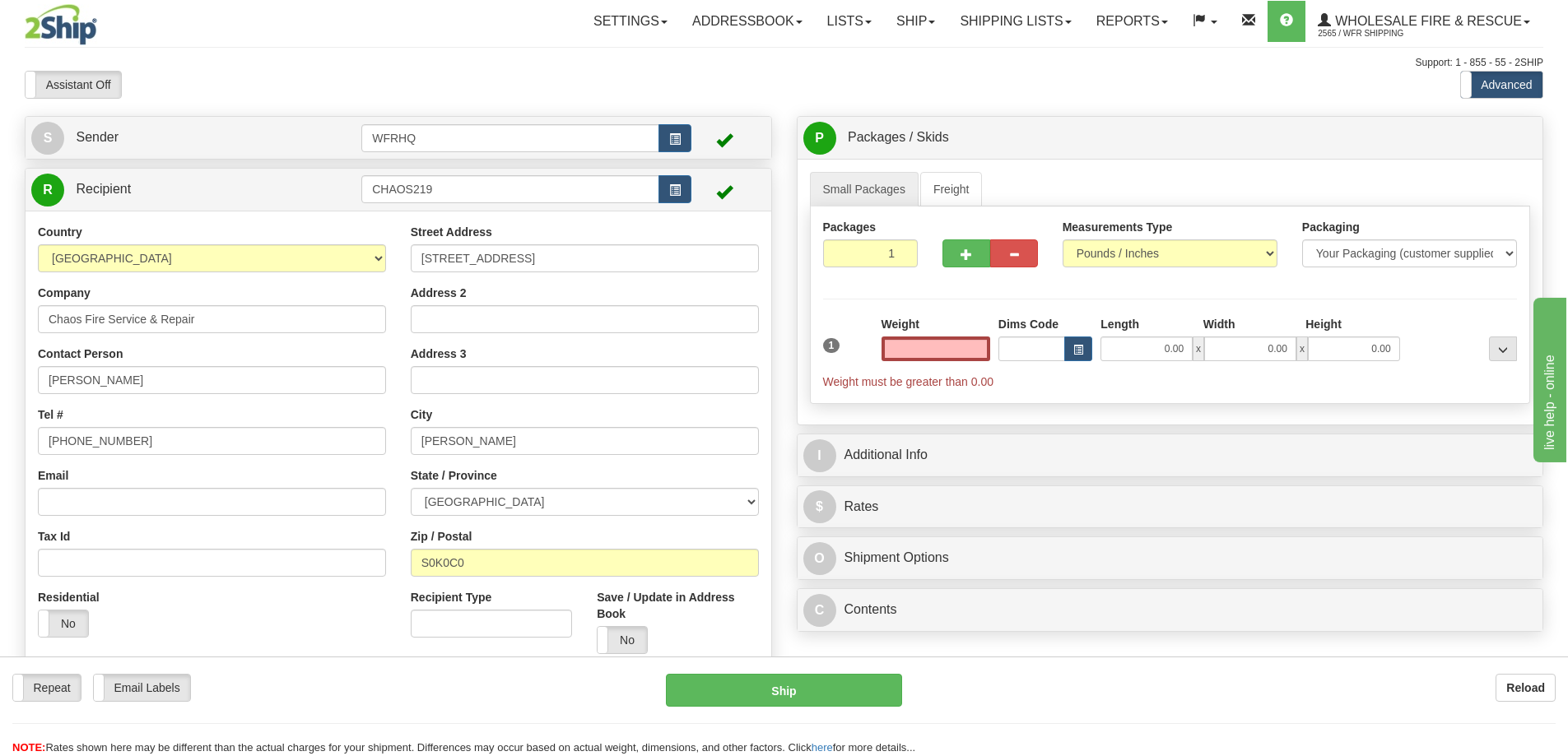
type input "0.00"
click at [140, 500] on input "Email" at bounding box center [212, 501] width 348 height 28
paste input "robin.santo@chaosfire.ca"
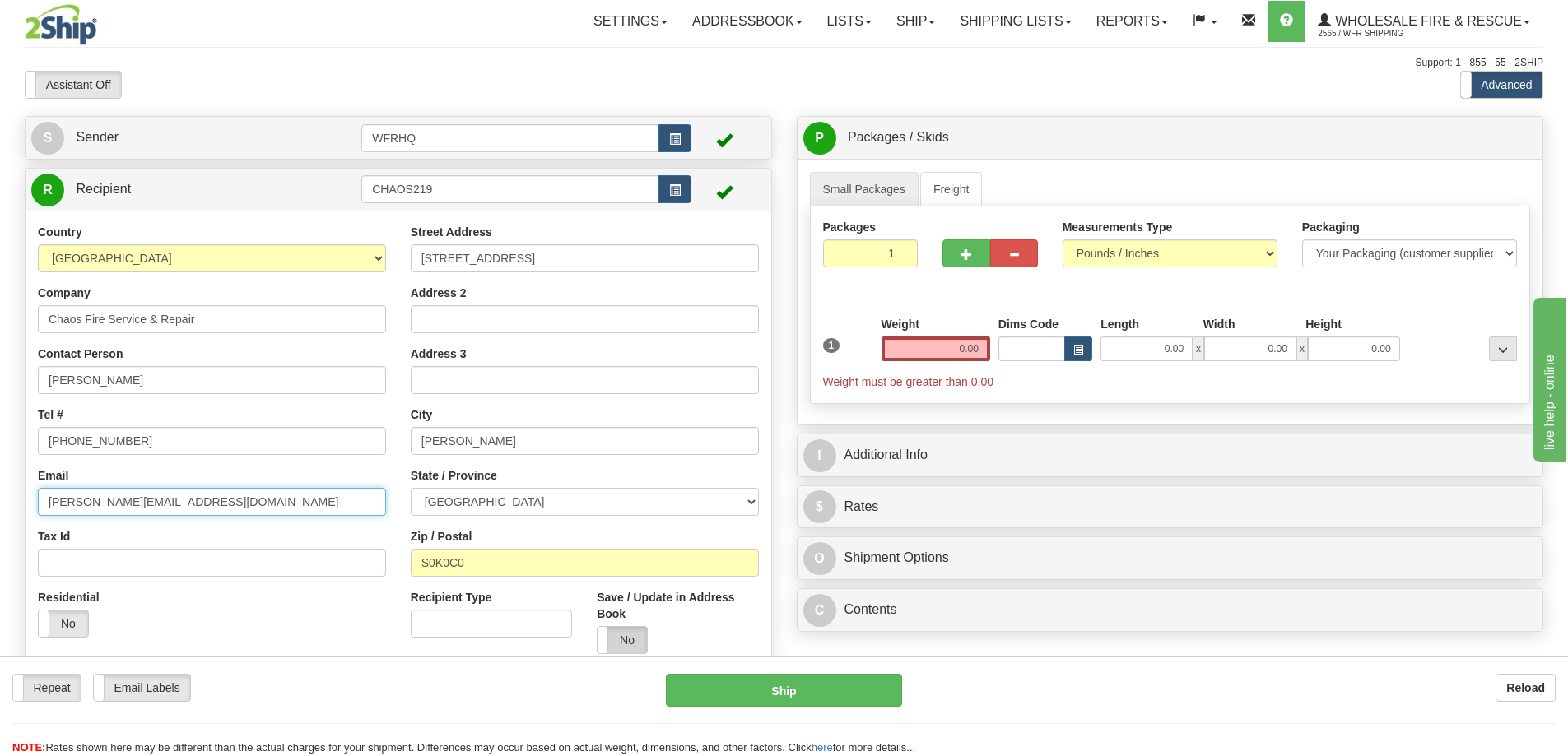
type input "robin.santo@chaosfire.ca"
click at [624, 633] on label "No" at bounding box center [622, 640] width 50 height 27
click at [935, 341] on input "0.00" at bounding box center [935, 349] width 109 height 25
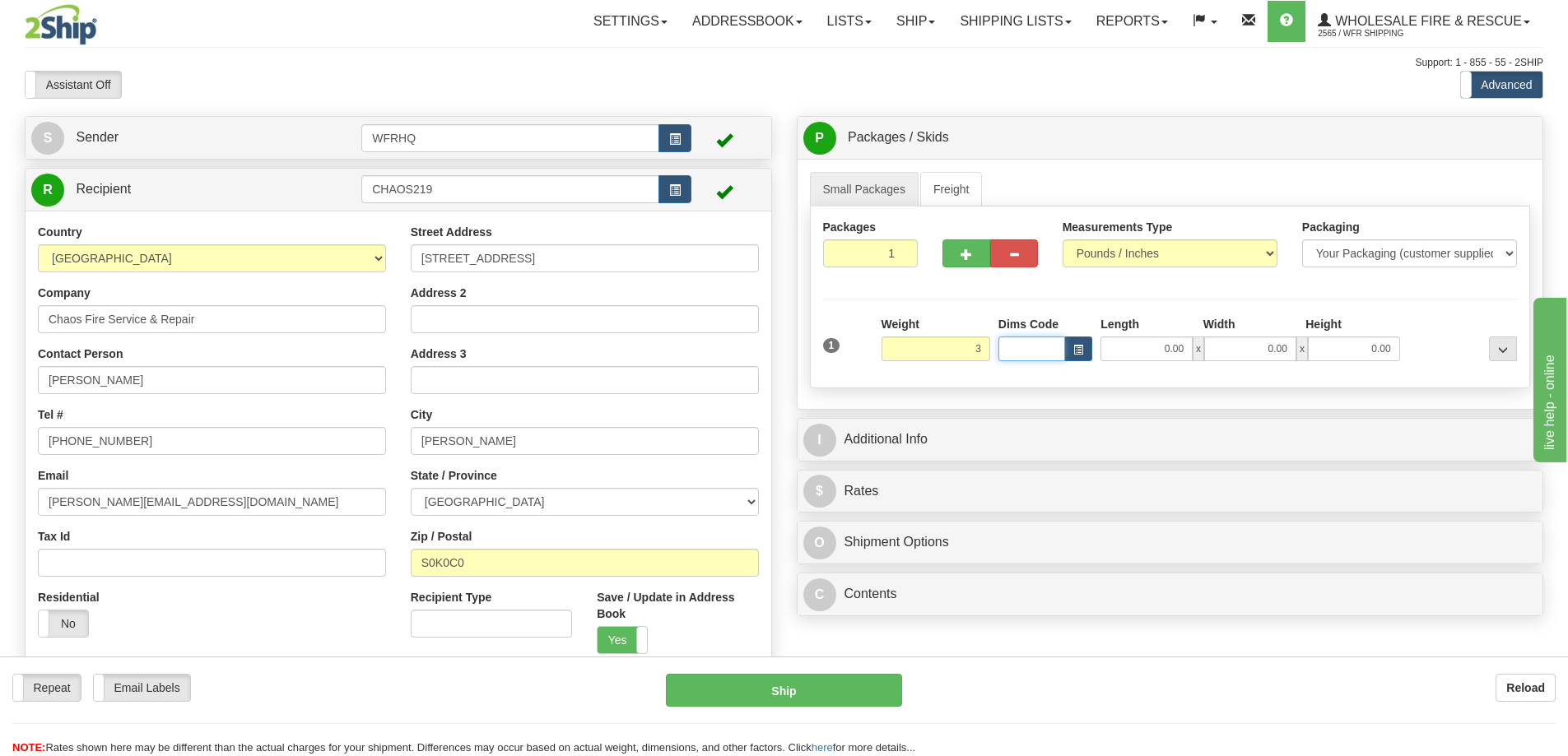
type input "3.00"
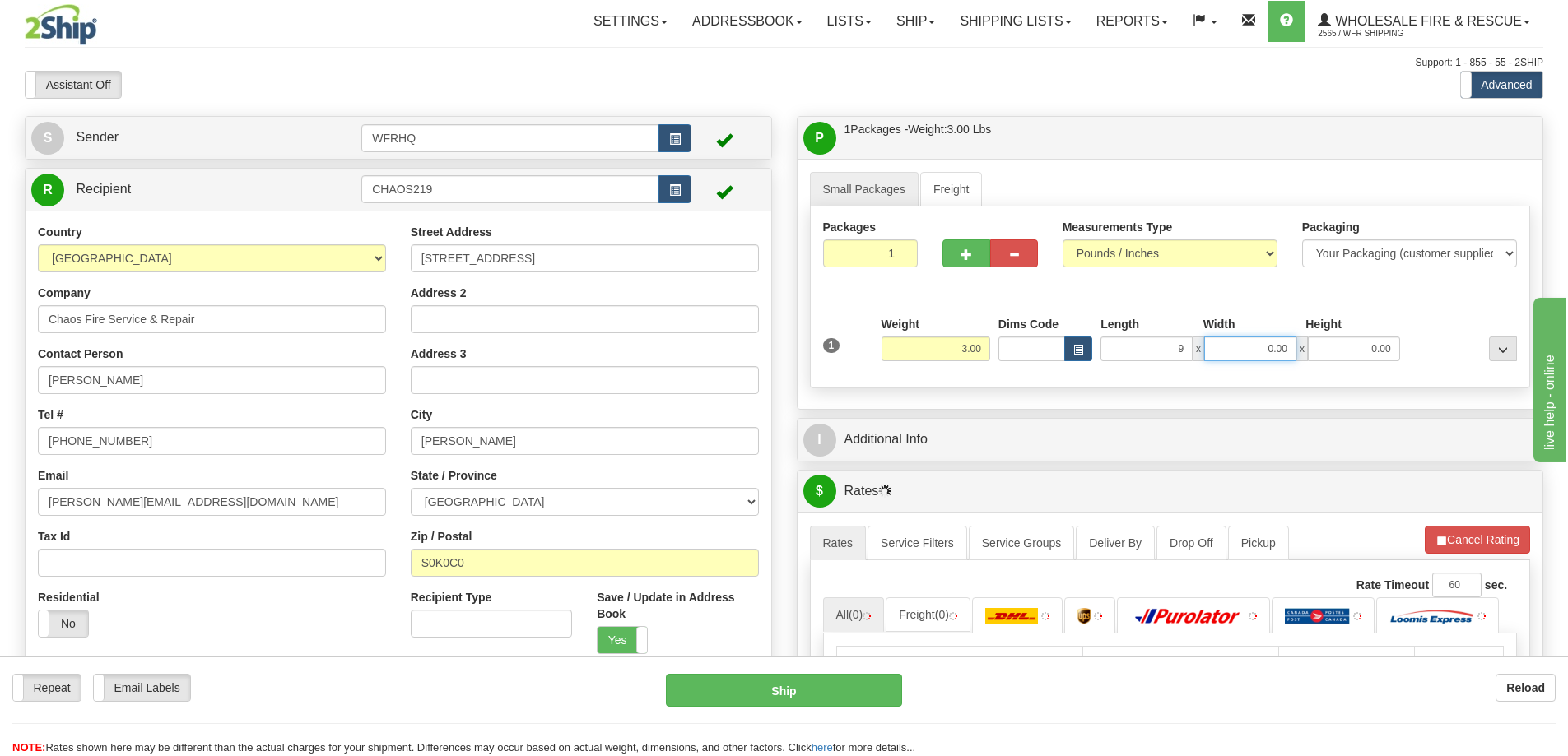
type input "9.00"
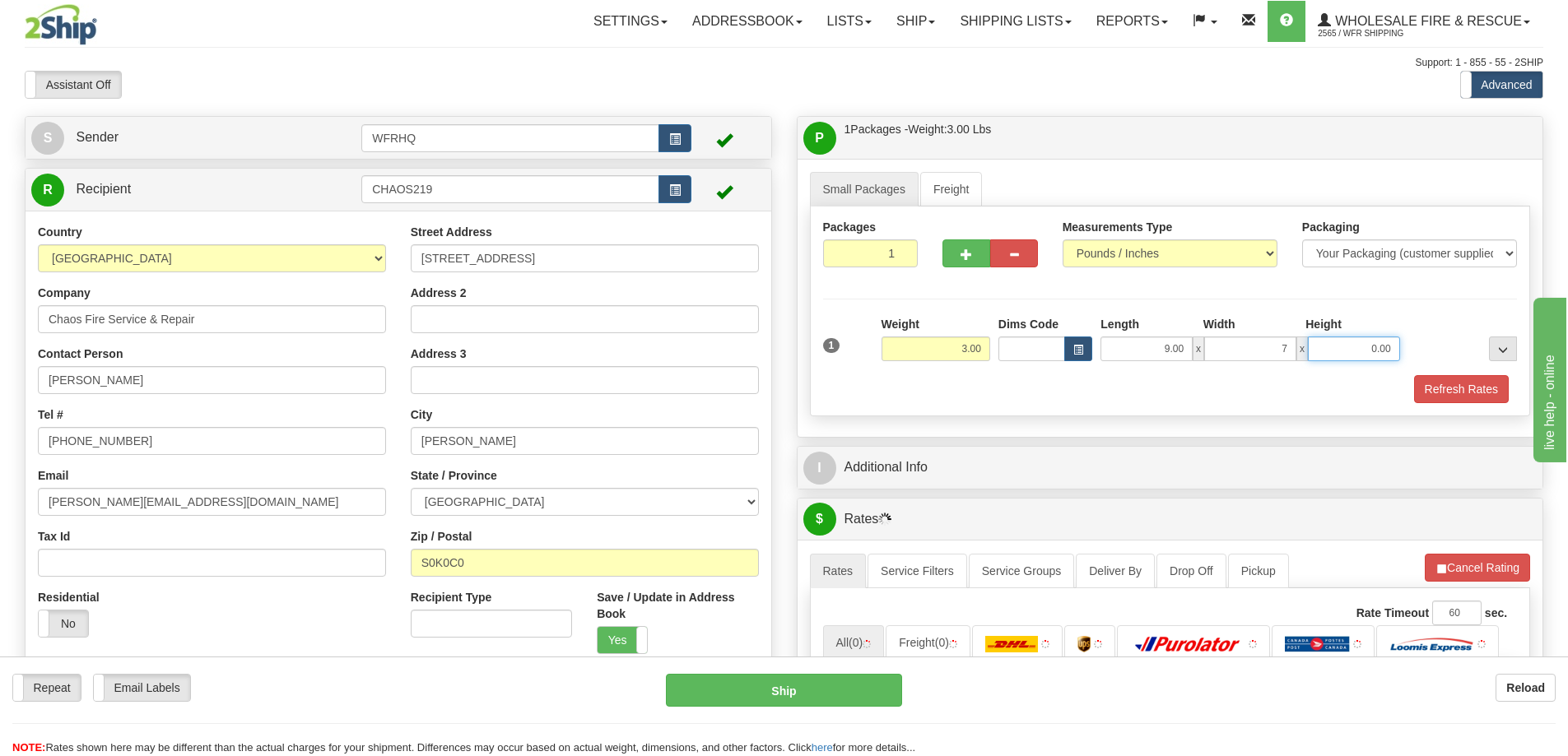
type input "7.00"
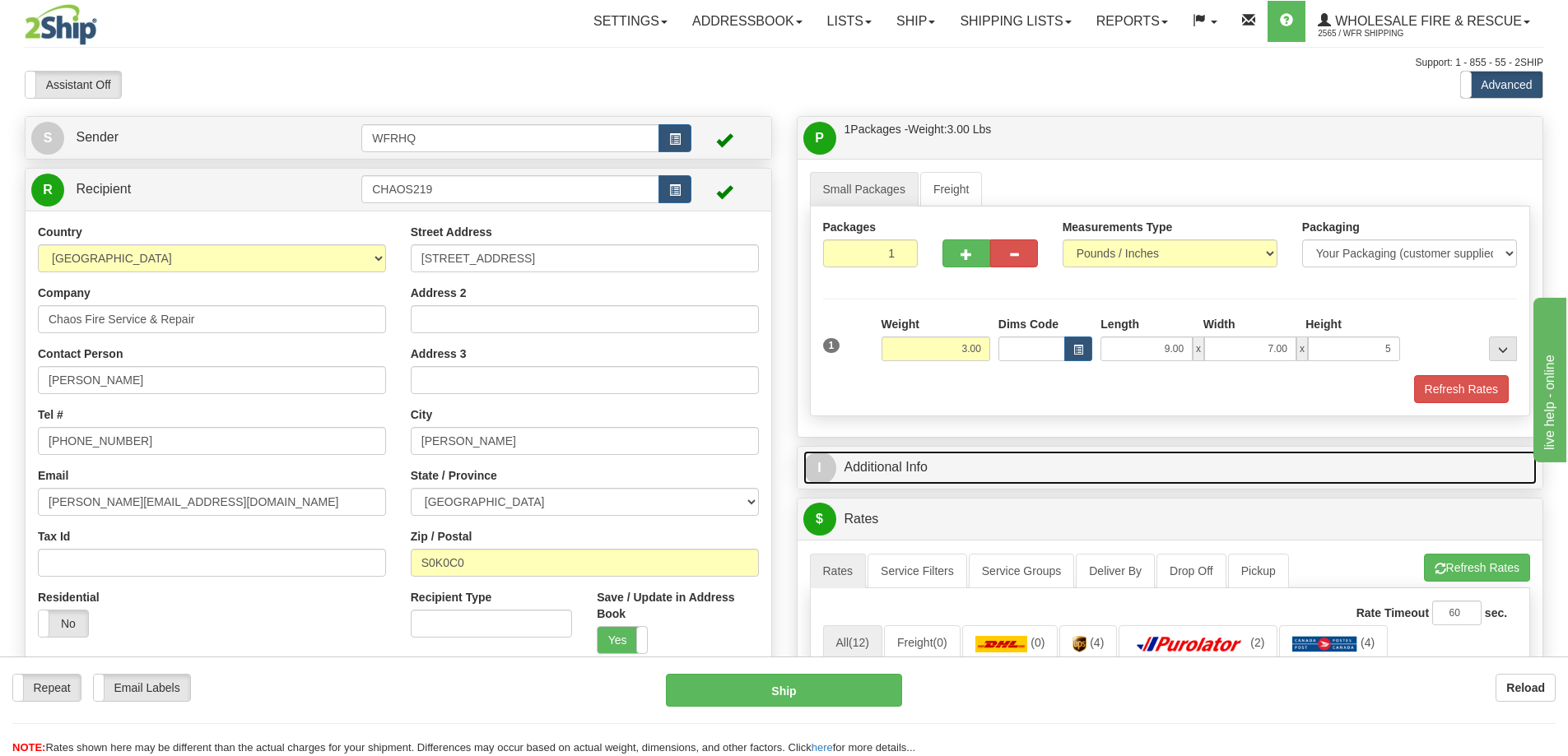
click at [877, 466] on link "I Additional Info" at bounding box center [1170, 468] width 734 height 33
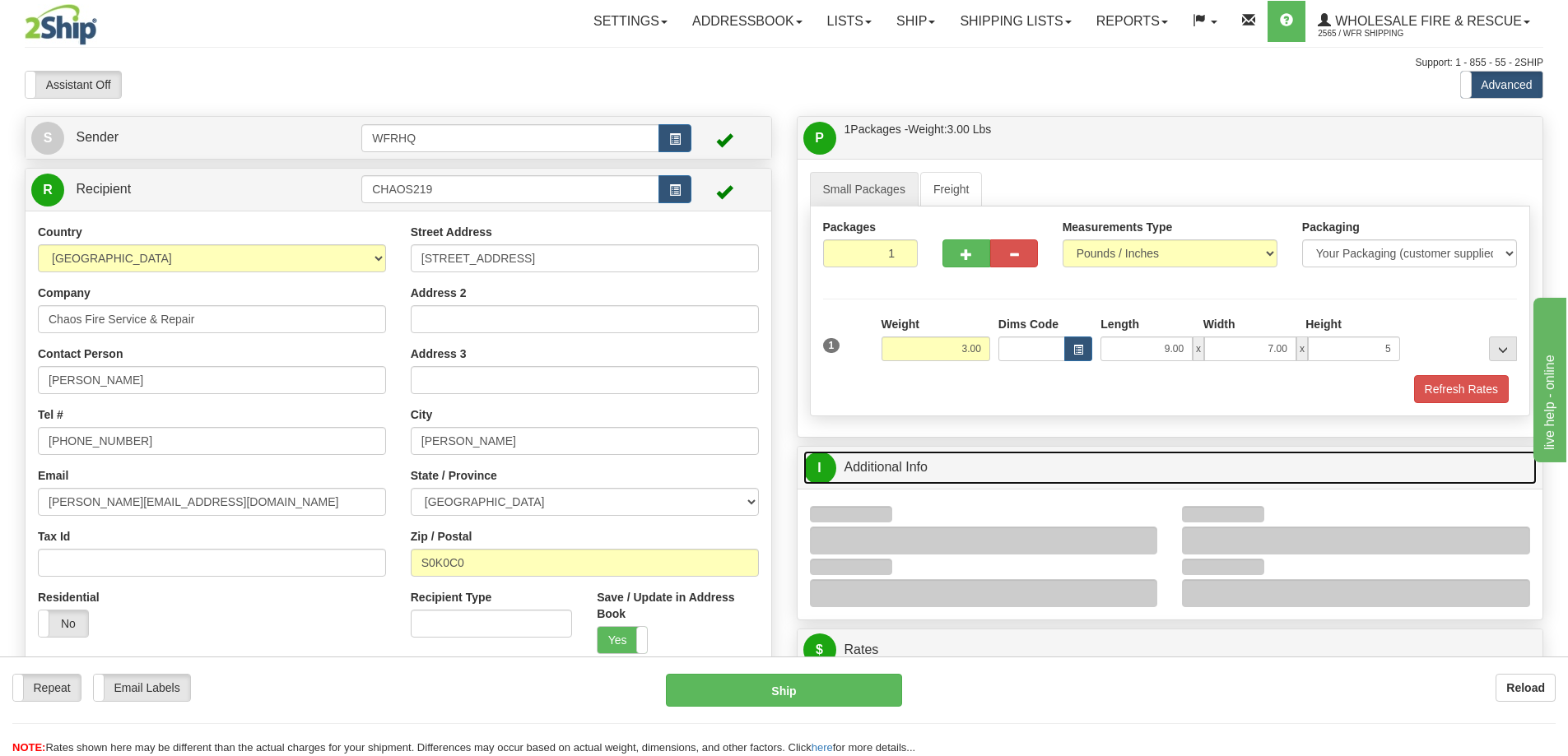
type input "5.00"
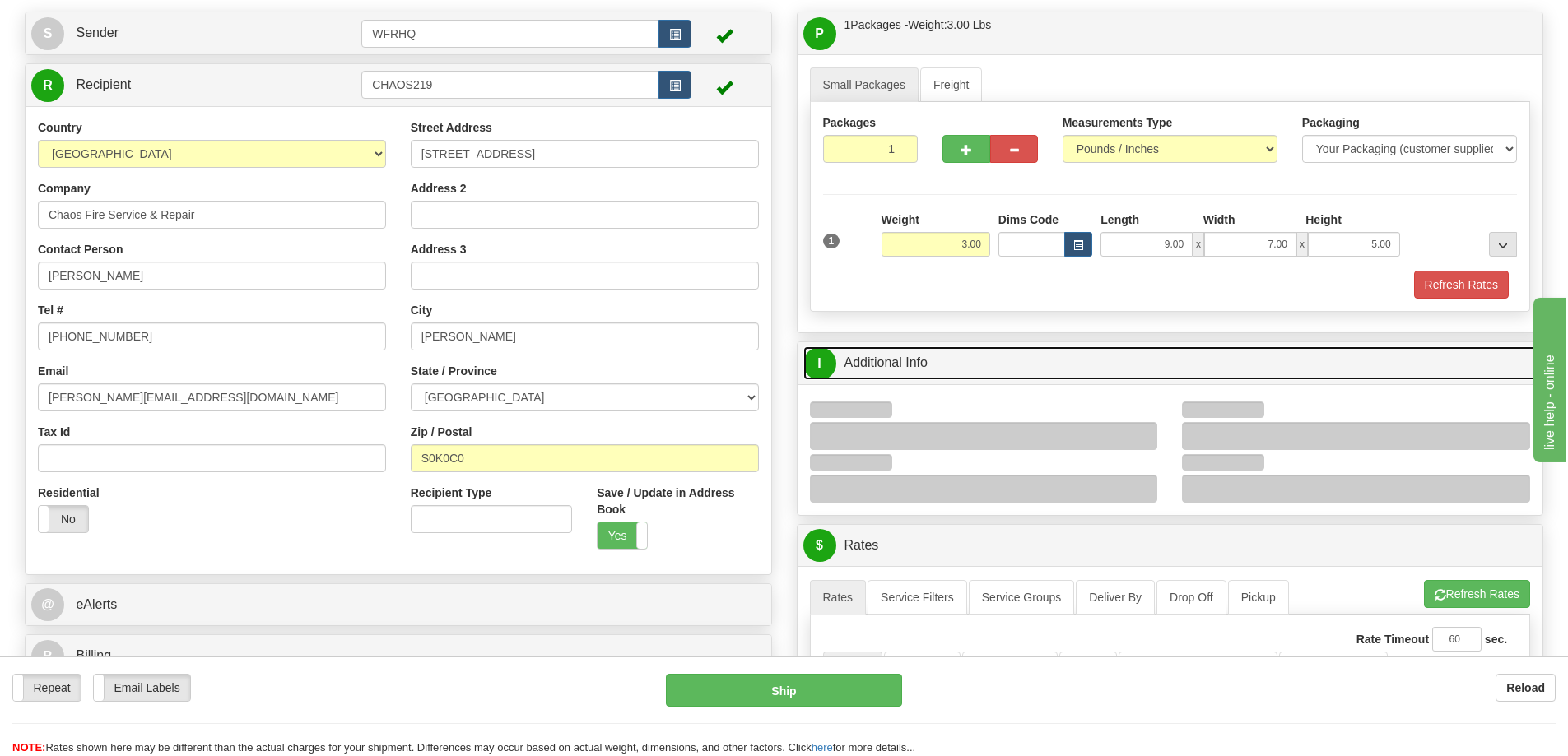
scroll to position [247, 0]
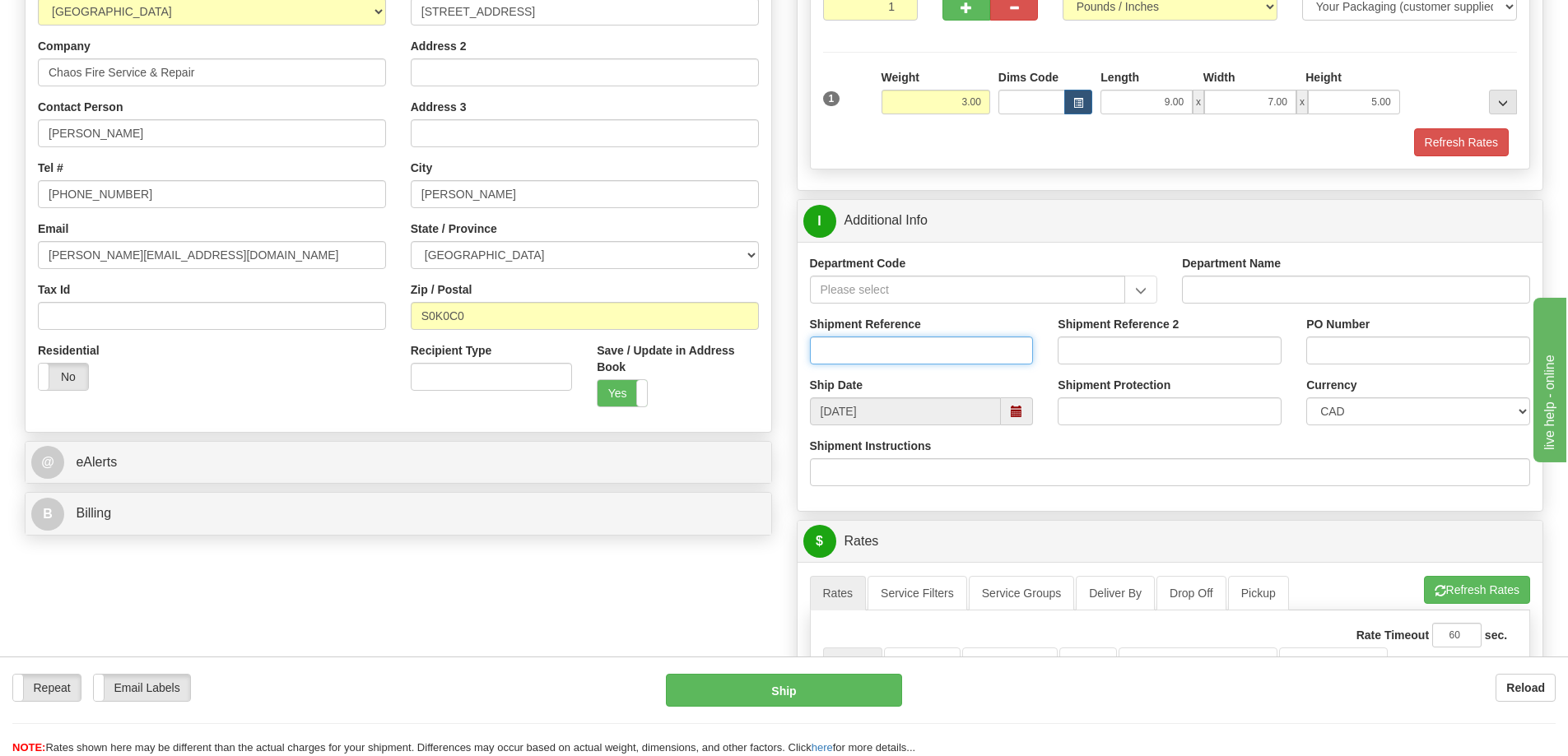
click at [851, 360] on input "Shipment Reference" at bounding box center [921, 350] width 224 height 28
click at [931, 355] on input "S" at bounding box center [921, 350] width 224 height 28
type input "S45904 - 30379"
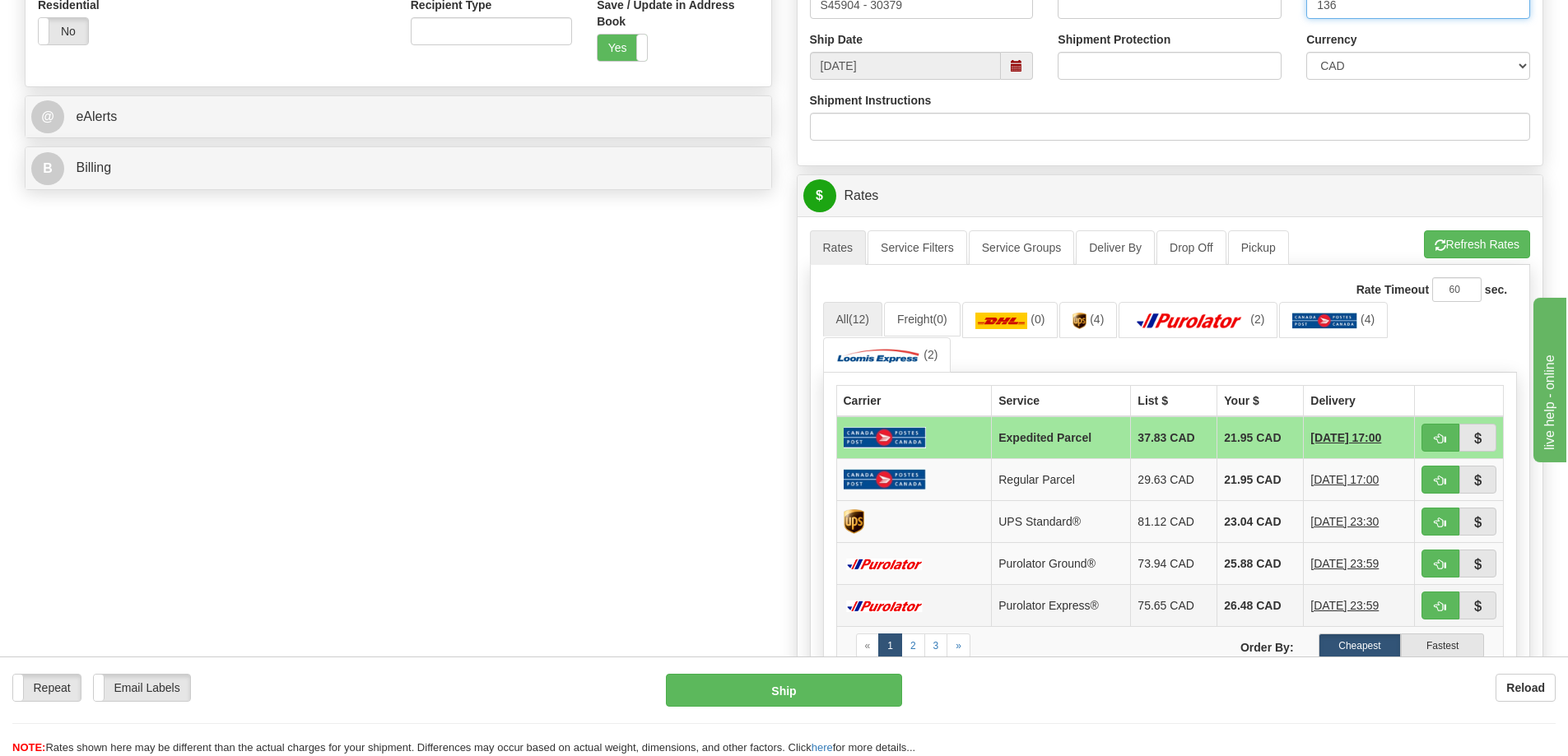
scroll to position [659, 0]
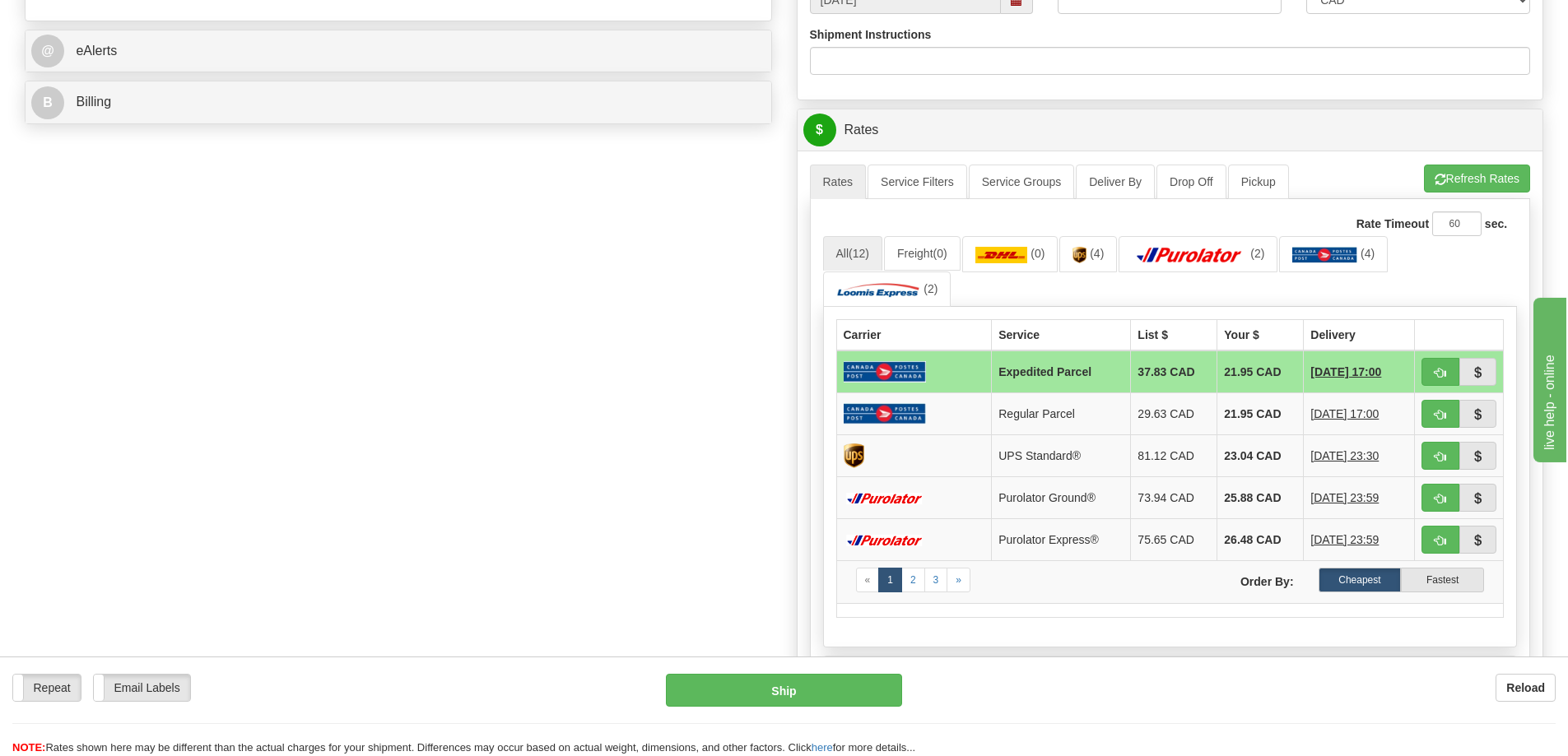
type input "136"
click at [1431, 451] on button "button" at bounding box center [1440, 455] width 38 height 28
type input "11"
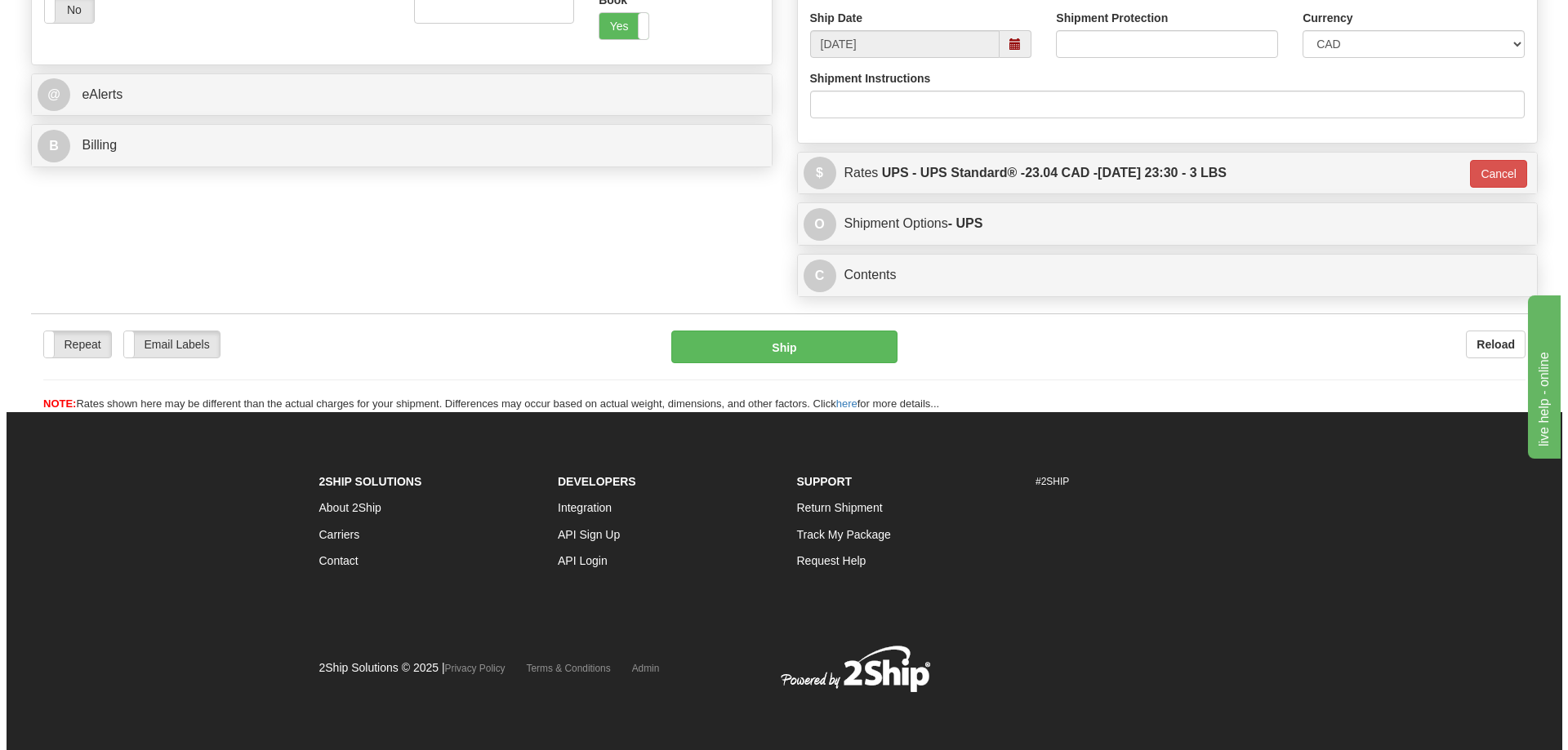
scroll to position [609, 0]
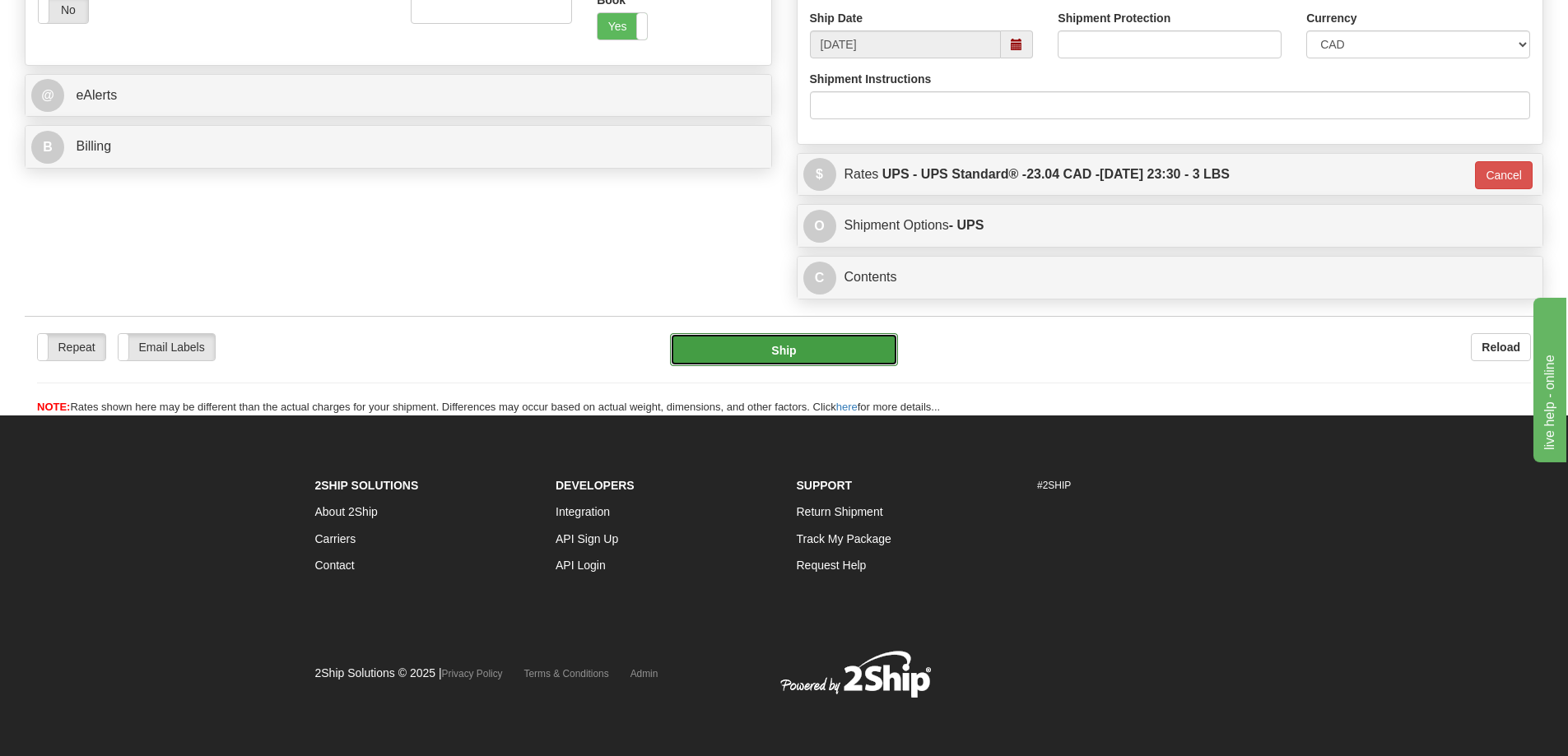
click at [756, 353] on button "Ship" at bounding box center [784, 349] width 228 height 32
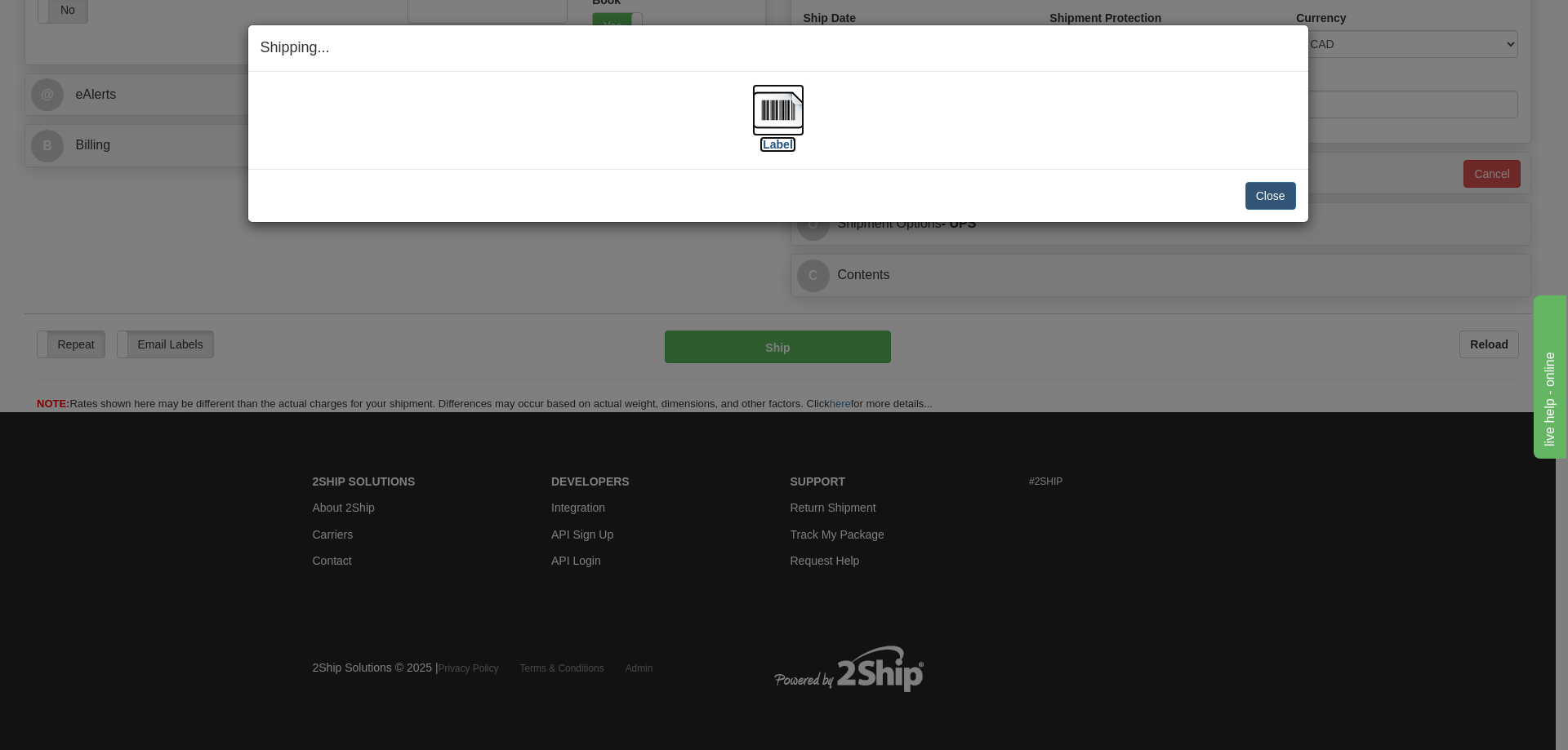
click at [777, 107] on img at bounding box center [777, 110] width 52 height 52
